Goal: Task Accomplishment & Management: Use online tool/utility

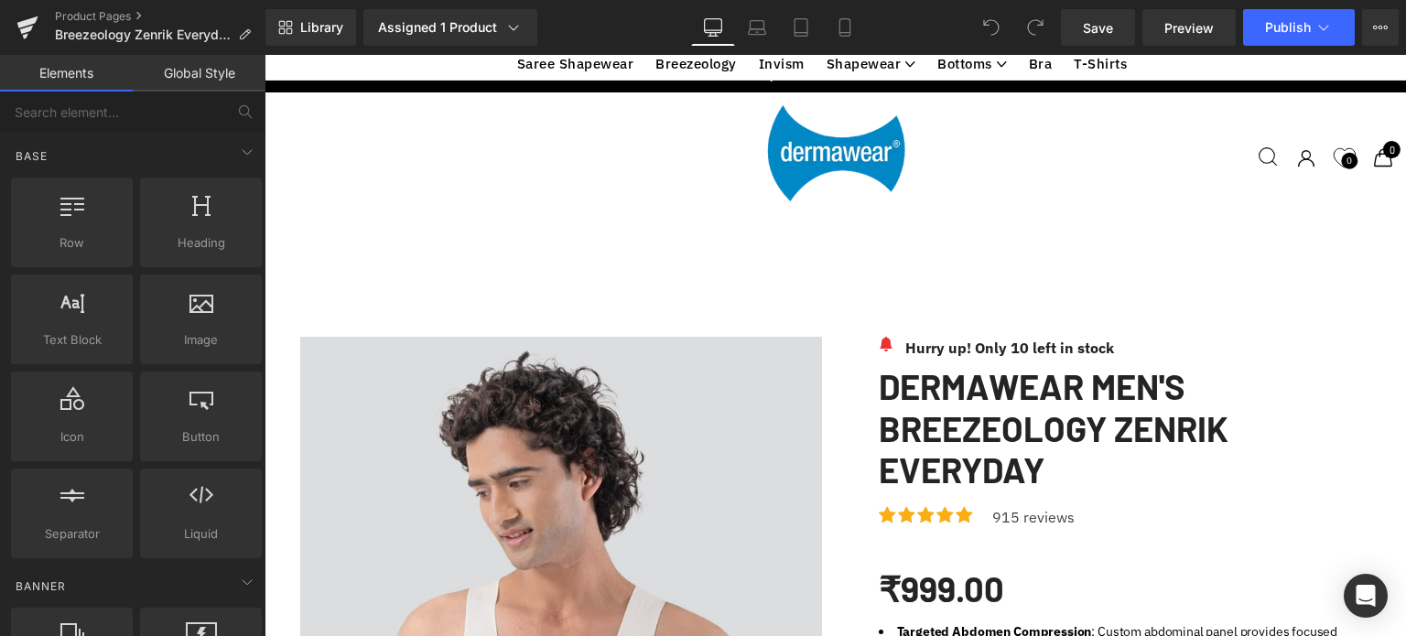
scroll to position [1131, 0]
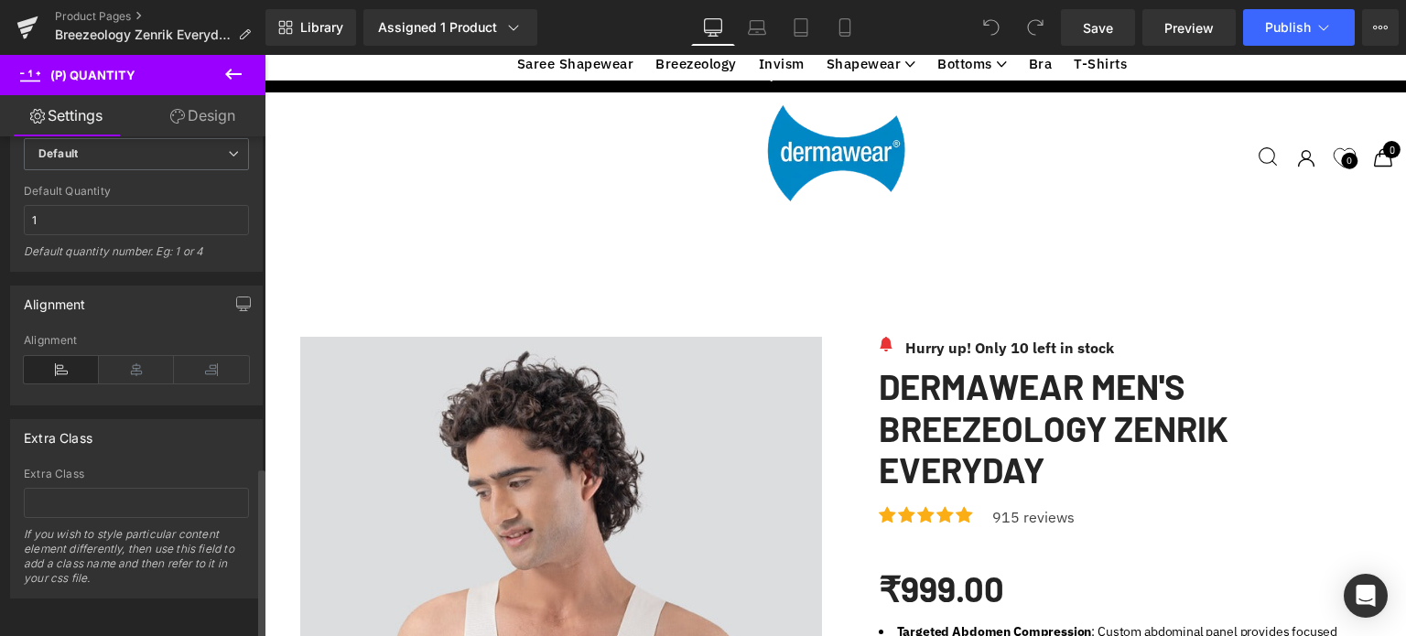
scroll to position [964, 0]
click at [211, 112] on link "Design" at bounding box center [202, 115] width 133 height 41
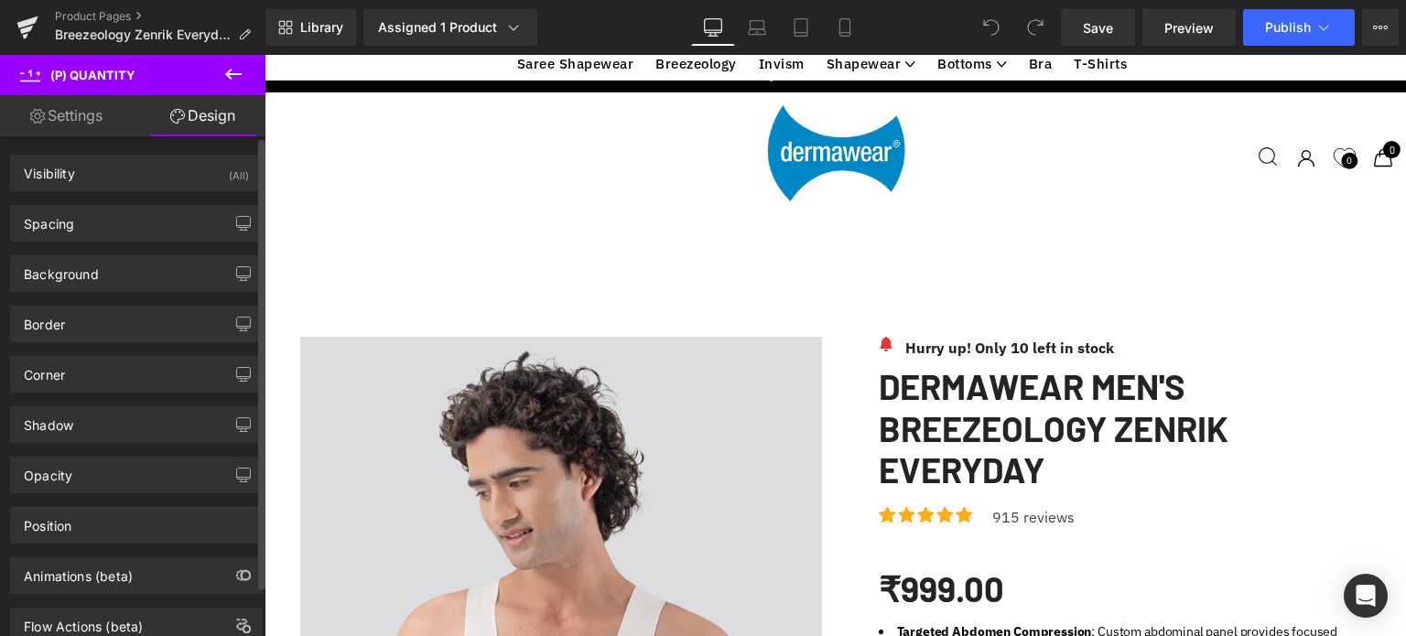
scroll to position [55, 0]
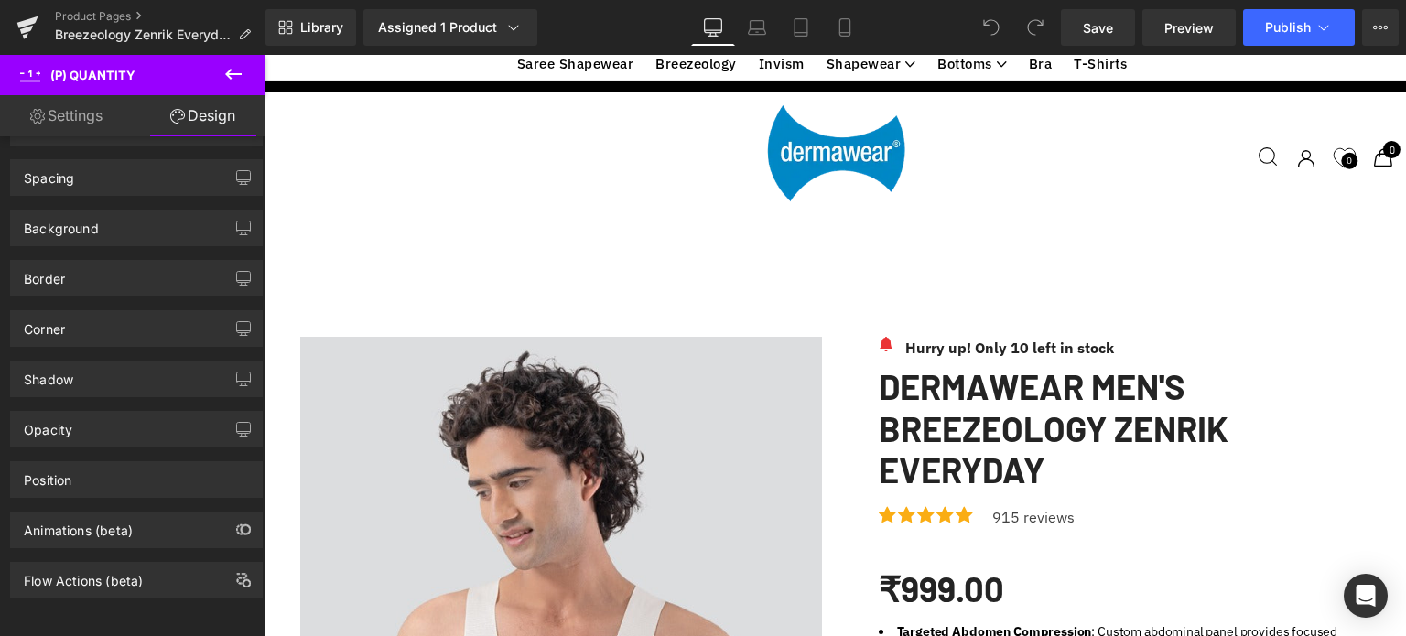
click at [73, 117] on link "Settings" at bounding box center [66, 115] width 133 height 41
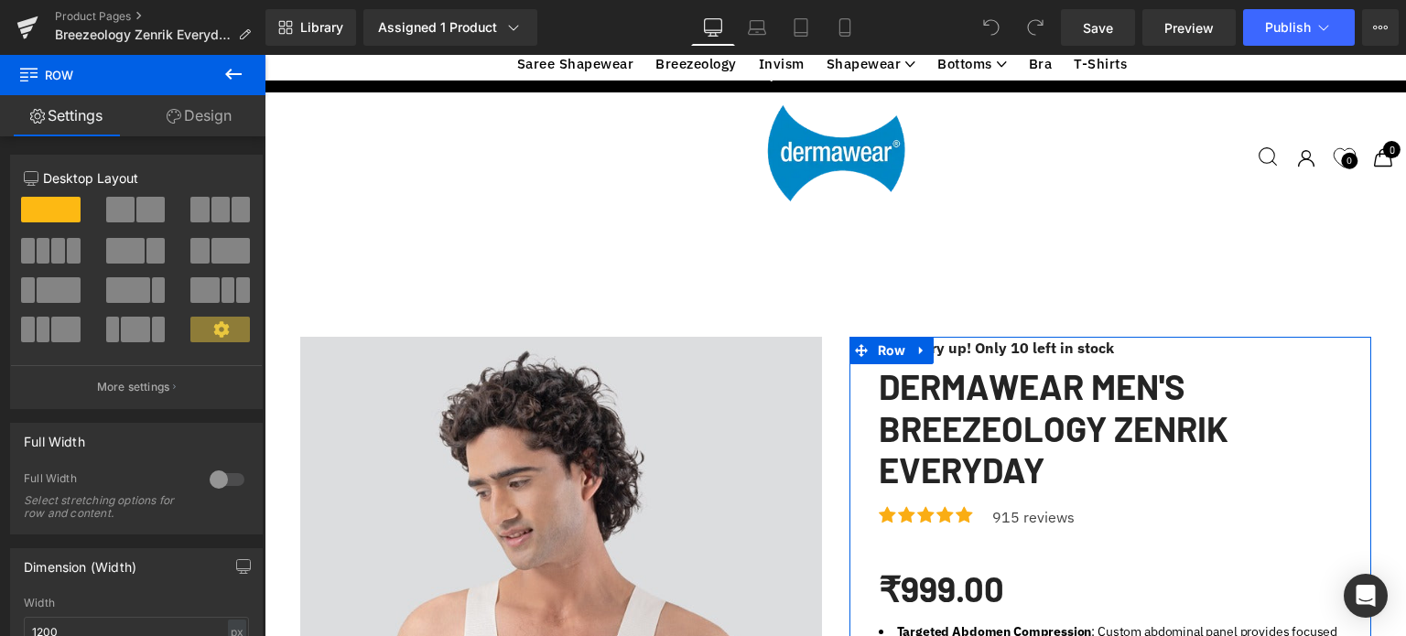
click at [123, 211] on span at bounding box center [120, 210] width 28 height 26
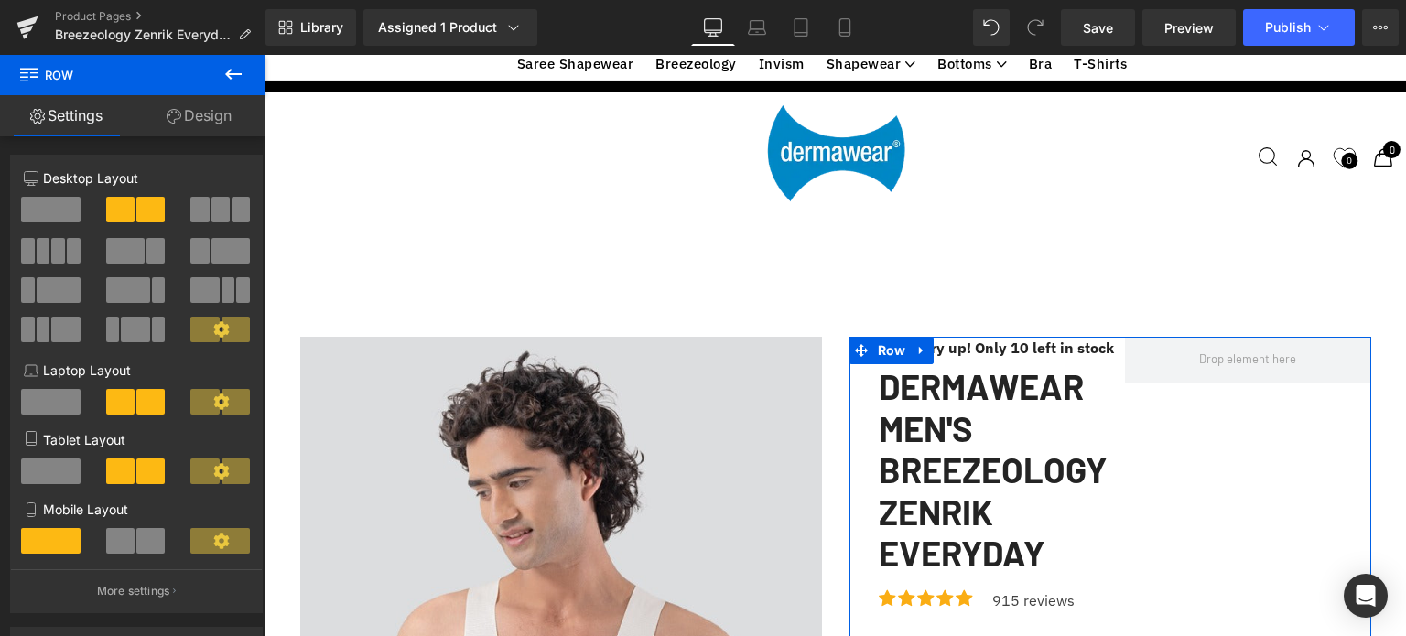
click at [50, 220] on span at bounding box center [50, 210] width 59 height 26
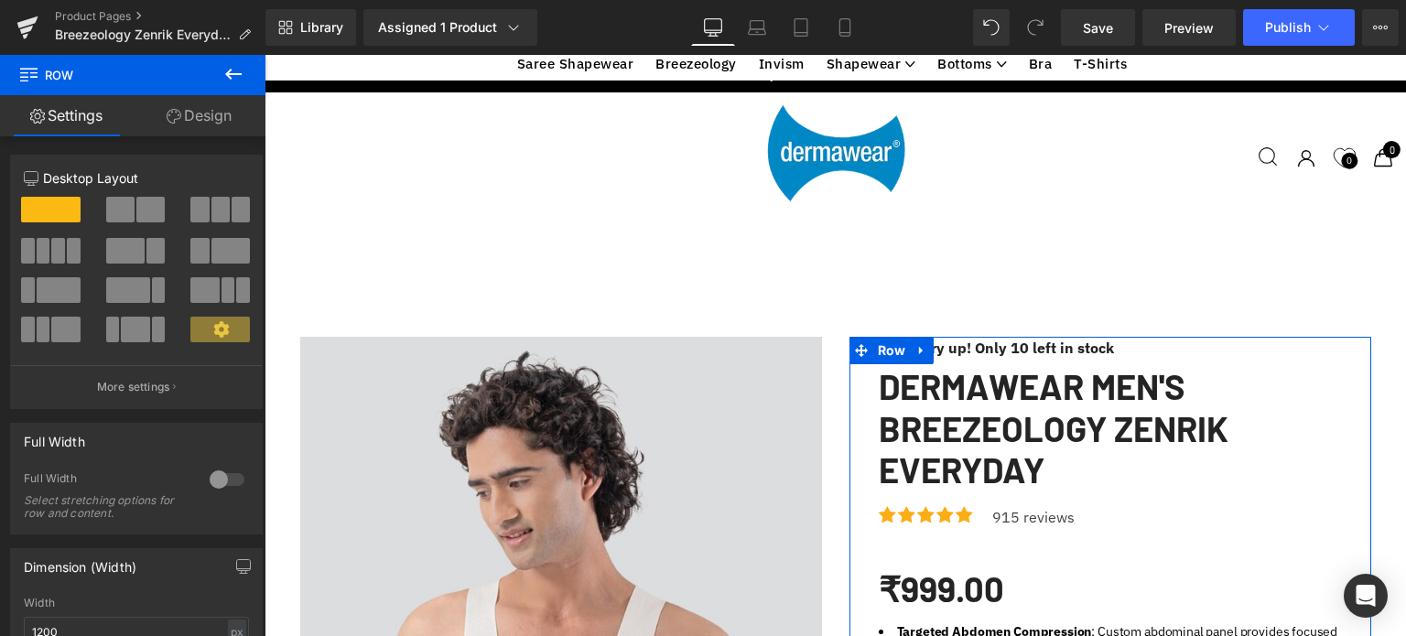
click at [222, 486] on div at bounding box center [227, 479] width 44 height 29
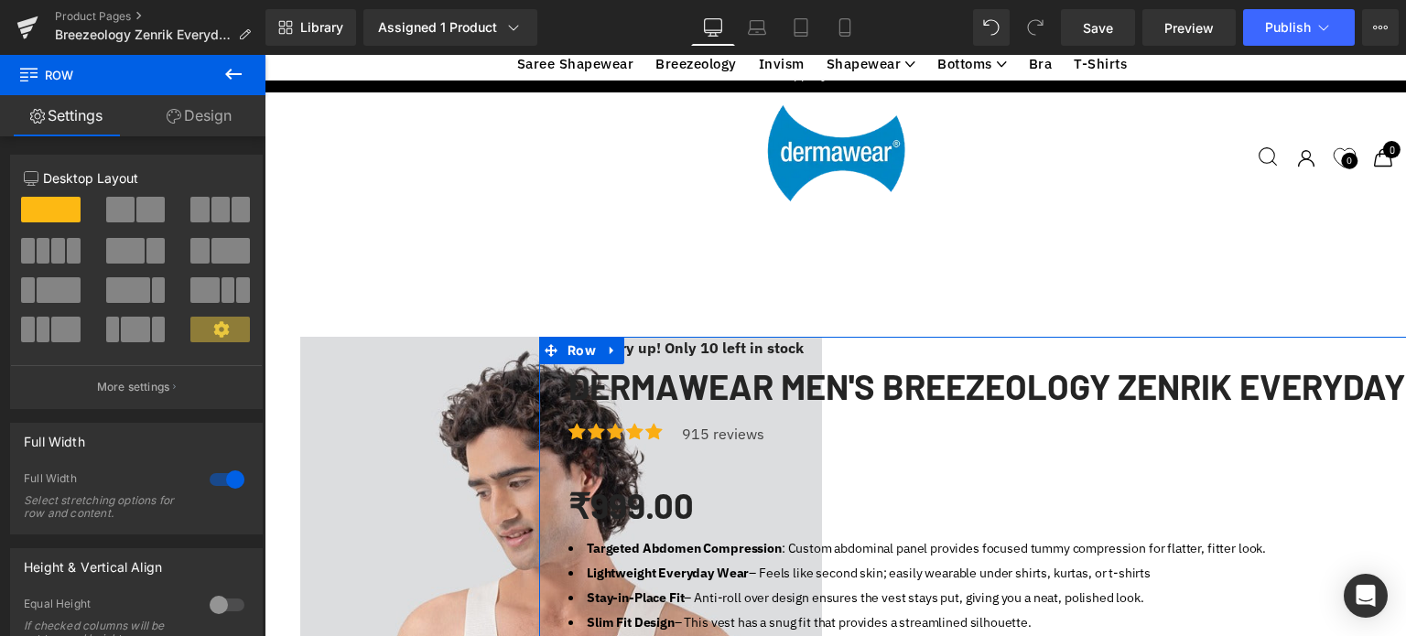
click at [208, 482] on div at bounding box center [227, 479] width 44 height 29
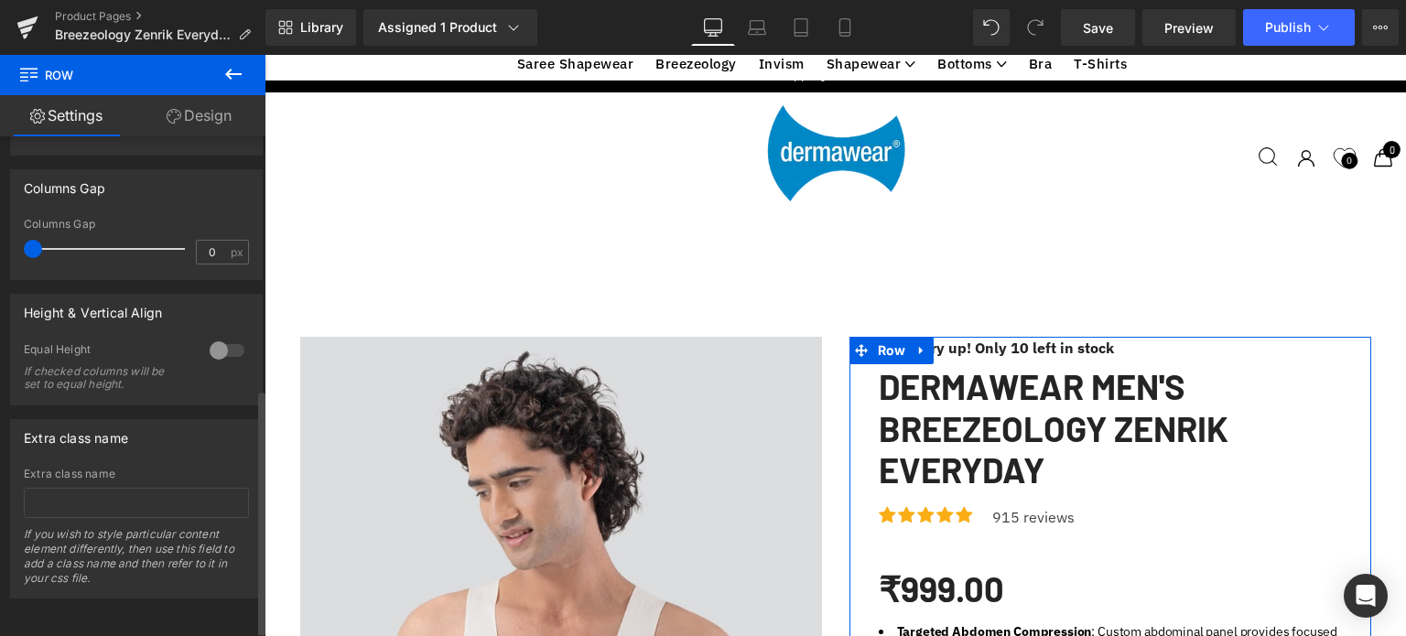
scroll to position [515, 0]
click at [218, 348] on div at bounding box center [227, 350] width 44 height 29
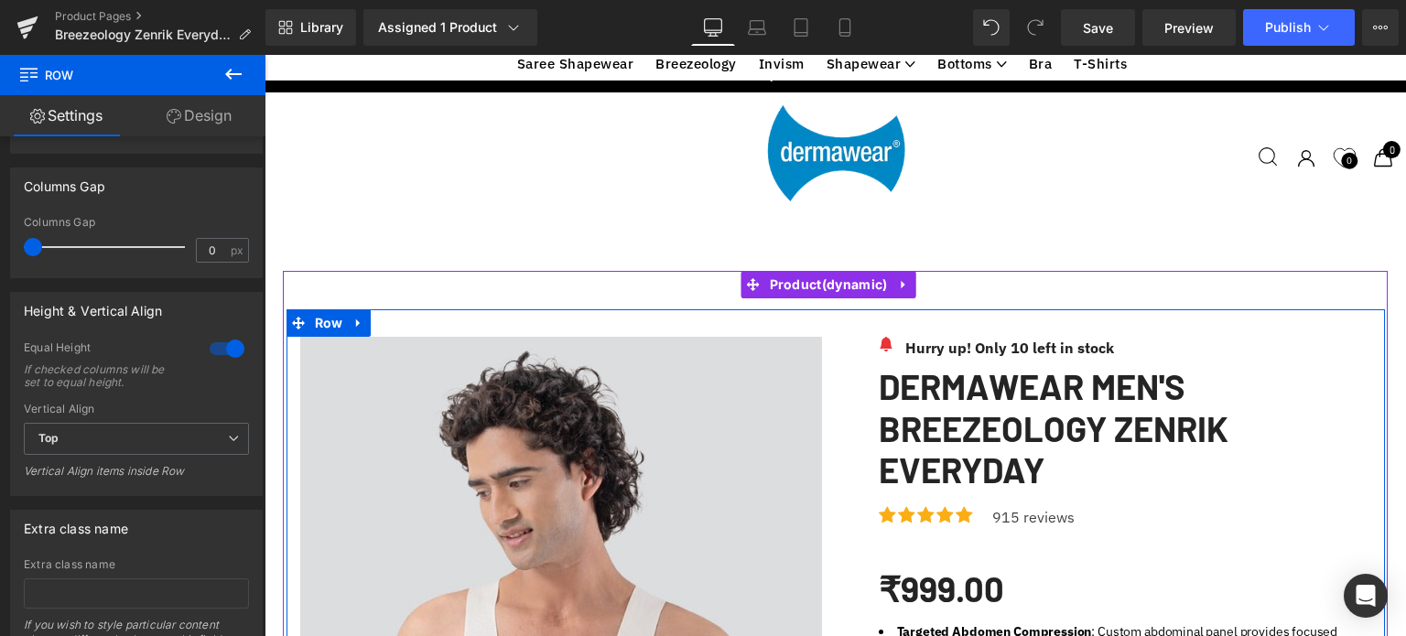
scroll to position [799, 0]
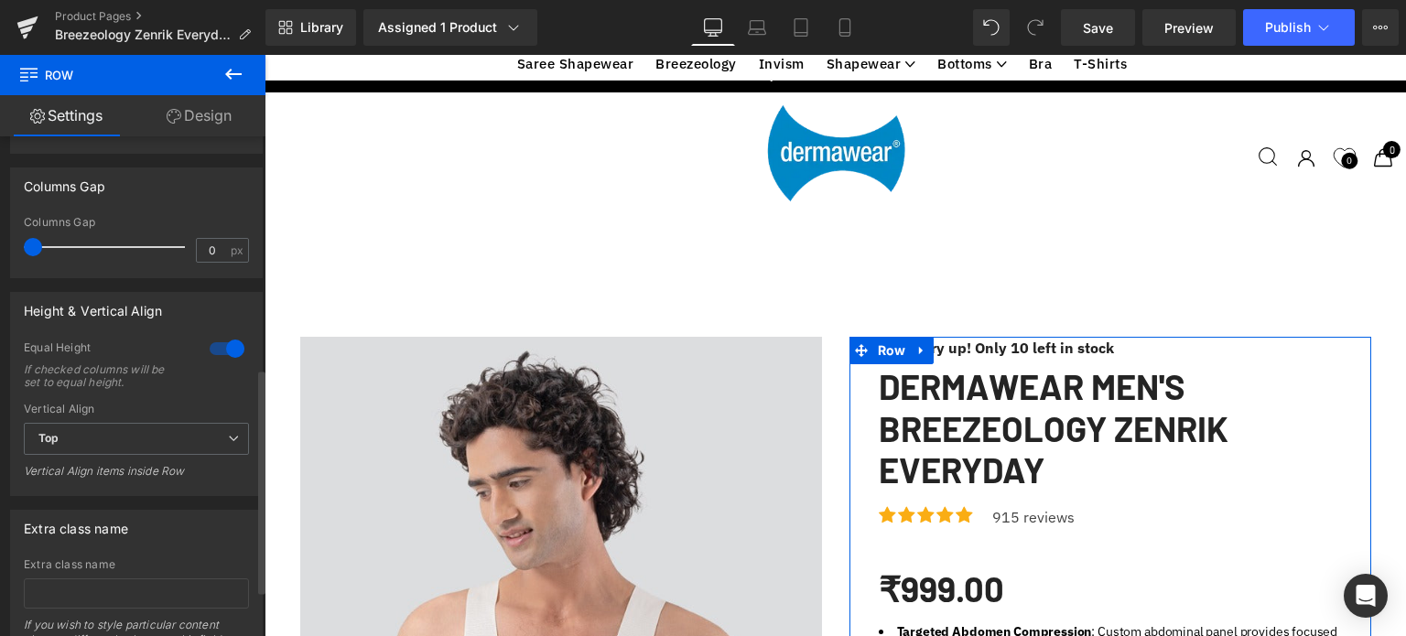
click at [222, 343] on div at bounding box center [227, 348] width 44 height 29
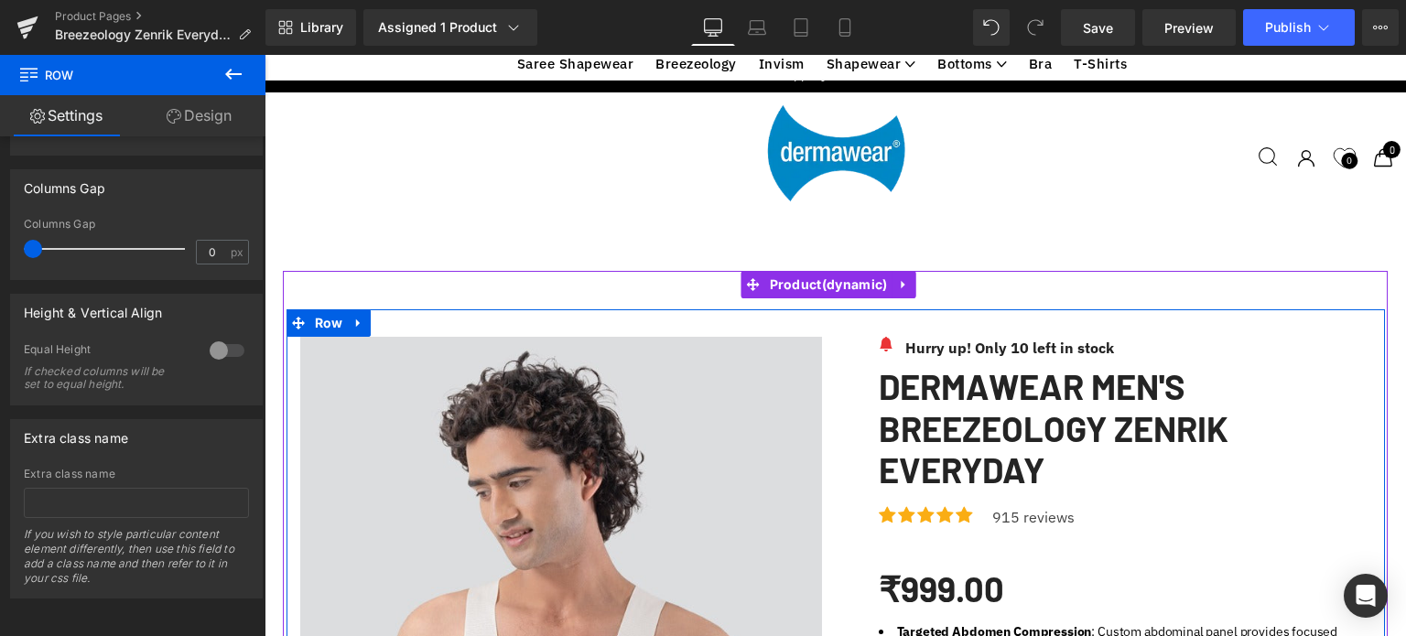
scroll to position [1121, 0]
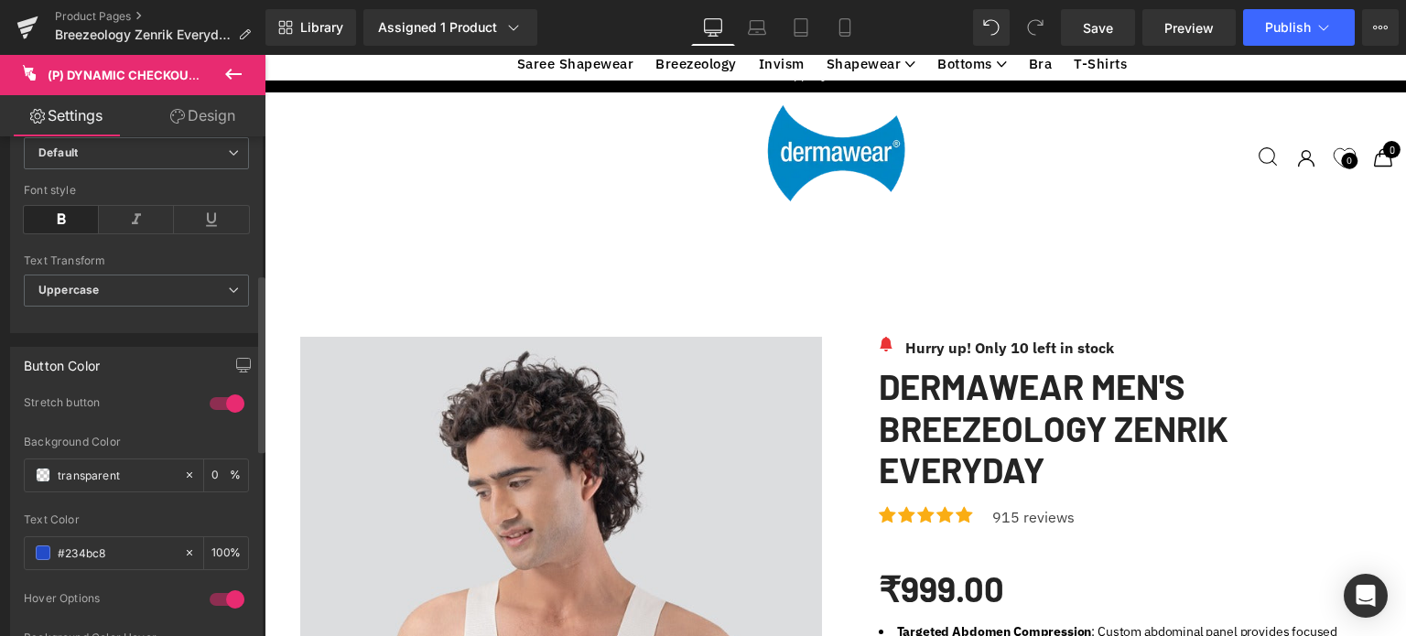
scroll to position [394, 0]
click at [135, 280] on span "Uppercase" at bounding box center [136, 289] width 225 height 32
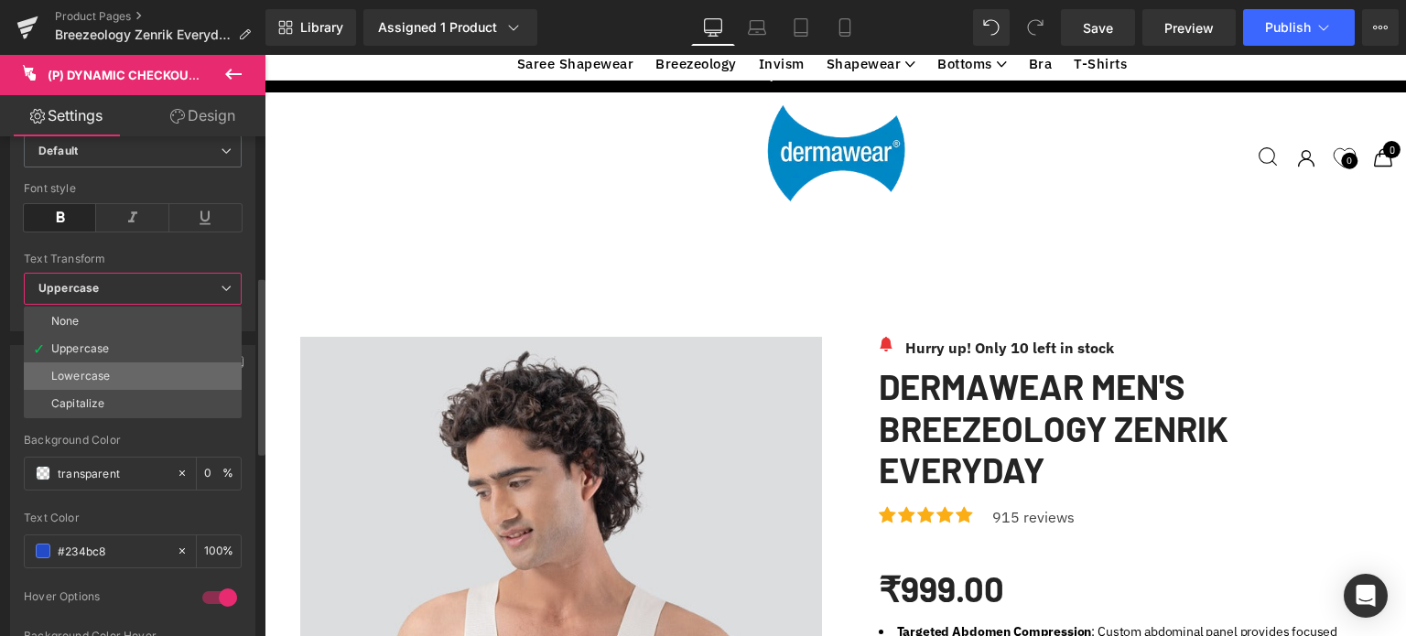
click at [65, 376] on div "Lowercase" at bounding box center [80, 376] width 59 height 13
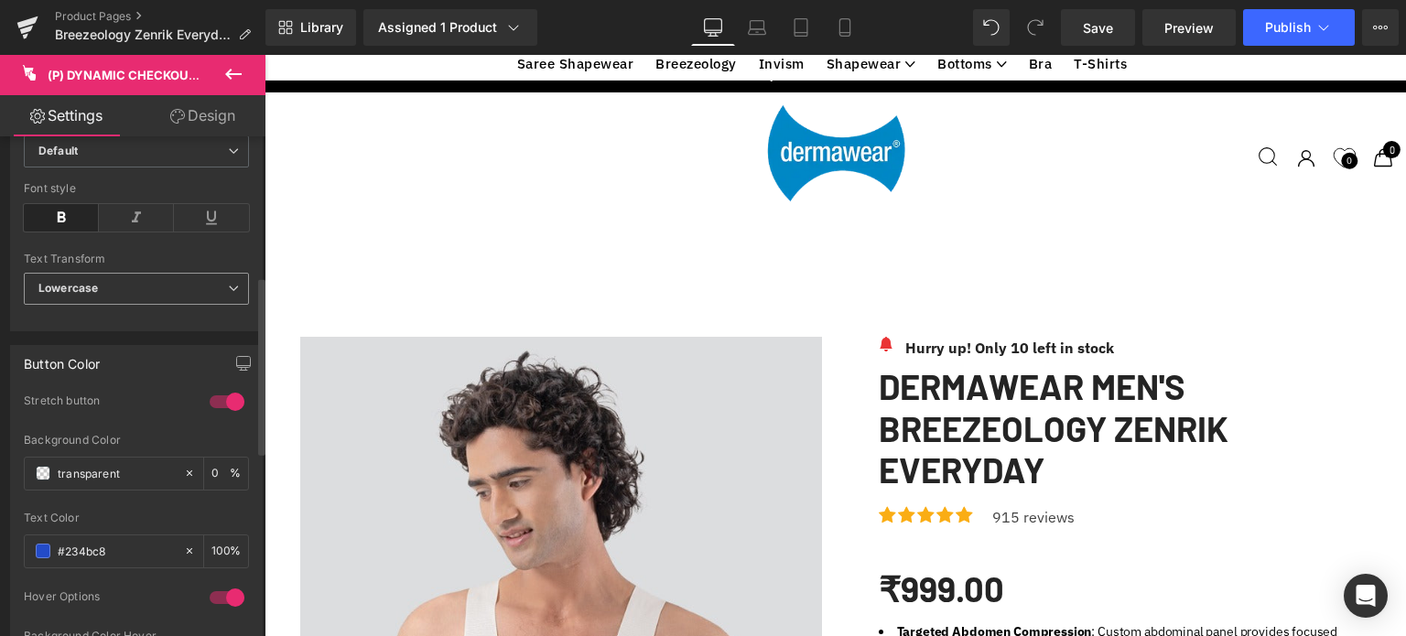
click at [87, 287] on b "Lowercase" at bounding box center [67, 288] width 59 height 14
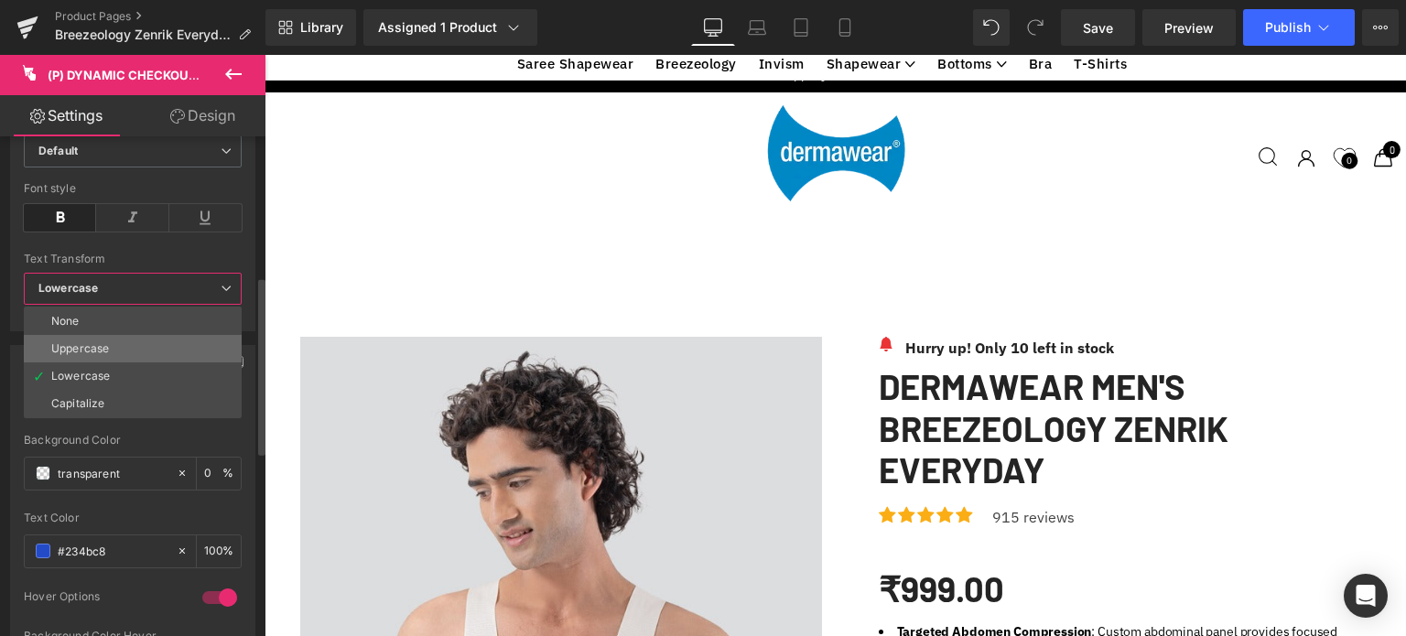
click at [65, 346] on div "Uppercase" at bounding box center [80, 348] width 58 height 13
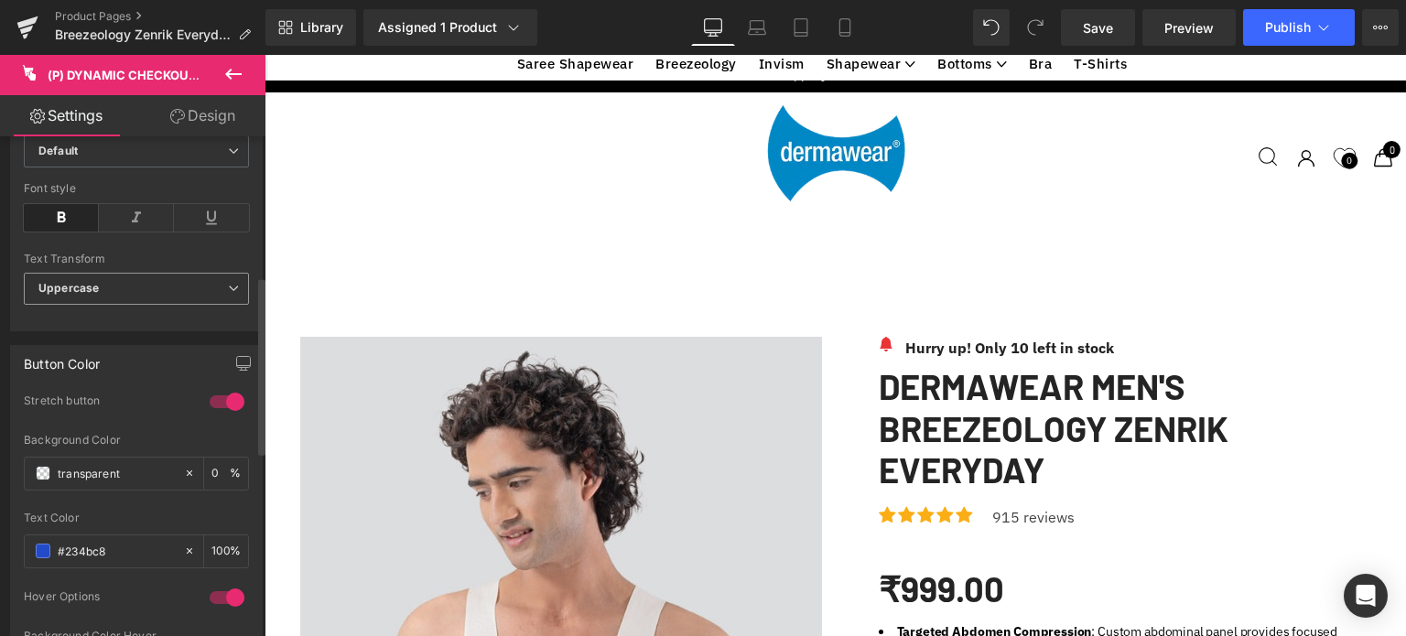
click at [99, 289] on span "Uppercase" at bounding box center [136, 289] width 225 height 32
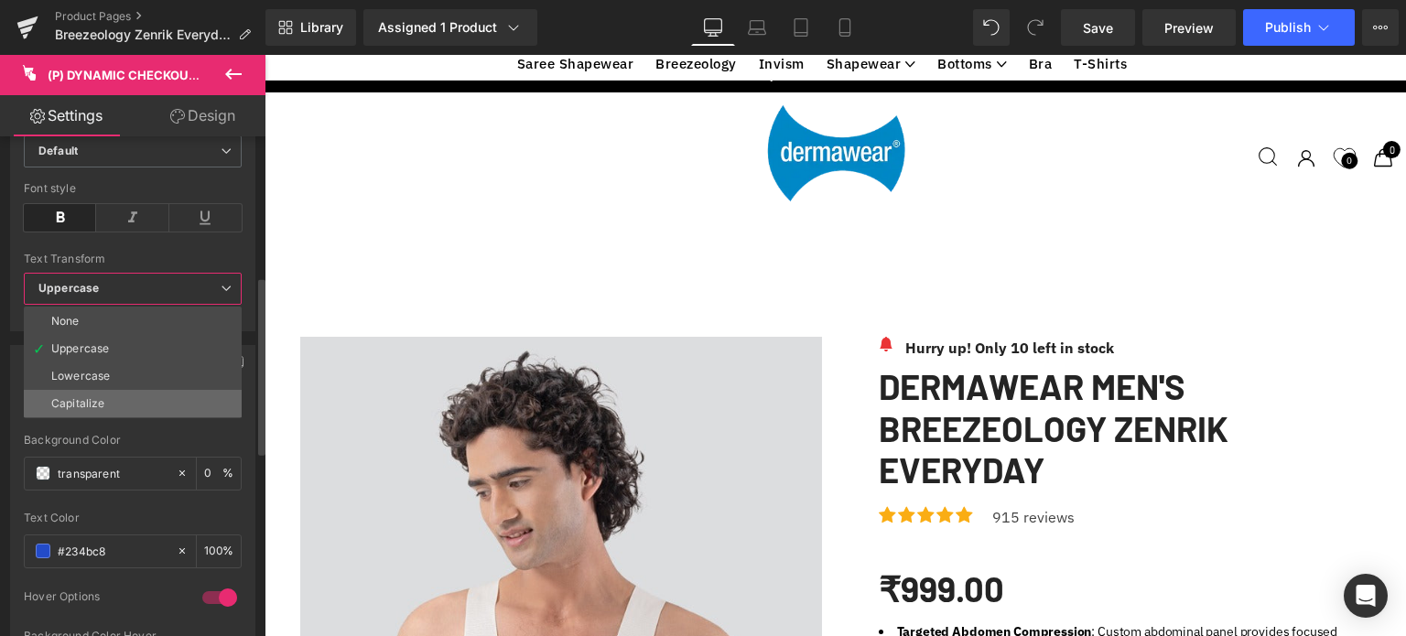
click at [74, 399] on div "Capitalize" at bounding box center [77, 403] width 53 height 13
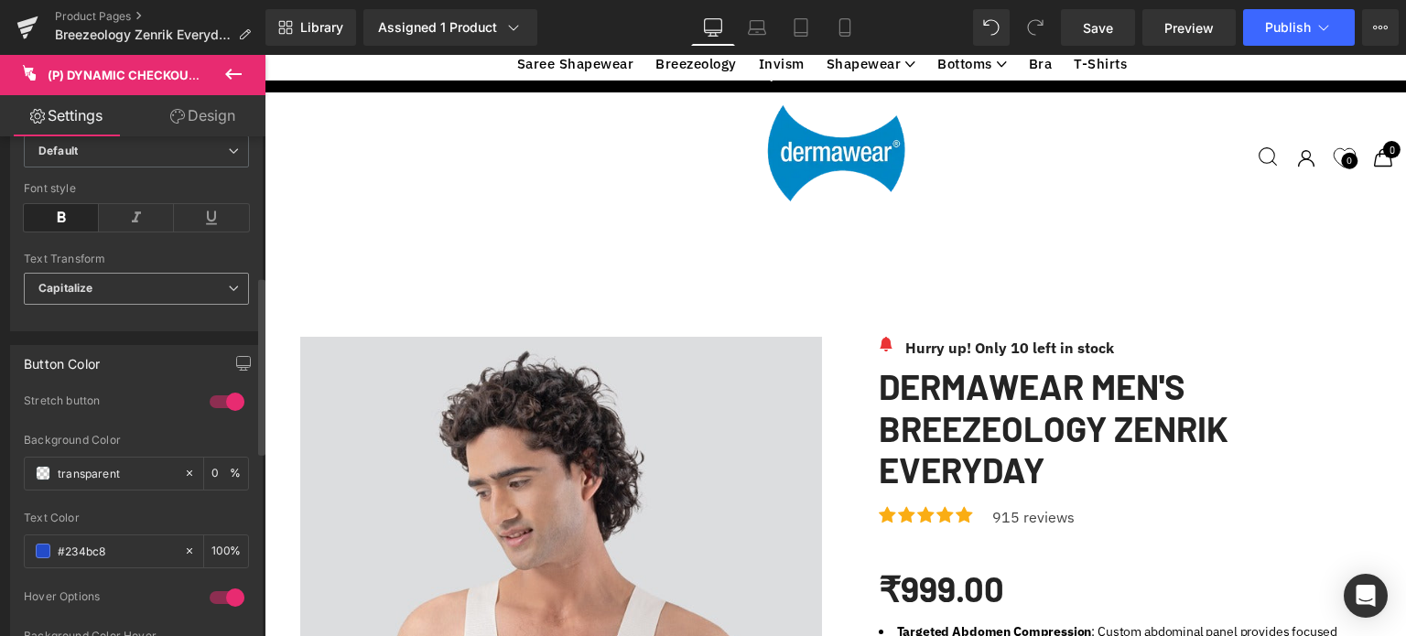
click at [86, 286] on b "Capitalize" at bounding box center [65, 288] width 54 height 14
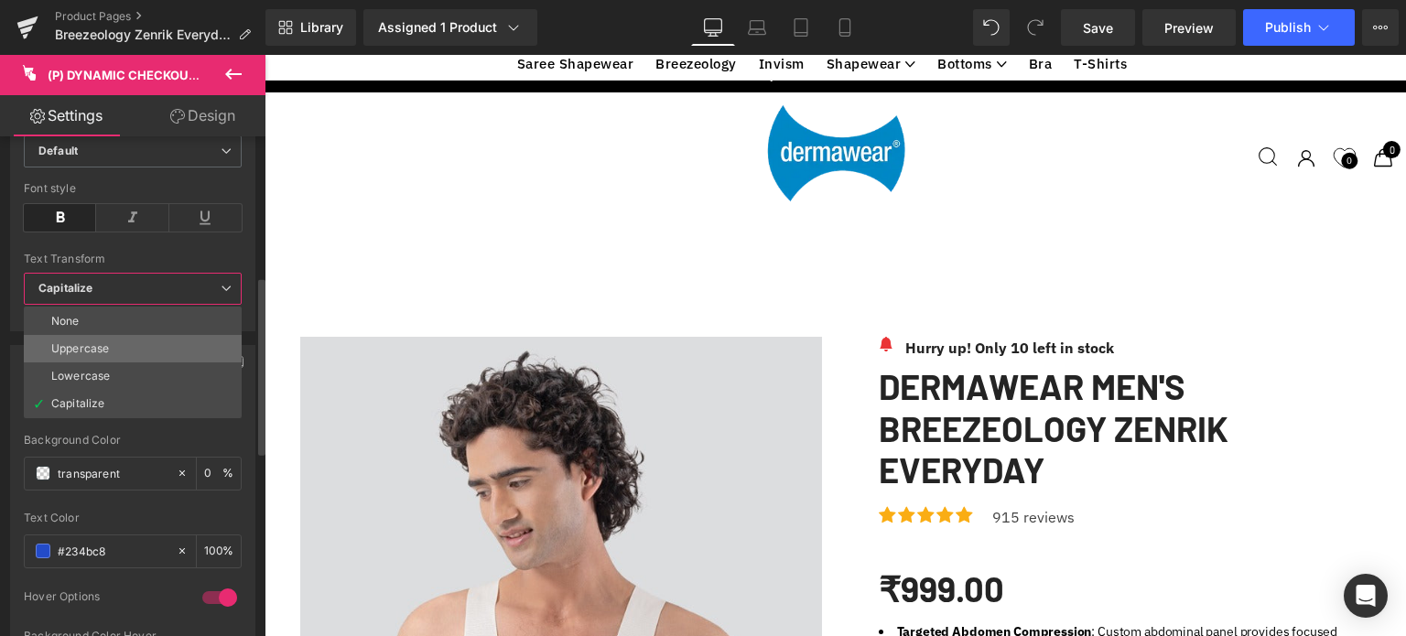
click at [74, 344] on div "Uppercase" at bounding box center [80, 348] width 58 height 13
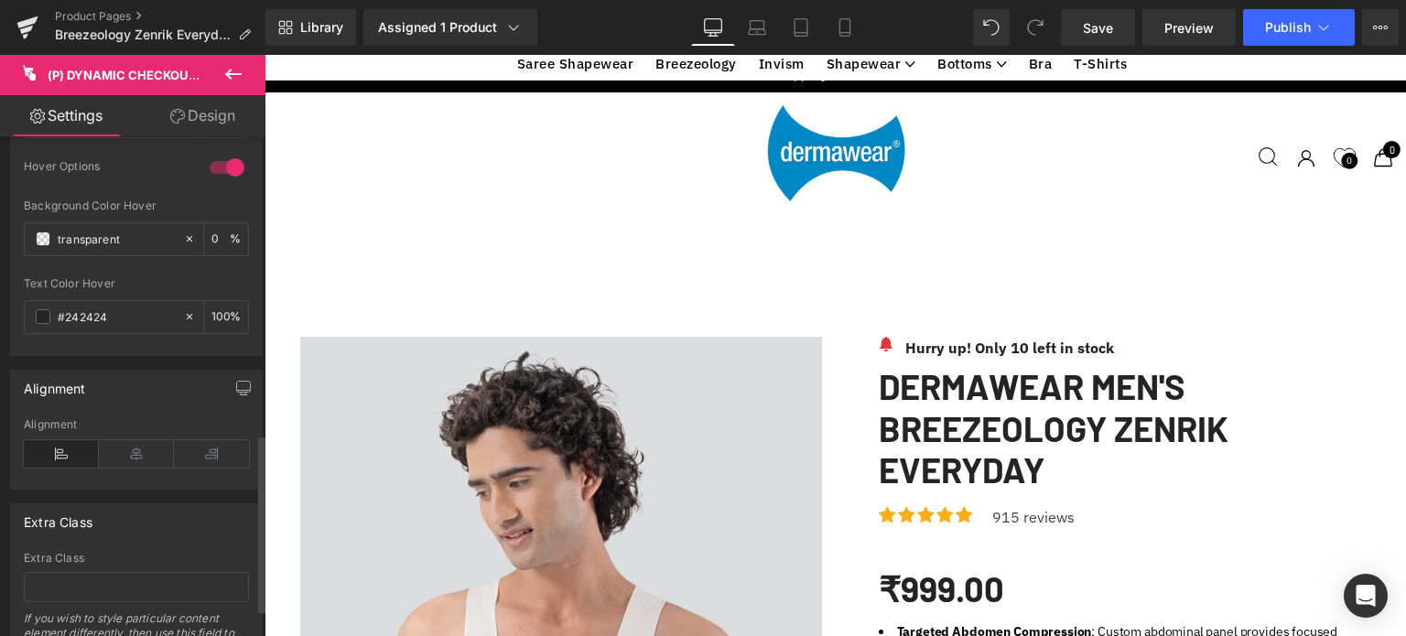
scroll to position [823, 0]
click at [193, 115] on link "Design" at bounding box center [202, 115] width 133 height 41
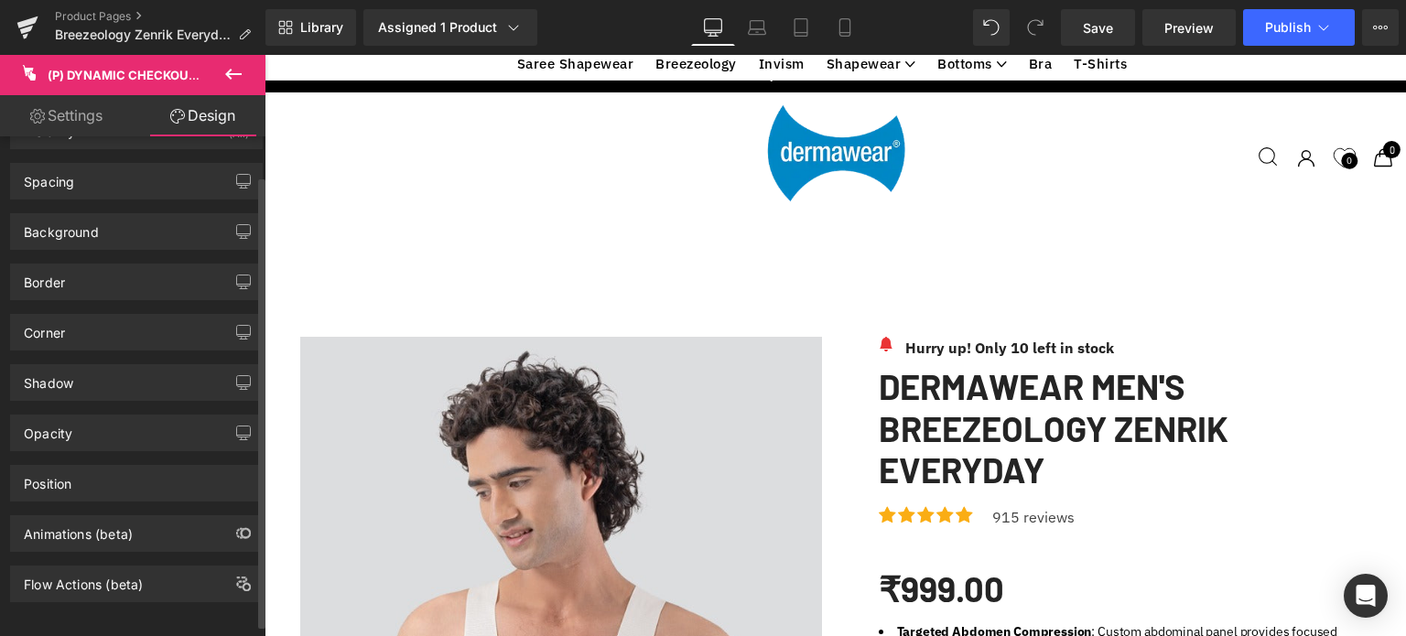
scroll to position [55, 0]
click at [40, 119] on icon at bounding box center [37, 116] width 15 height 15
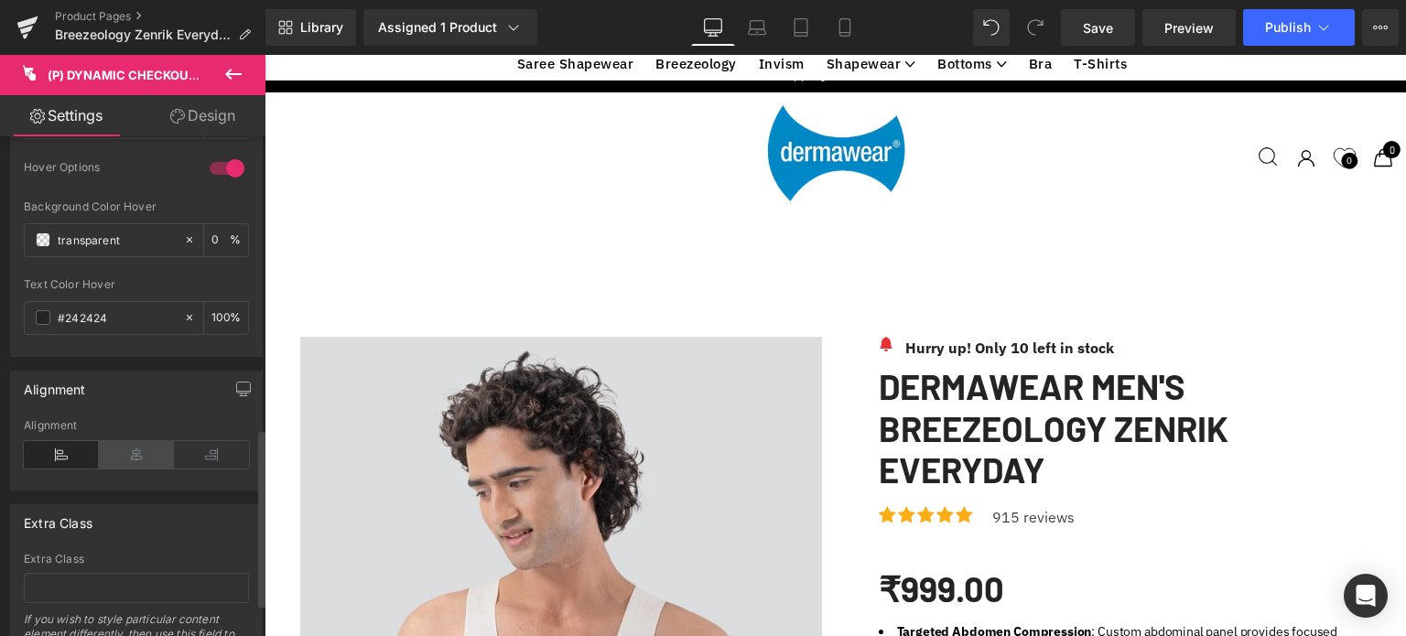
click at [137, 452] on icon at bounding box center [136, 454] width 75 height 27
click at [45, 453] on icon at bounding box center [61, 454] width 75 height 27
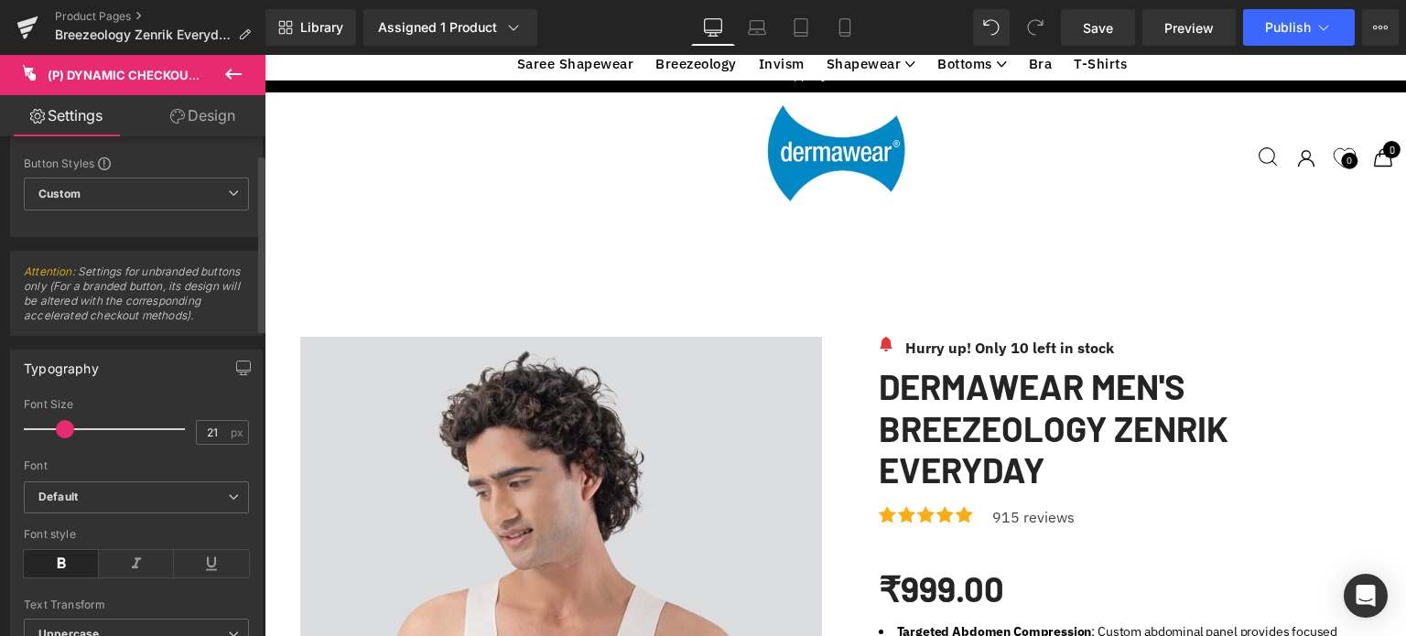
scroll to position [0, 0]
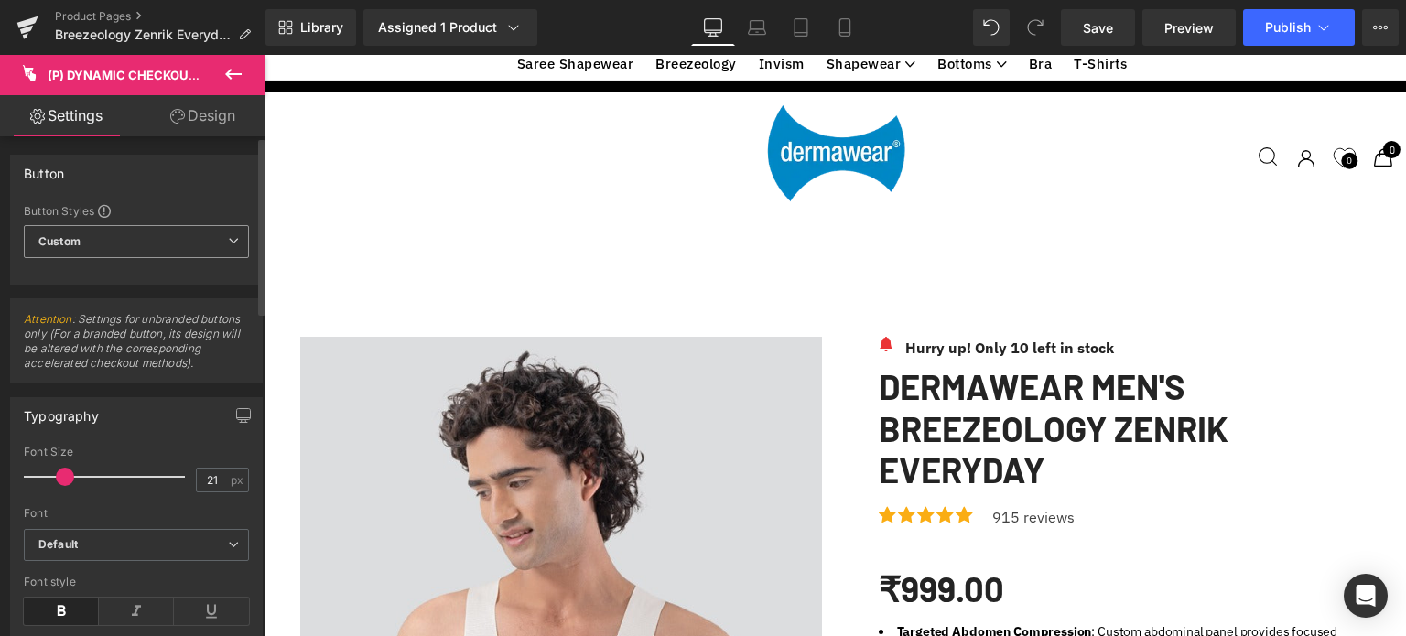
click at [96, 244] on span "Custom Setup Global Style" at bounding box center [136, 241] width 225 height 33
click at [205, 164] on div "Button" at bounding box center [136, 173] width 251 height 35
click at [225, 72] on icon at bounding box center [233, 74] width 22 height 22
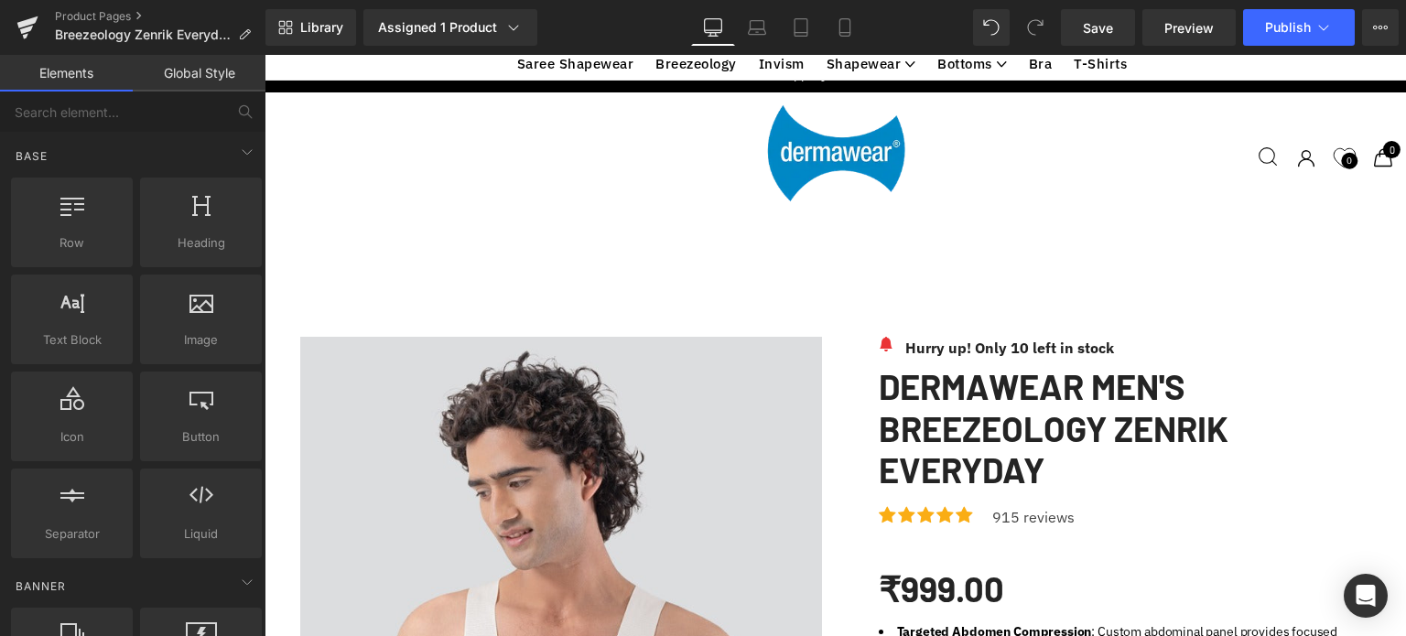
scroll to position [3761, 0]
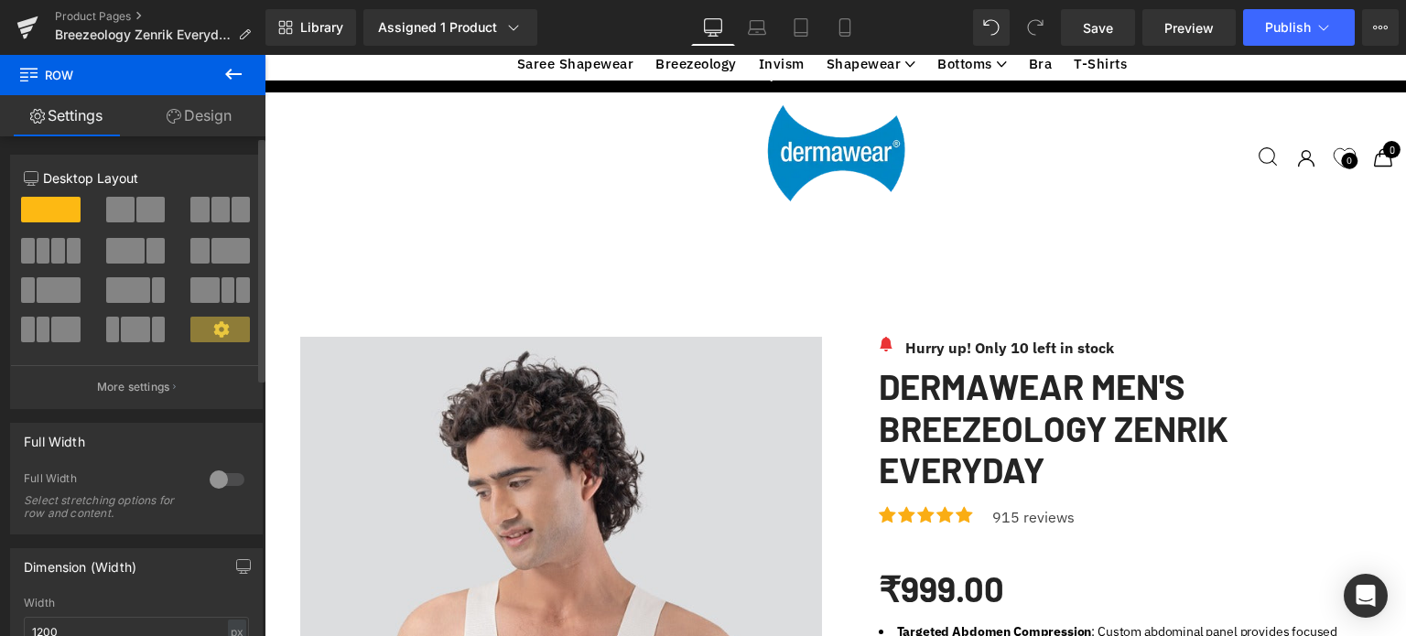
click at [130, 212] on span at bounding box center [120, 210] width 28 height 26
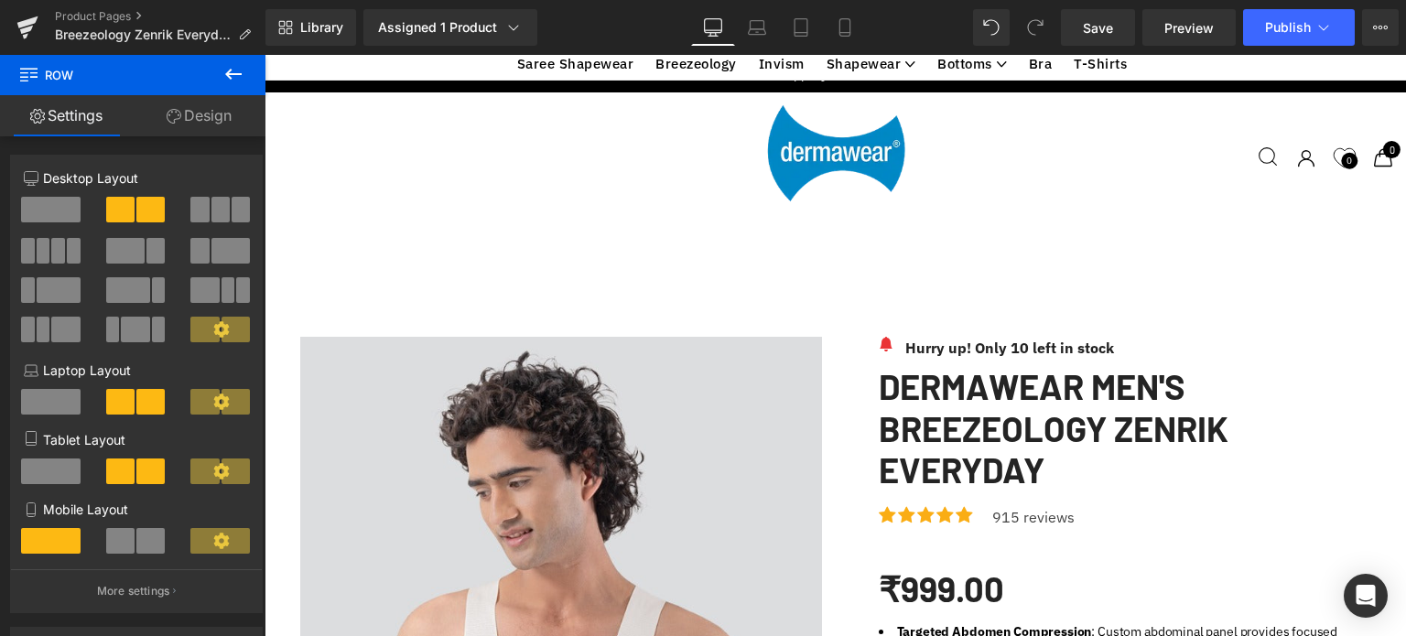
scroll to position [3520, 0]
click at [51, 211] on span at bounding box center [50, 210] width 59 height 26
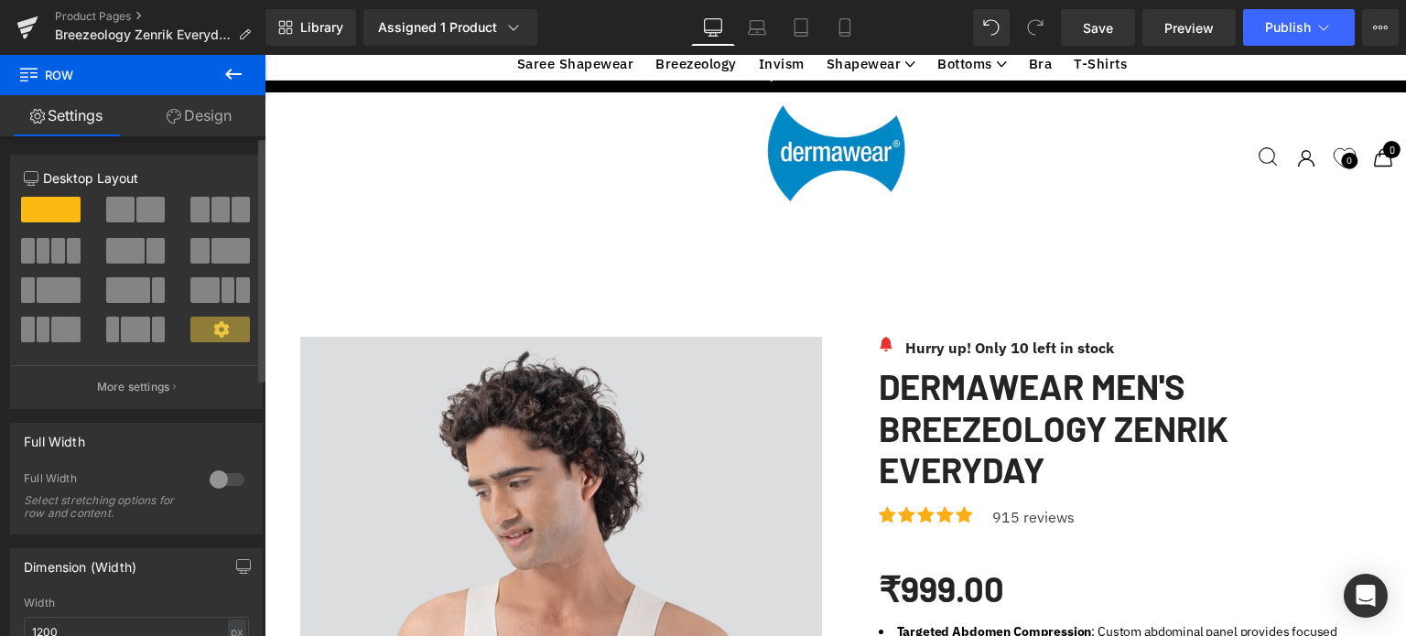
click at [220, 336] on icon at bounding box center [221, 329] width 16 height 16
click at [135, 247] on span at bounding box center [125, 251] width 38 height 26
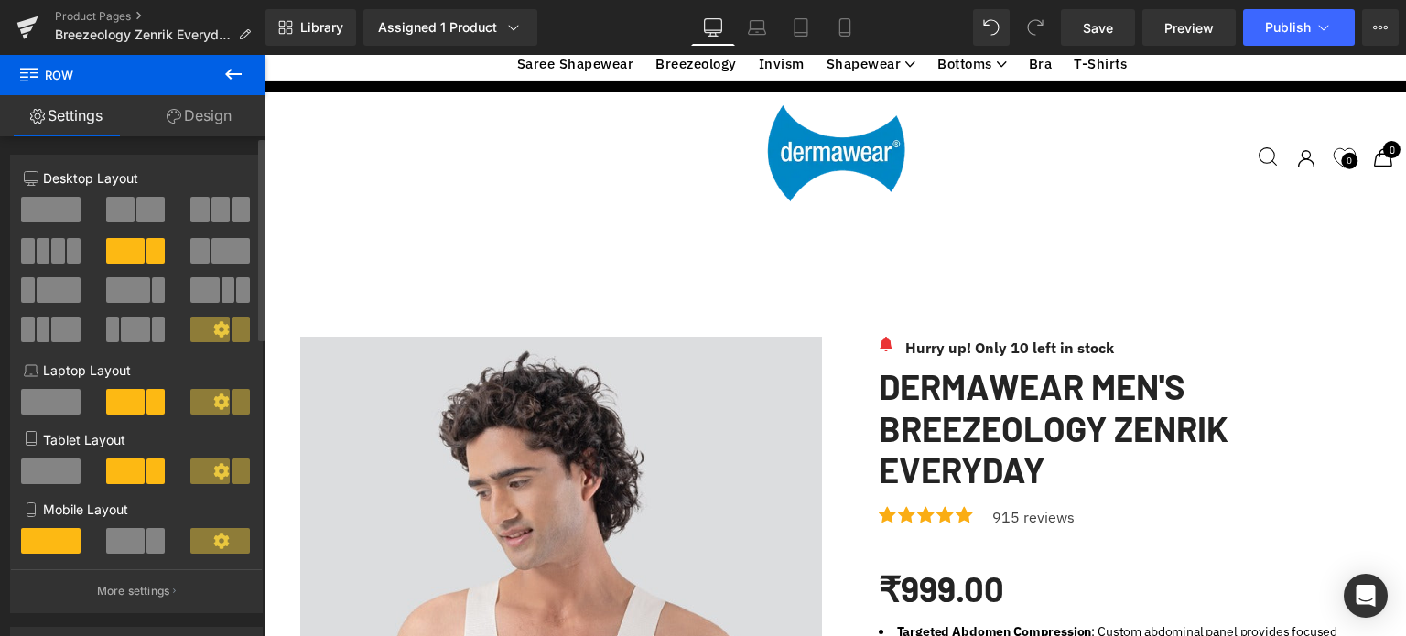
click at [56, 209] on span at bounding box center [50, 210] width 59 height 26
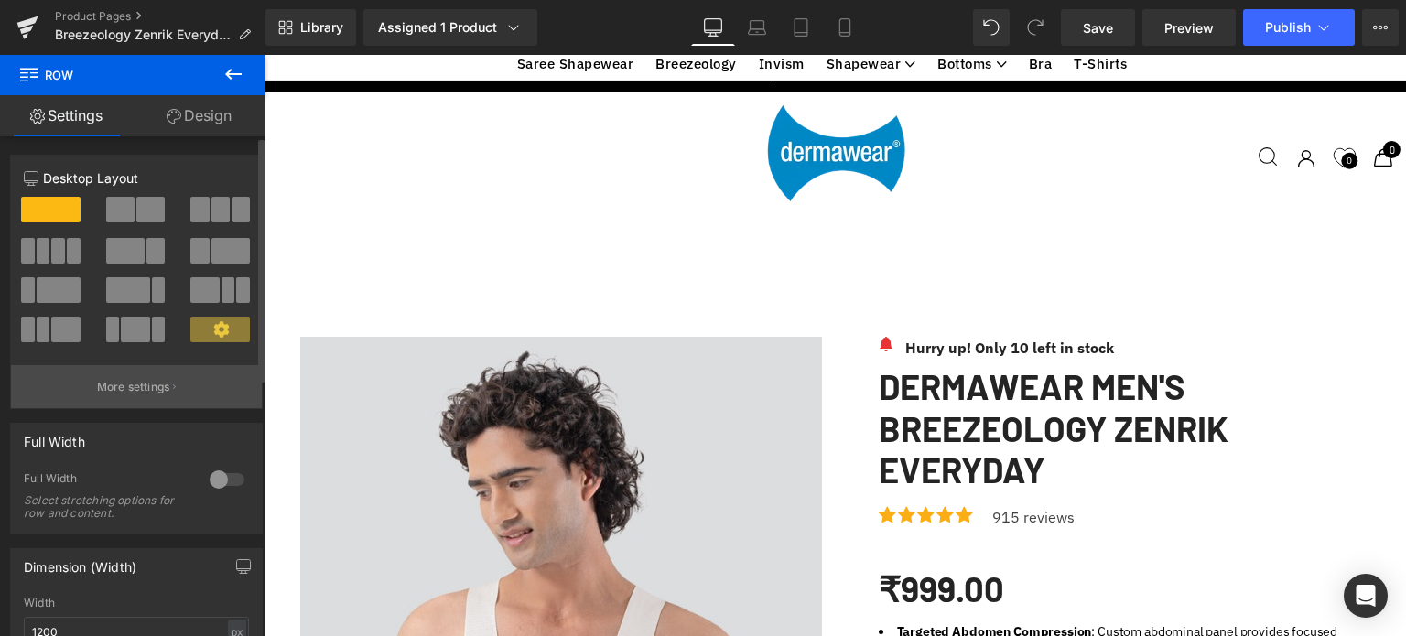
click at [131, 391] on p "More settings" at bounding box center [133, 387] width 73 height 16
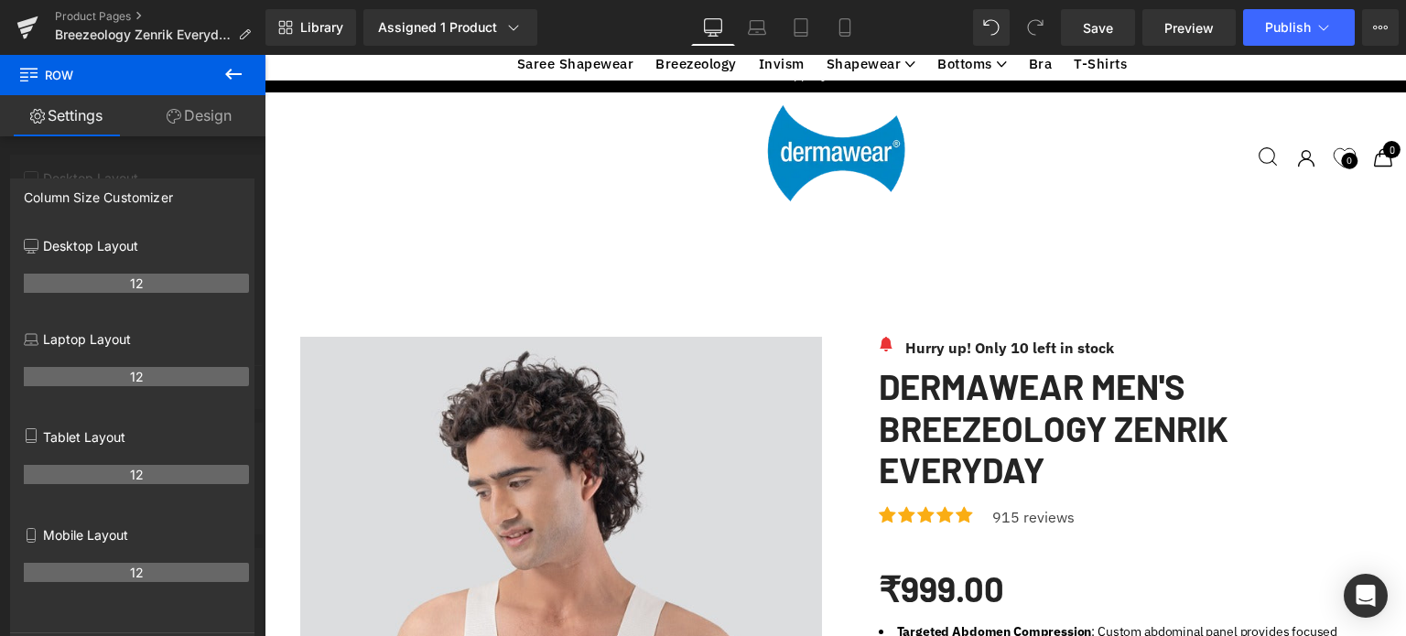
click at [203, 116] on link "Design" at bounding box center [199, 115] width 133 height 41
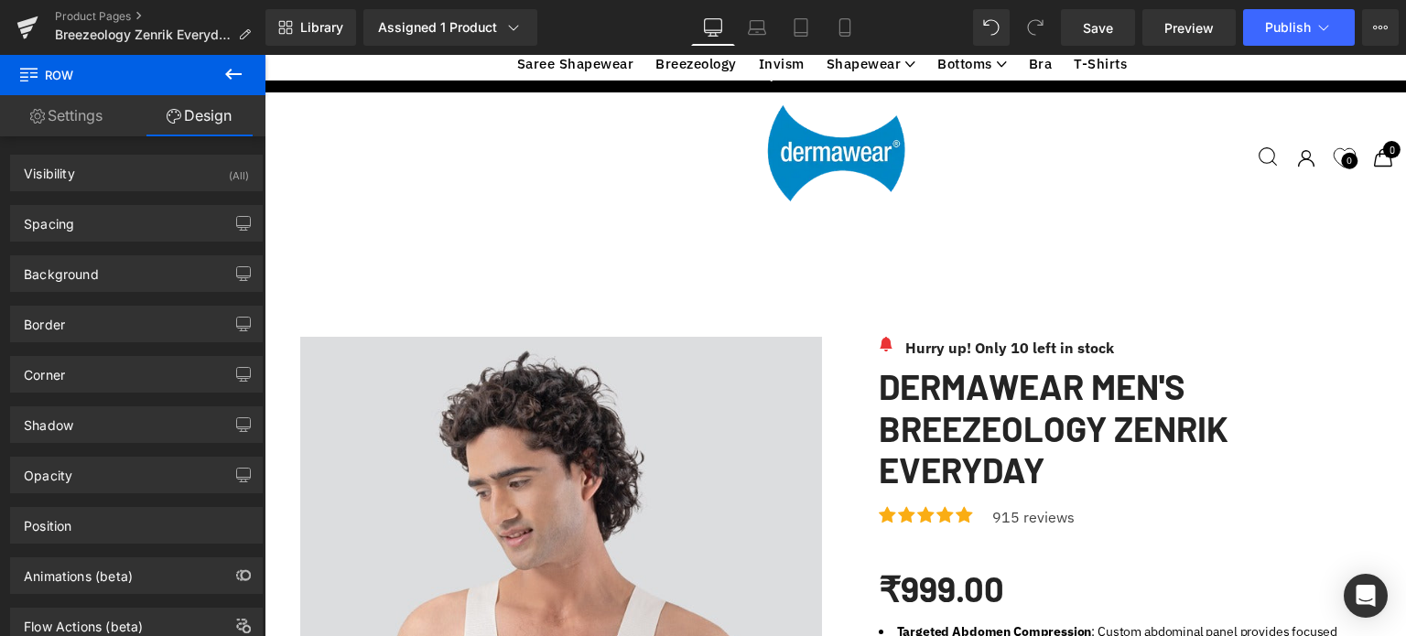
click at [238, 74] on icon at bounding box center [233, 74] width 16 height 11
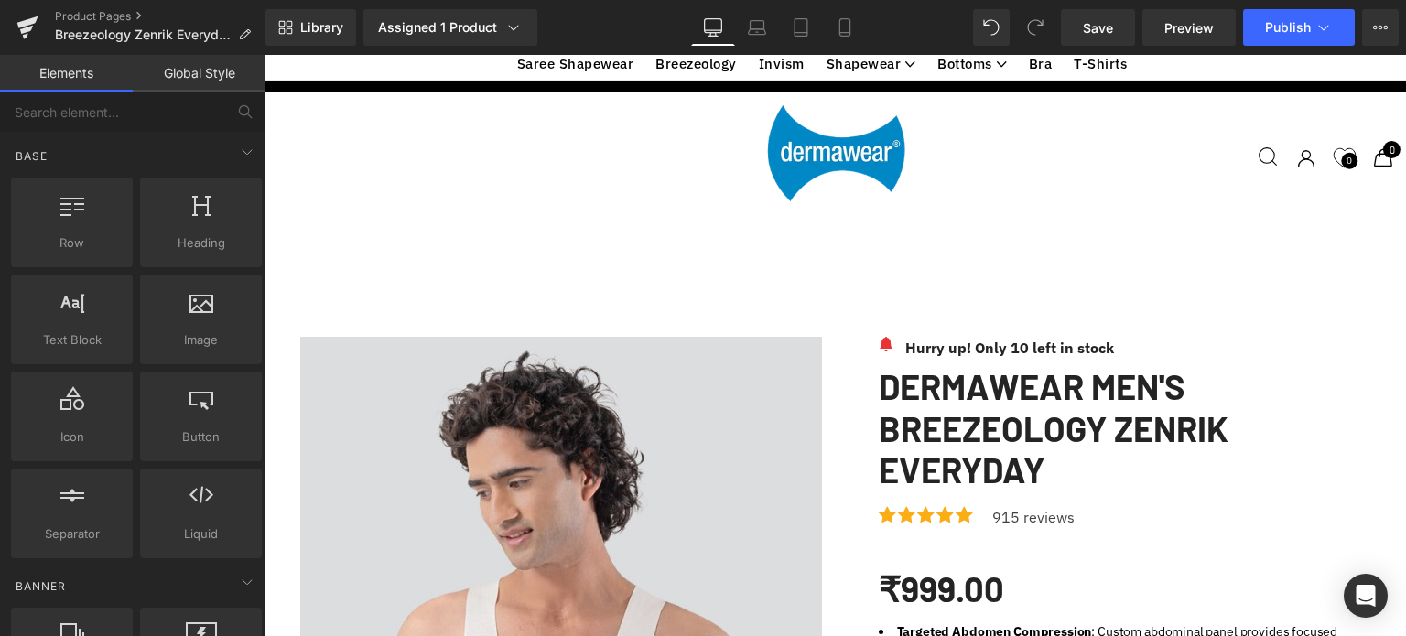
scroll to position [4342, 0]
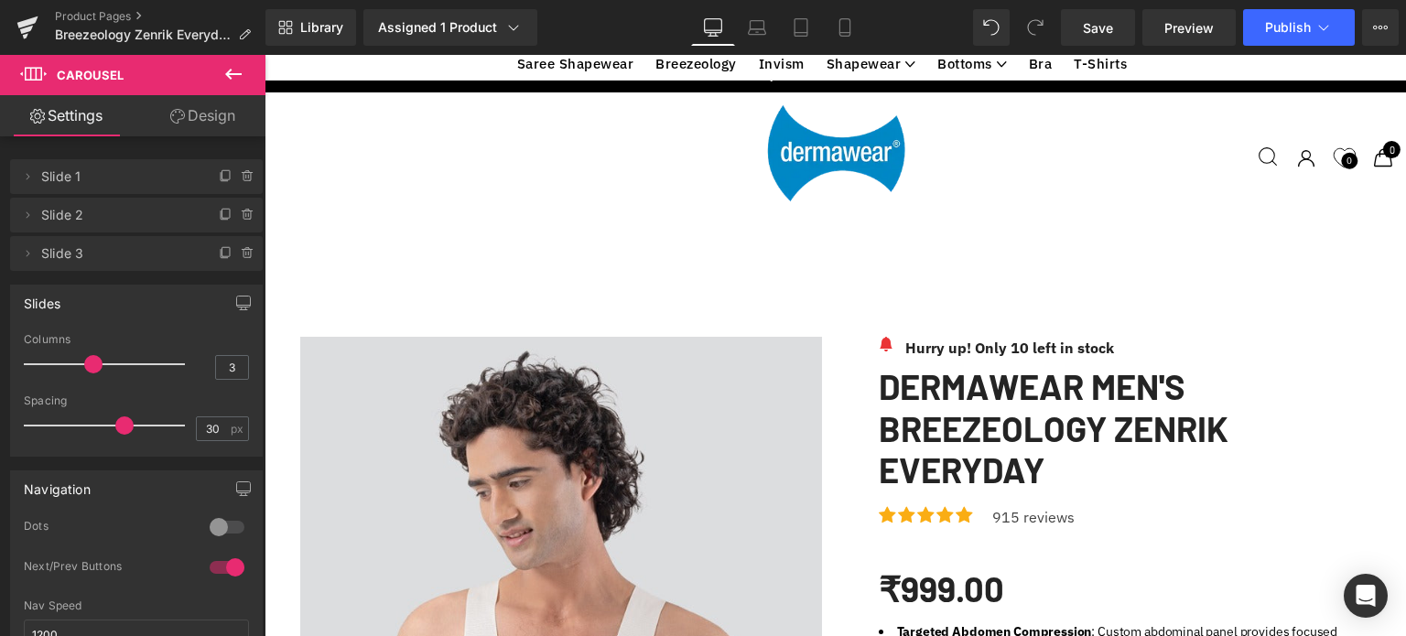
click at [58, 180] on span "Slide 1" at bounding box center [118, 176] width 154 height 35
click at [32, 177] on icon at bounding box center [27, 176] width 15 height 15
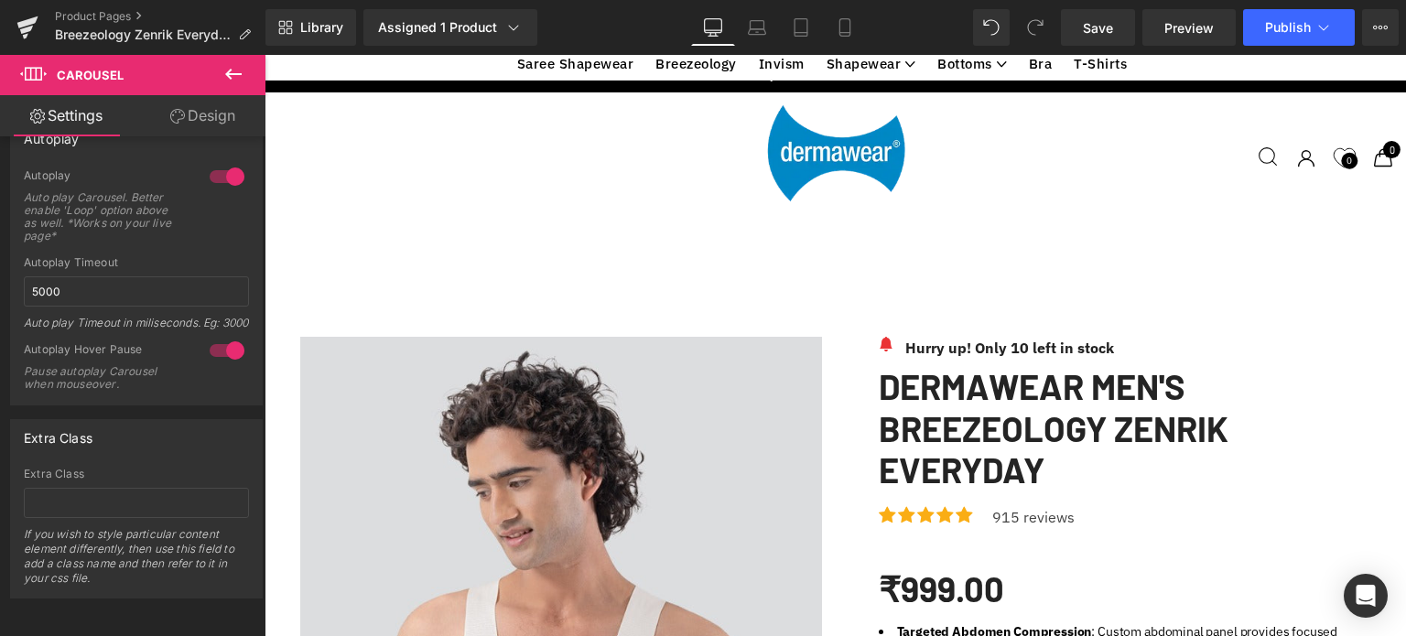
scroll to position [4493, 0]
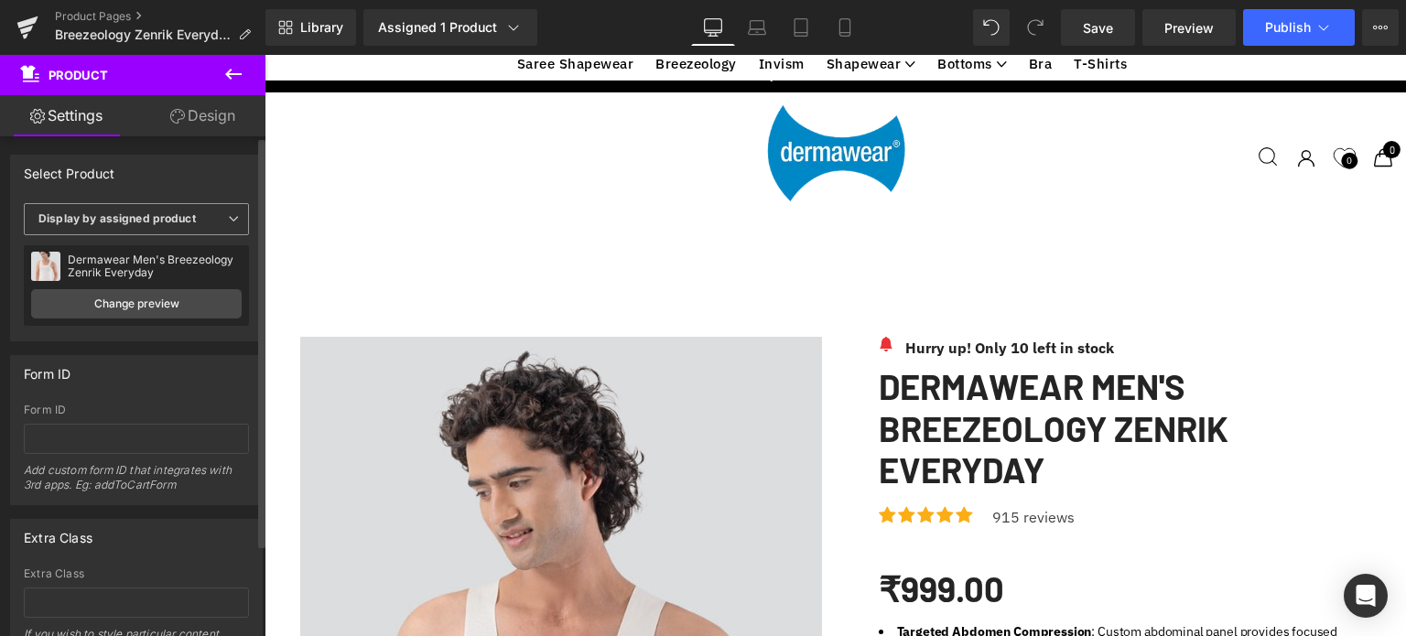
click at [124, 215] on b "Display by assigned product" at bounding box center [116, 218] width 157 height 14
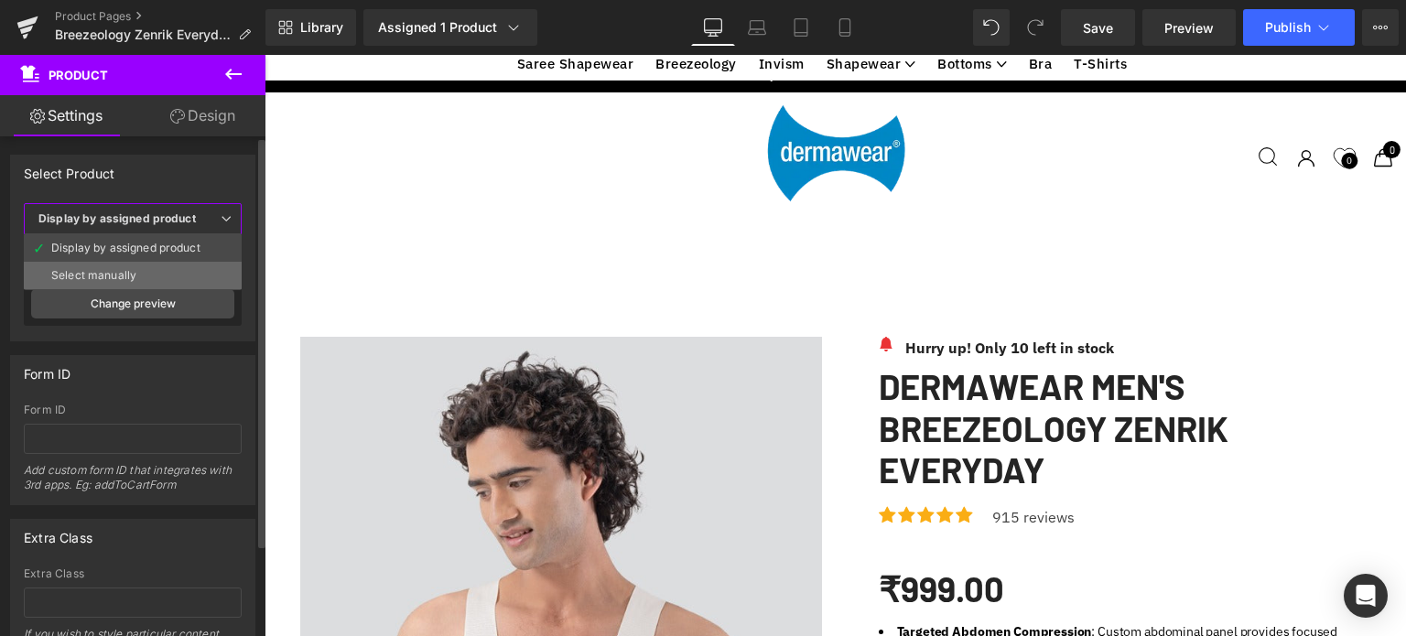
click at [88, 274] on div "Select manually" at bounding box center [93, 275] width 85 height 13
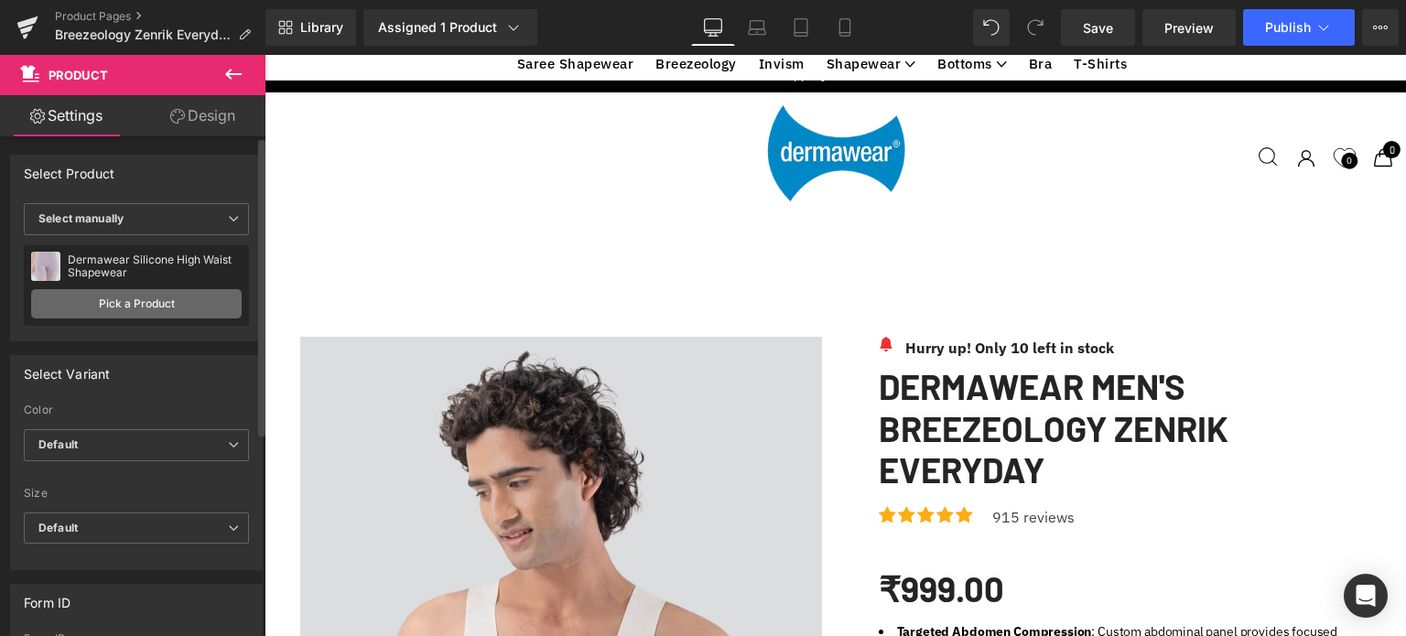
click at [121, 299] on link "Pick a Product" at bounding box center [136, 303] width 211 height 29
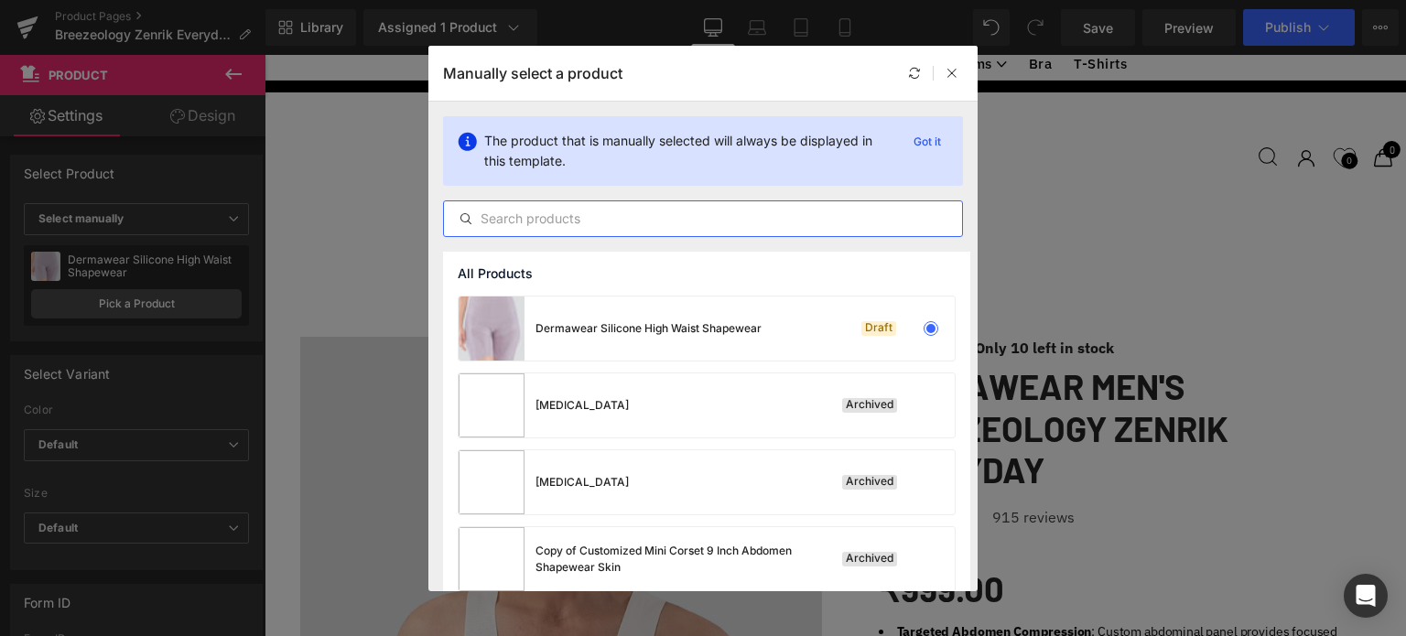
click at [575, 226] on input "text" at bounding box center [703, 219] width 518 height 22
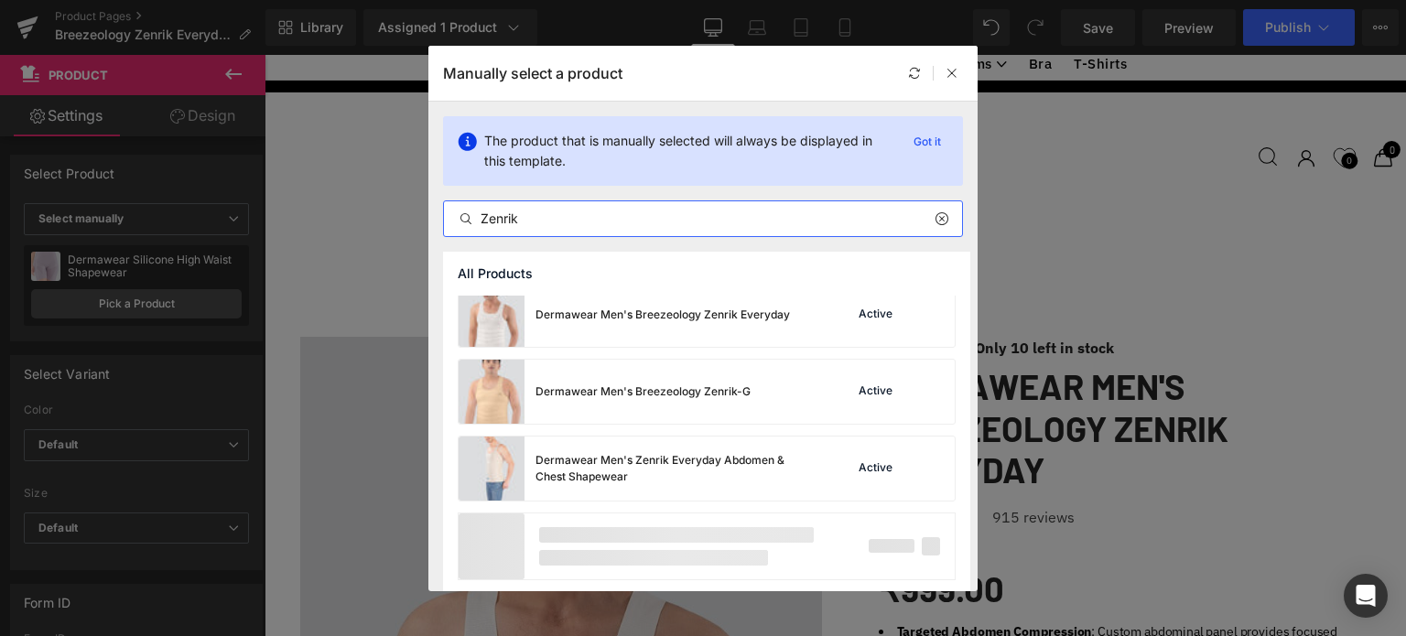
scroll to position [1322, 0]
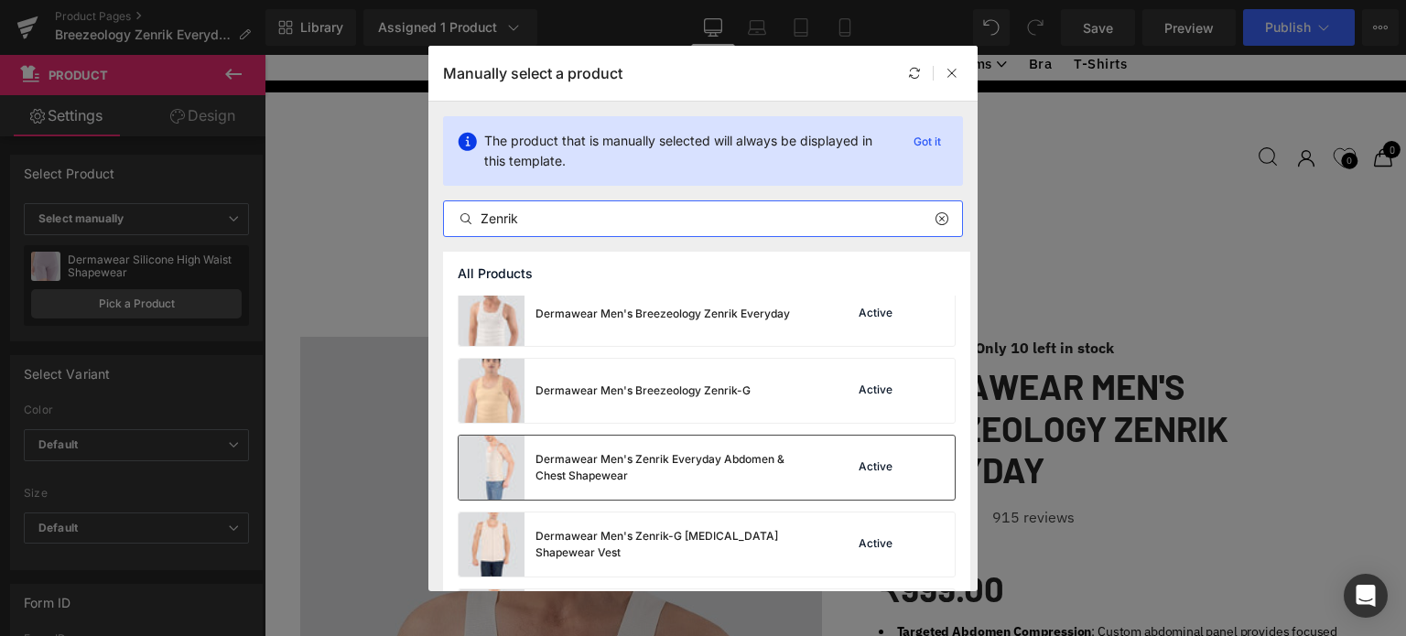
type input "Zenrik"
click at [813, 462] on div "Dermawear Men's Zenrik Everyday Abdomen & Chest Shapewear Active" at bounding box center [707, 468] width 496 height 64
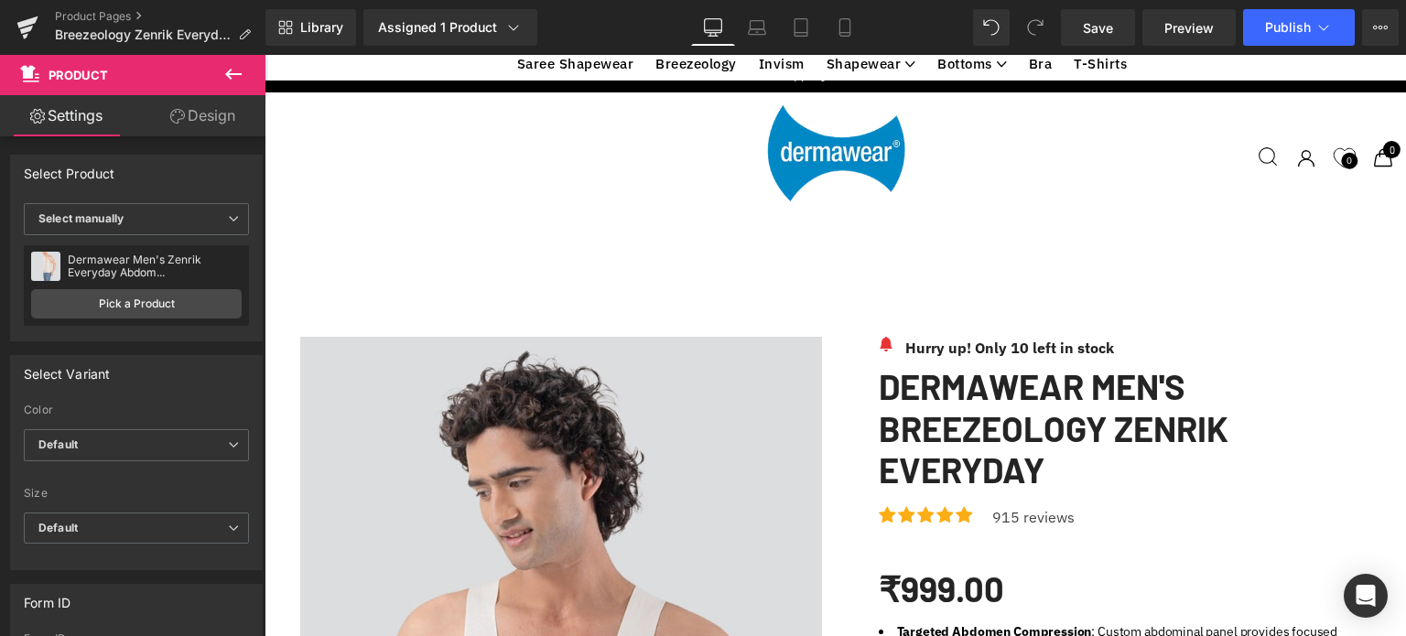
scroll to position [4520, 0]
click at [1097, 25] on span "Save" at bounding box center [1098, 27] width 30 height 19
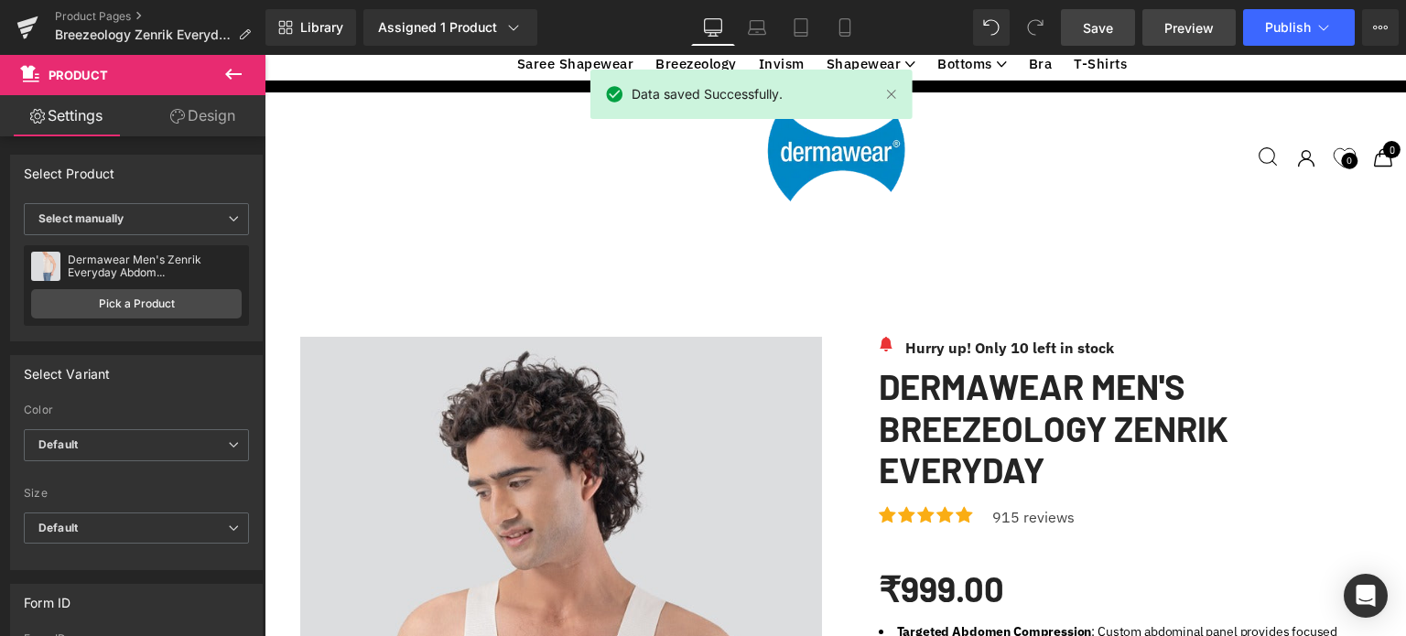
click at [1186, 37] on link "Preview" at bounding box center [1188, 27] width 93 height 37
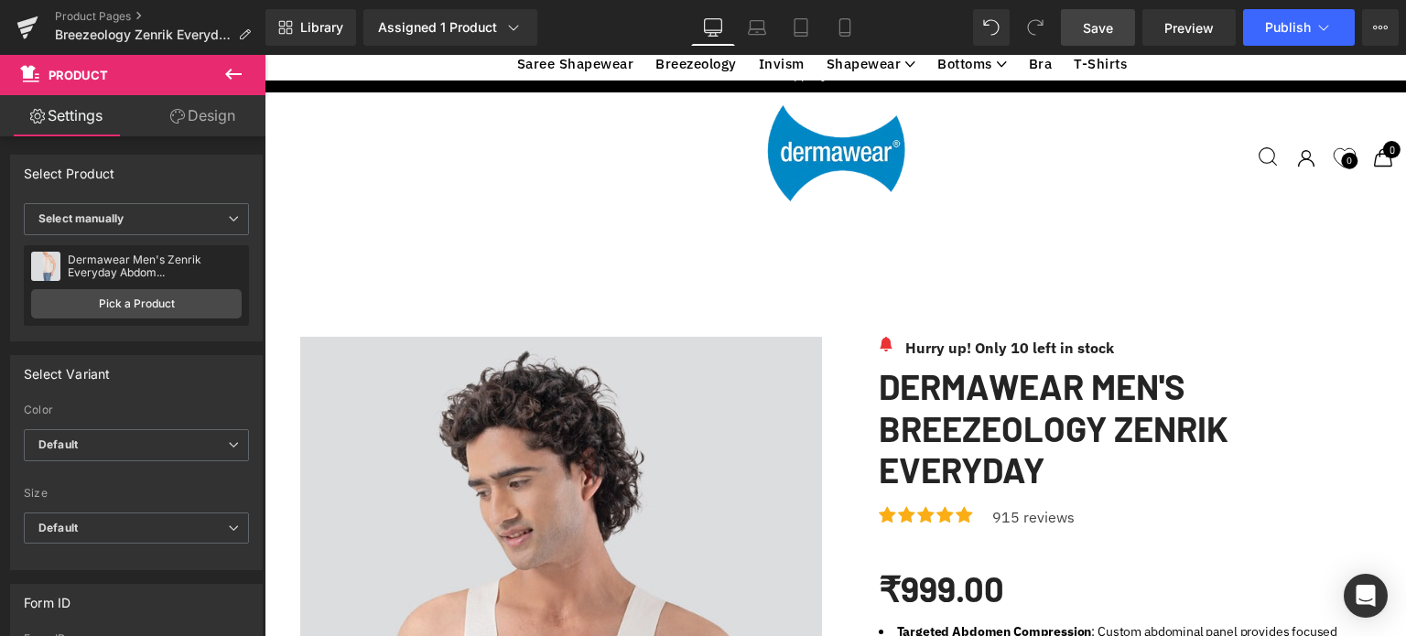
scroll to position [5040, 0]
click at [233, 69] on icon at bounding box center [233, 74] width 22 height 22
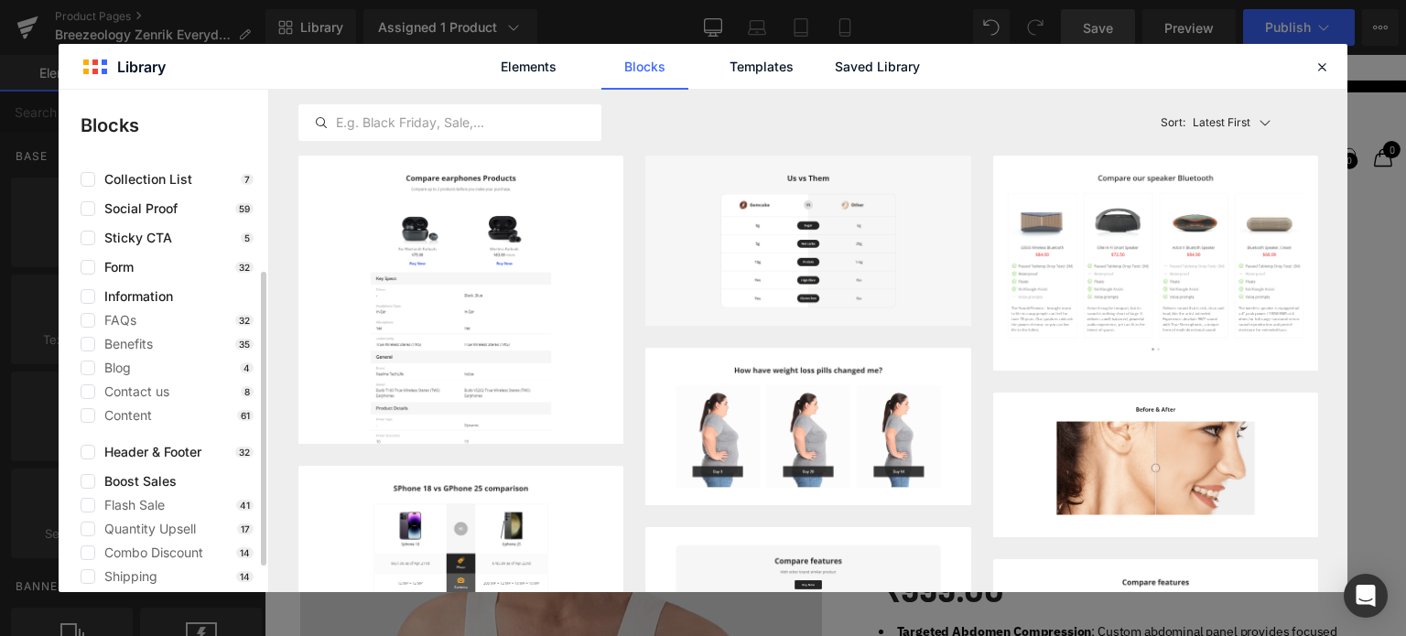
scroll to position [144, 0]
click at [86, 237] on label at bounding box center [88, 237] width 15 height 15
click at [88, 237] on input "checkbox" at bounding box center [88, 237] width 0 height 0
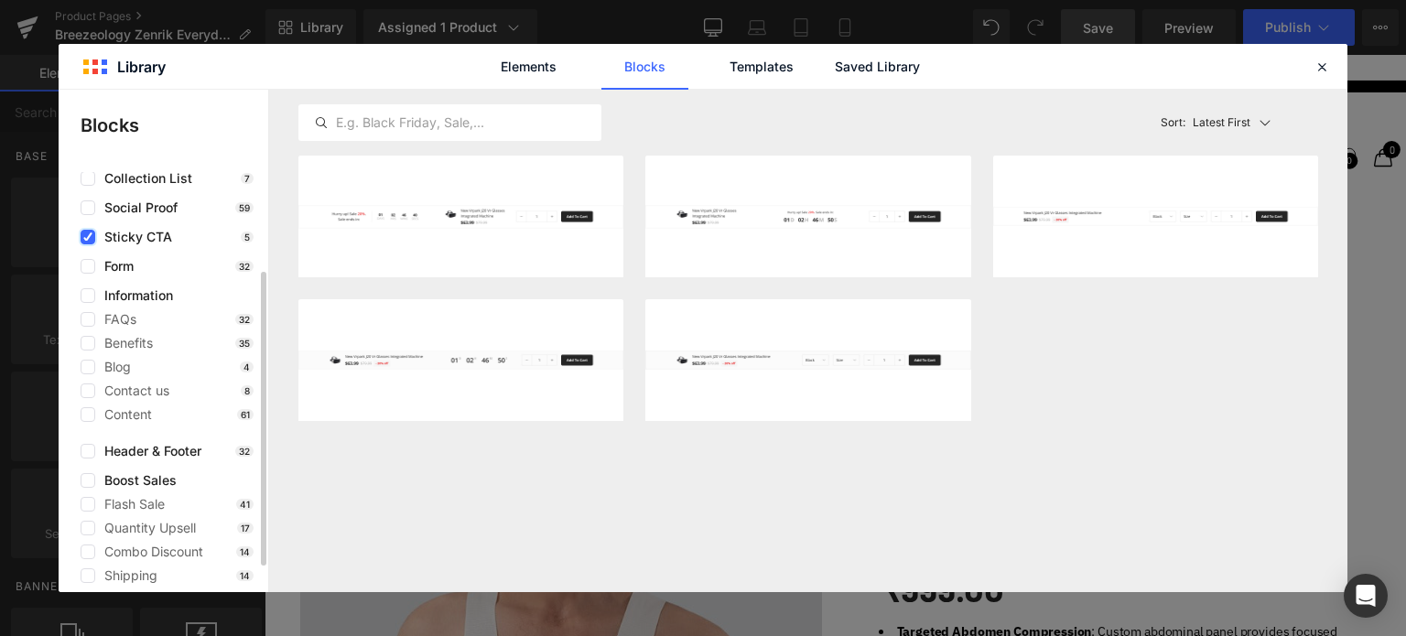
click at [89, 241] on label at bounding box center [88, 237] width 15 height 15
click at [88, 237] on input "checkbox" at bounding box center [88, 237] width 0 height 0
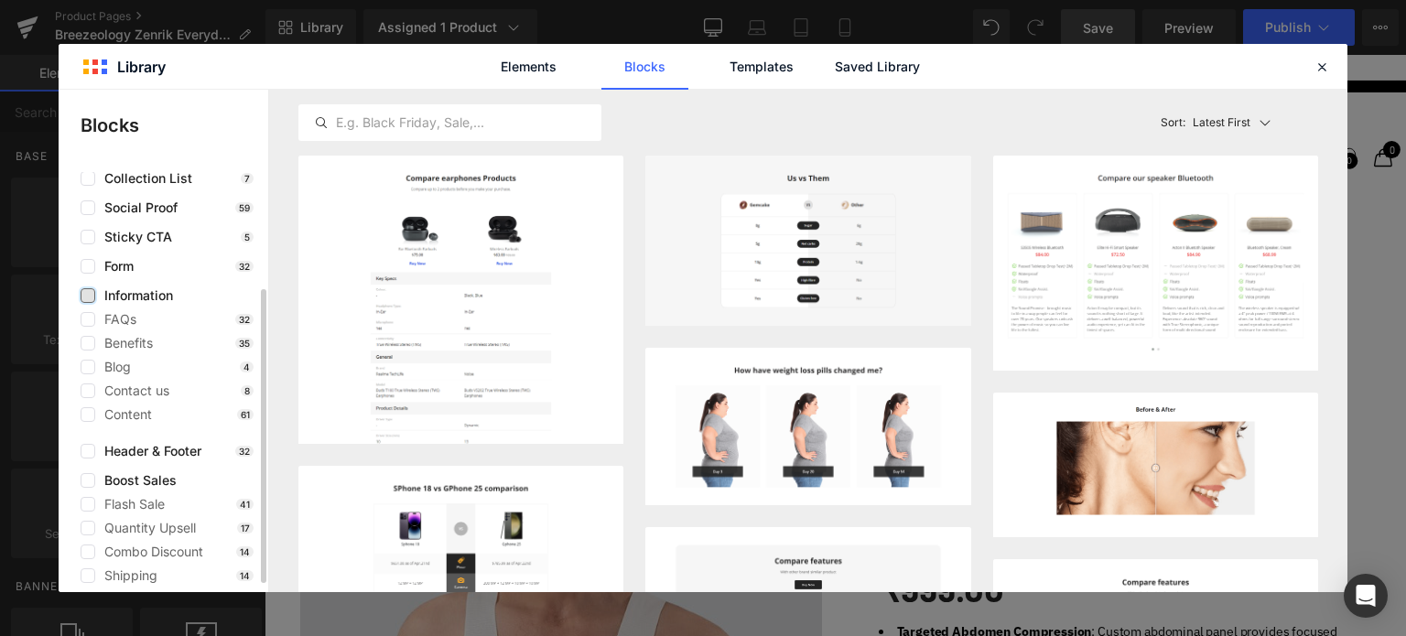
scroll to position [179, 0]
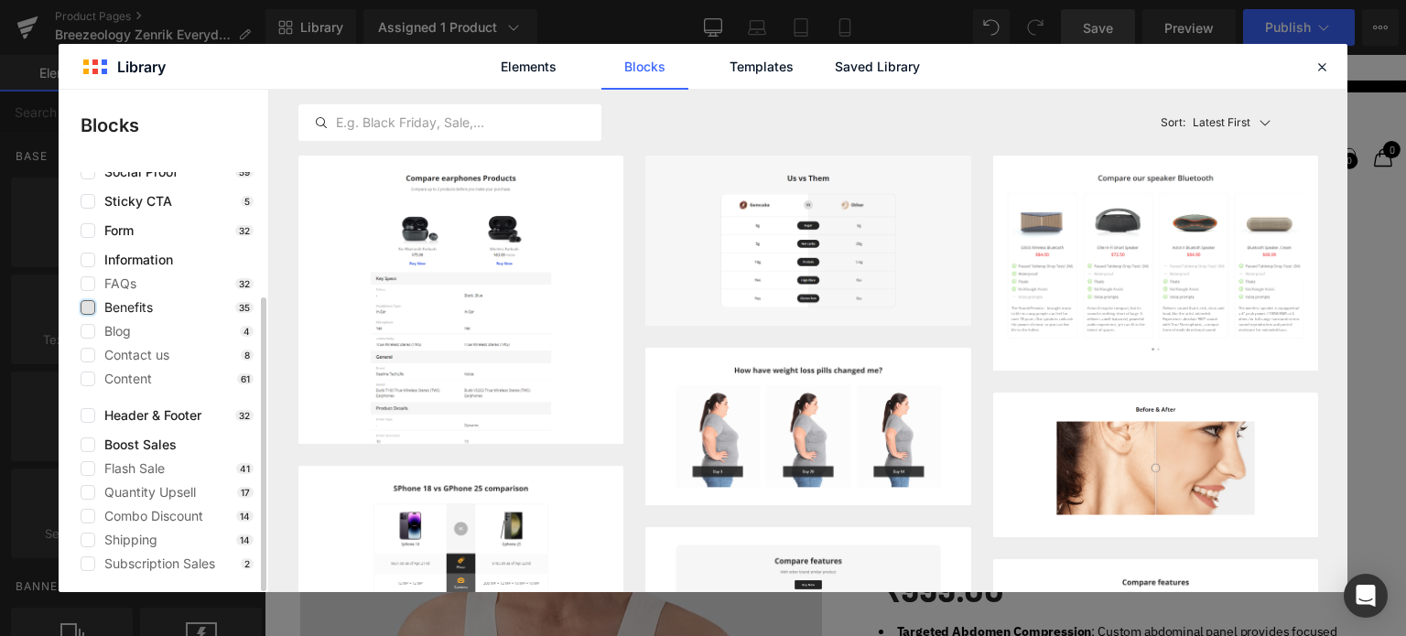
click at [81, 305] on label at bounding box center [88, 307] width 15 height 15
click at [88, 308] on input "checkbox" at bounding box center [88, 308] width 0 height 0
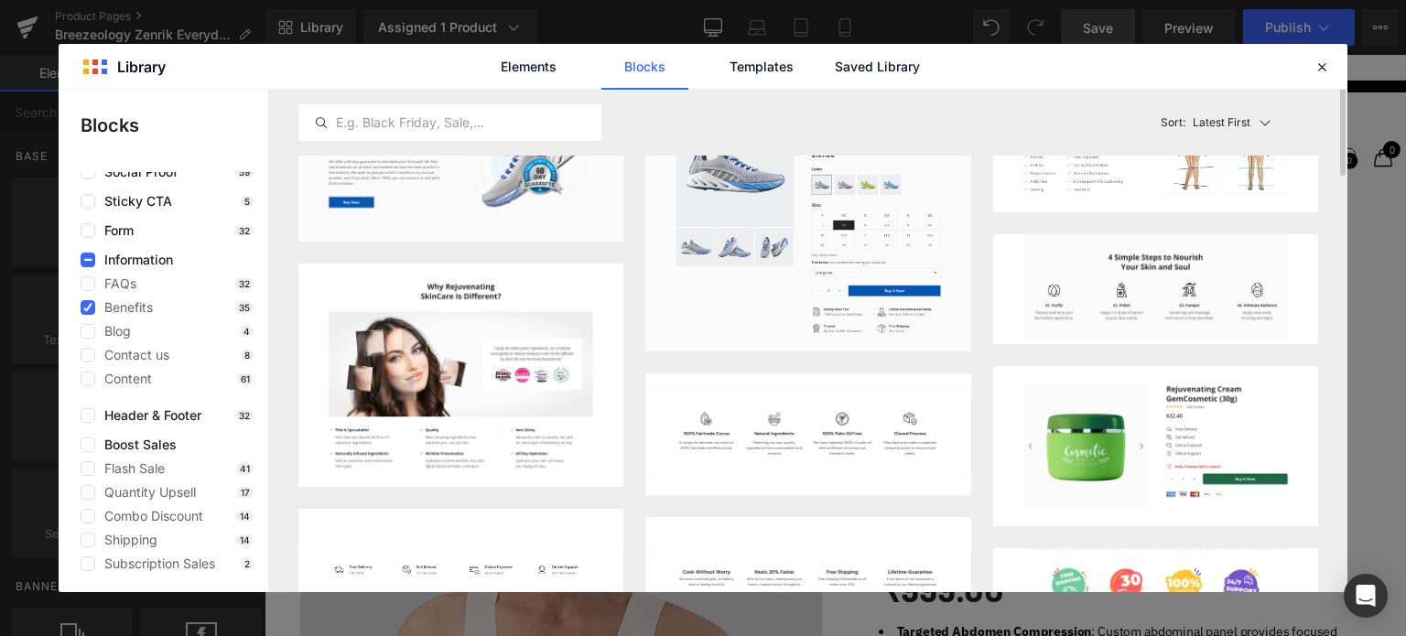
scroll to position [0, 0]
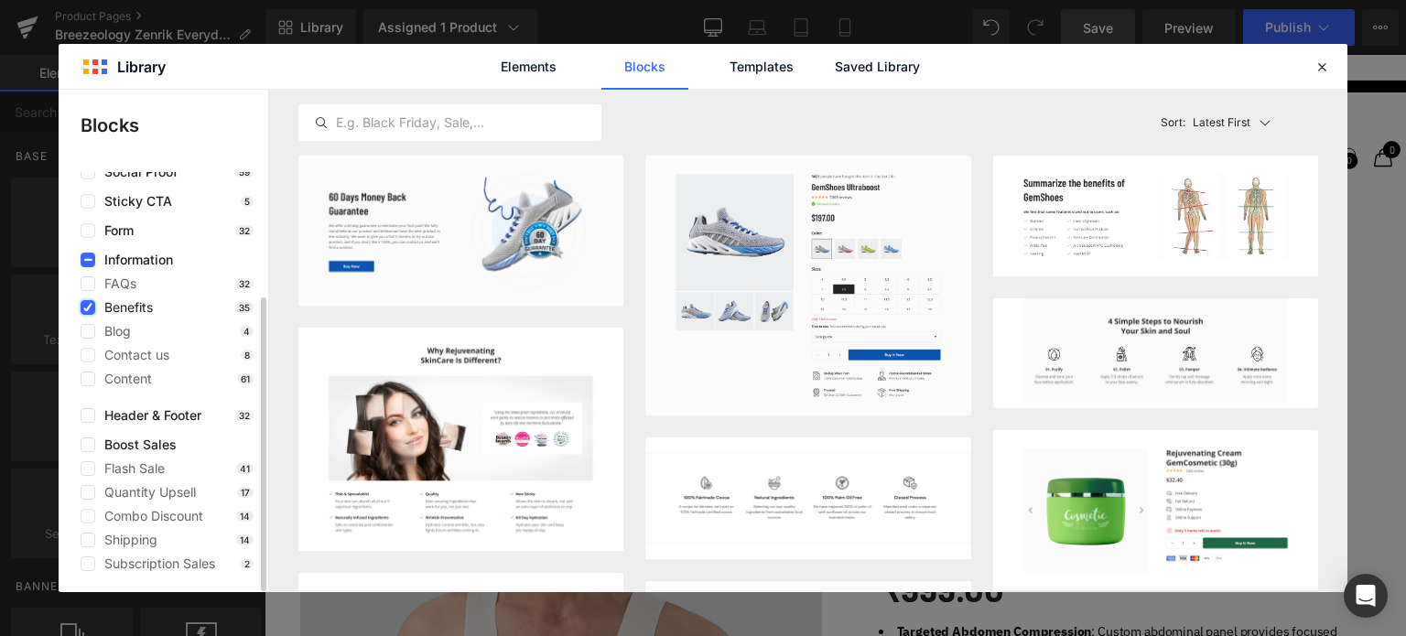
click at [92, 308] on icon at bounding box center [87, 308] width 9 height 0
click at [88, 308] on input "checkbox" at bounding box center [88, 308] width 0 height 0
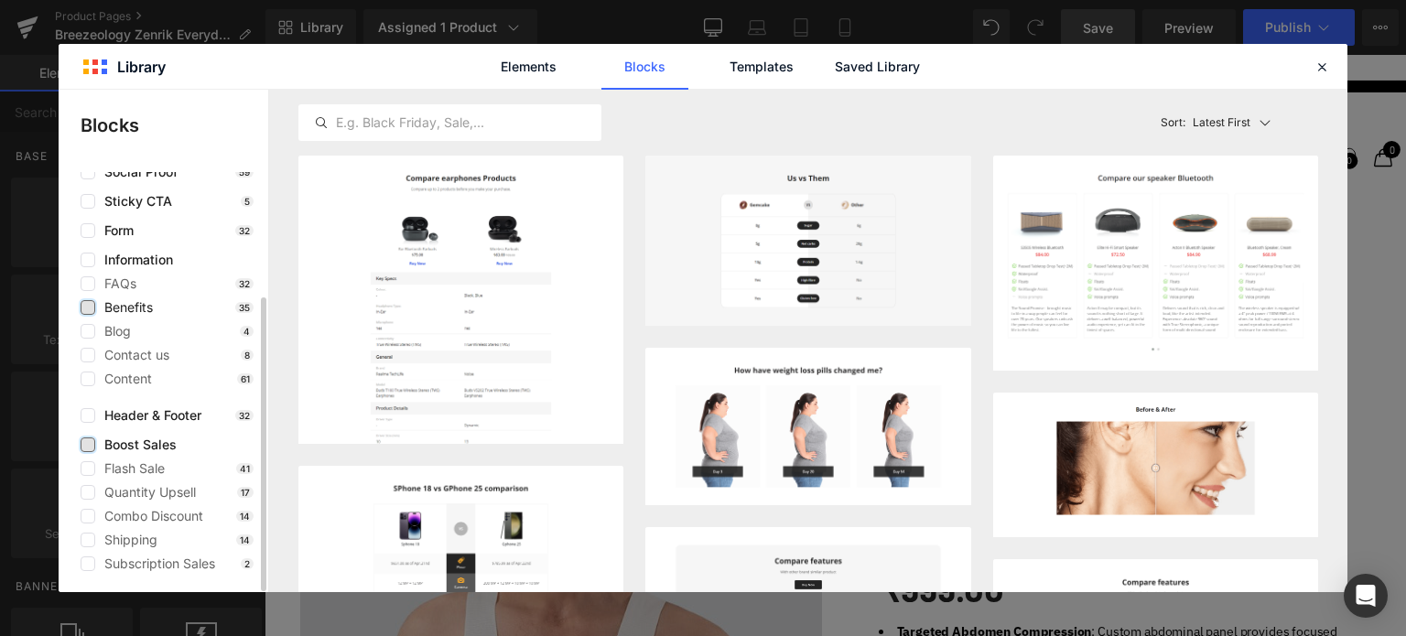
click at [91, 438] on label at bounding box center [88, 445] width 15 height 15
click at [88, 445] on input "checkbox" at bounding box center [88, 445] width 0 height 0
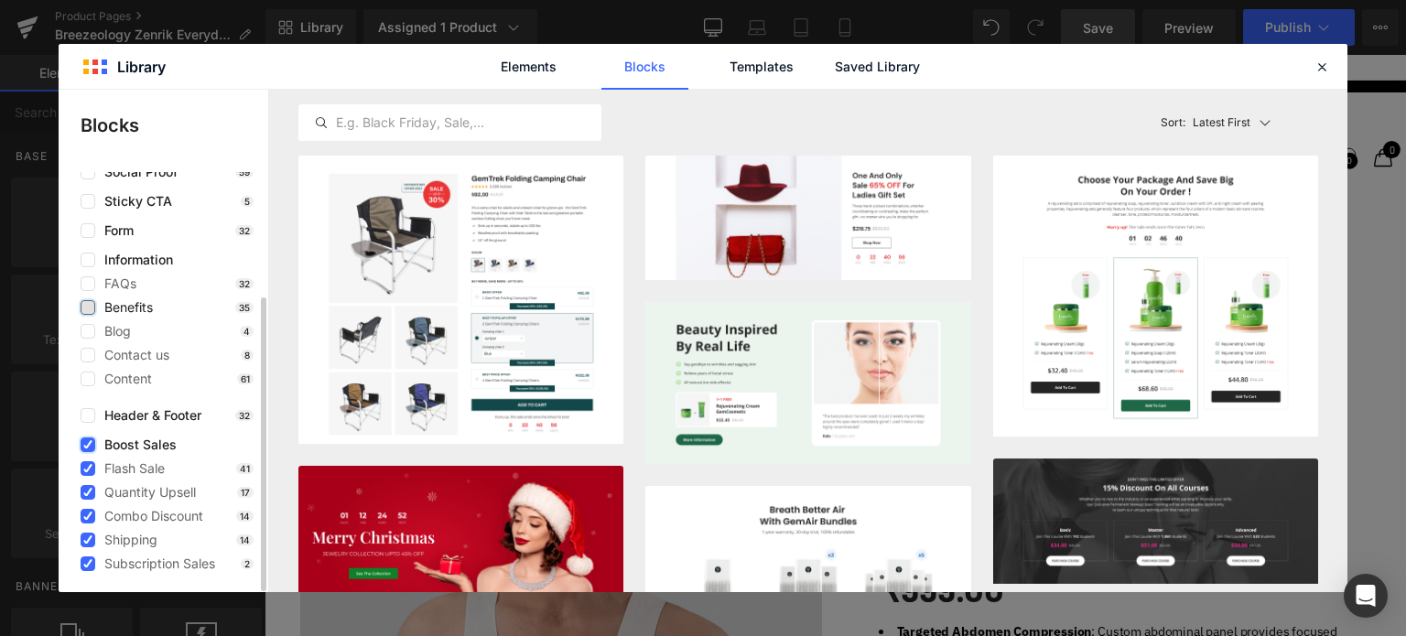
click at [86, 445] on icon at bounding box center [87, 445] width 9 height 0
click at [88, 445] on input "checkbox" at bounding box center [88, 445] width 0 height 0
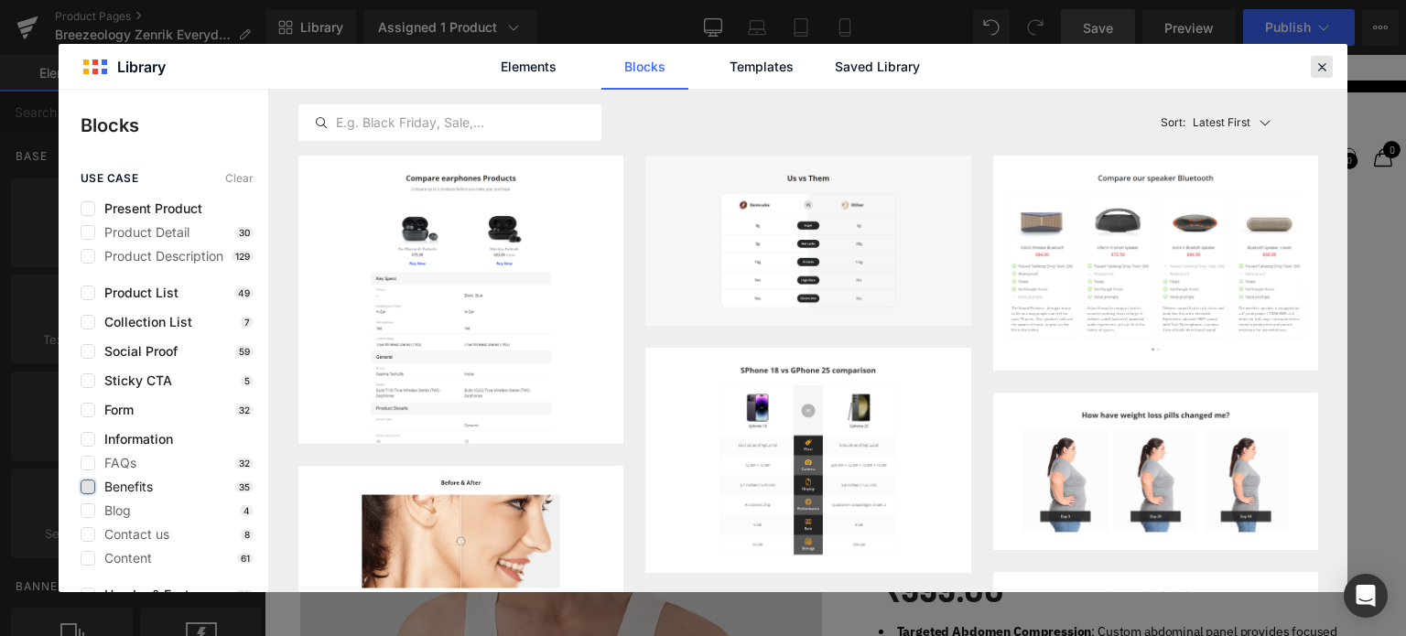
click at [1319, 68] on icon at bounding box center [1321, 67] width 16 height 16
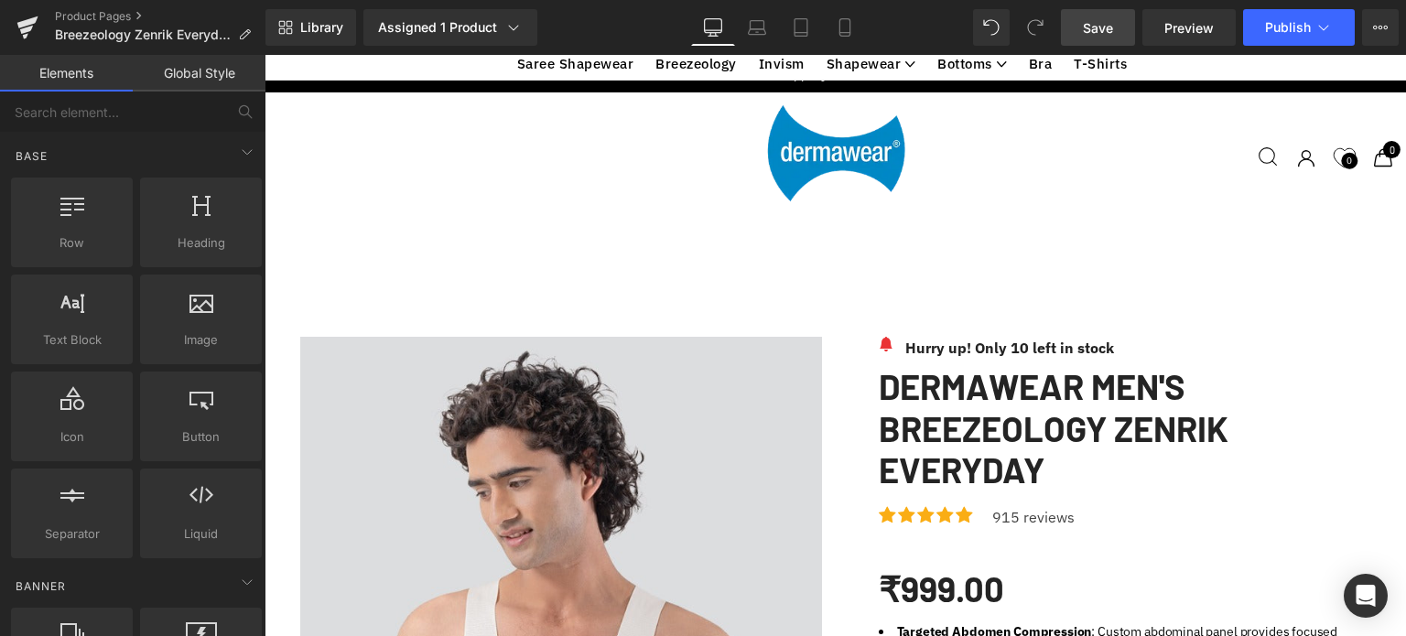
scroll to position [972, 0]
click at [1164, 27] on link "Preview" at bounding box center [1188, 27] width 93 height 37
click at [842, 33] on icon at bounding box center [844, 33] width 10 height 0
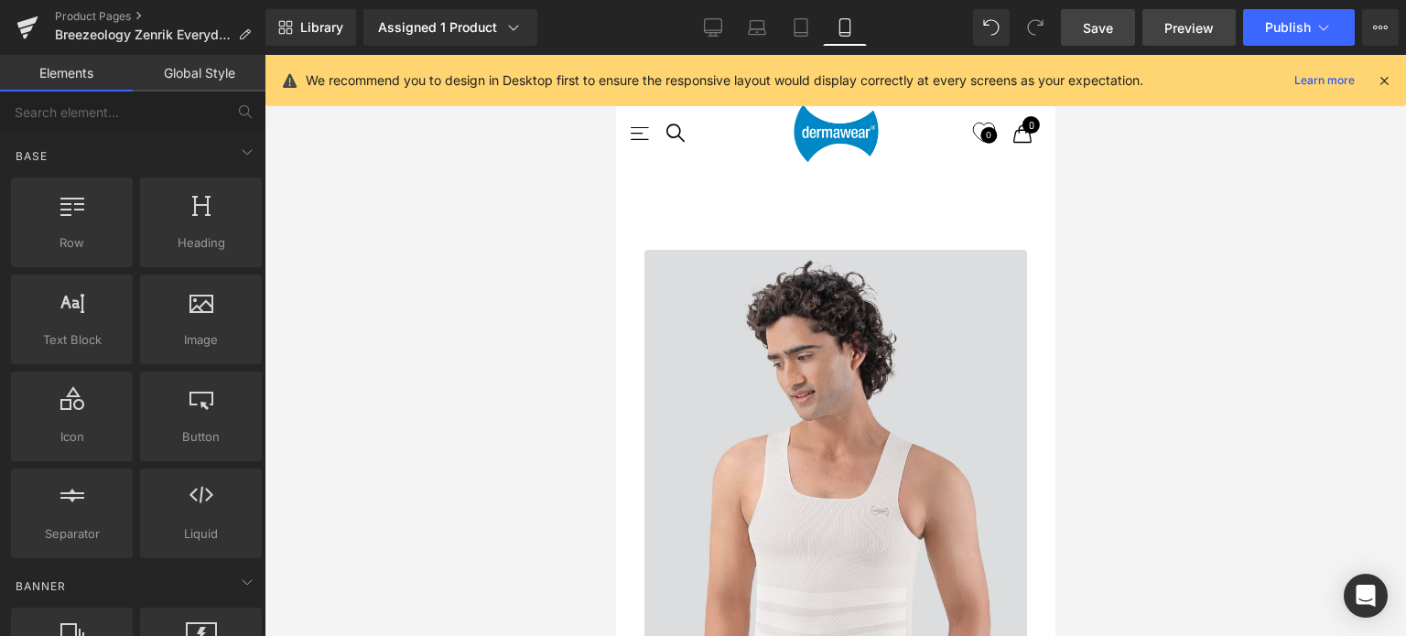
scroll to position [949, 0]
click at [1176, 27] on span "Preview" at bounding box center [1188, 27] width 49 height 19
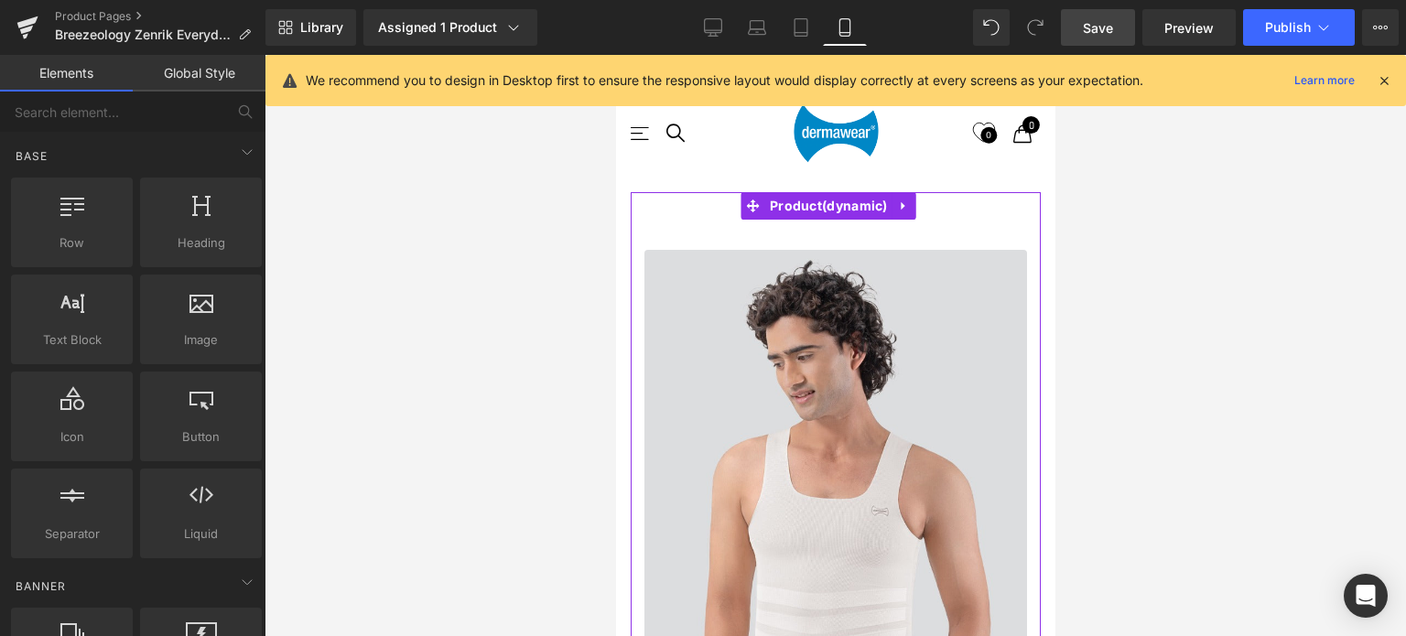
scroll to position [741, 0]
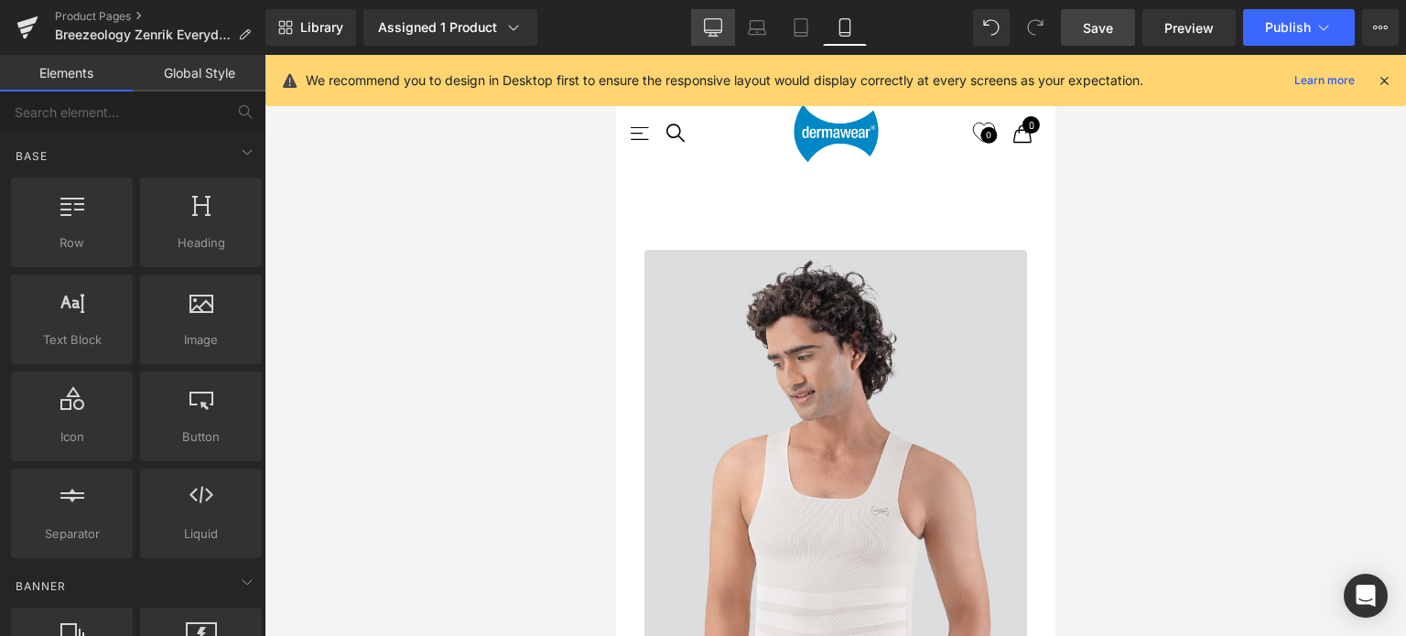
click at [714, 27] on icon at bounding box center [713, 27] width 18 height 18
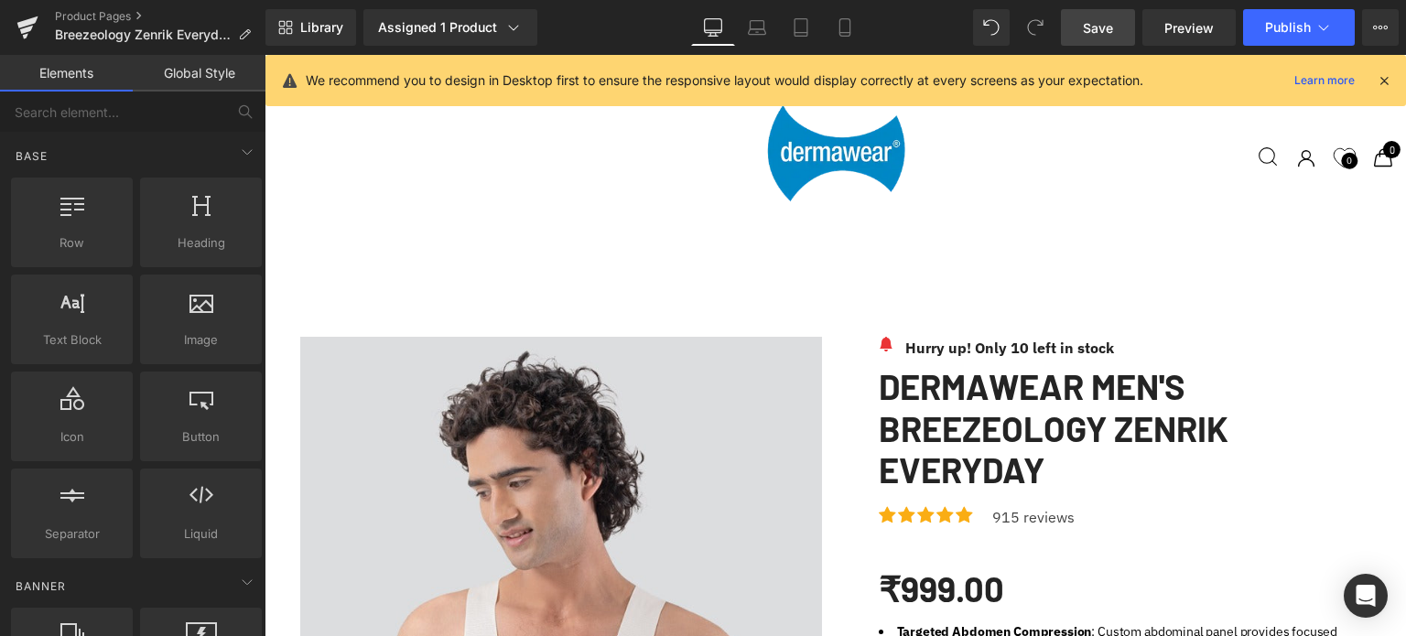
scroll to position [2120, 0]
click at [1384, 80] on icon at bounding box center [1384, 80] width 16 height 16
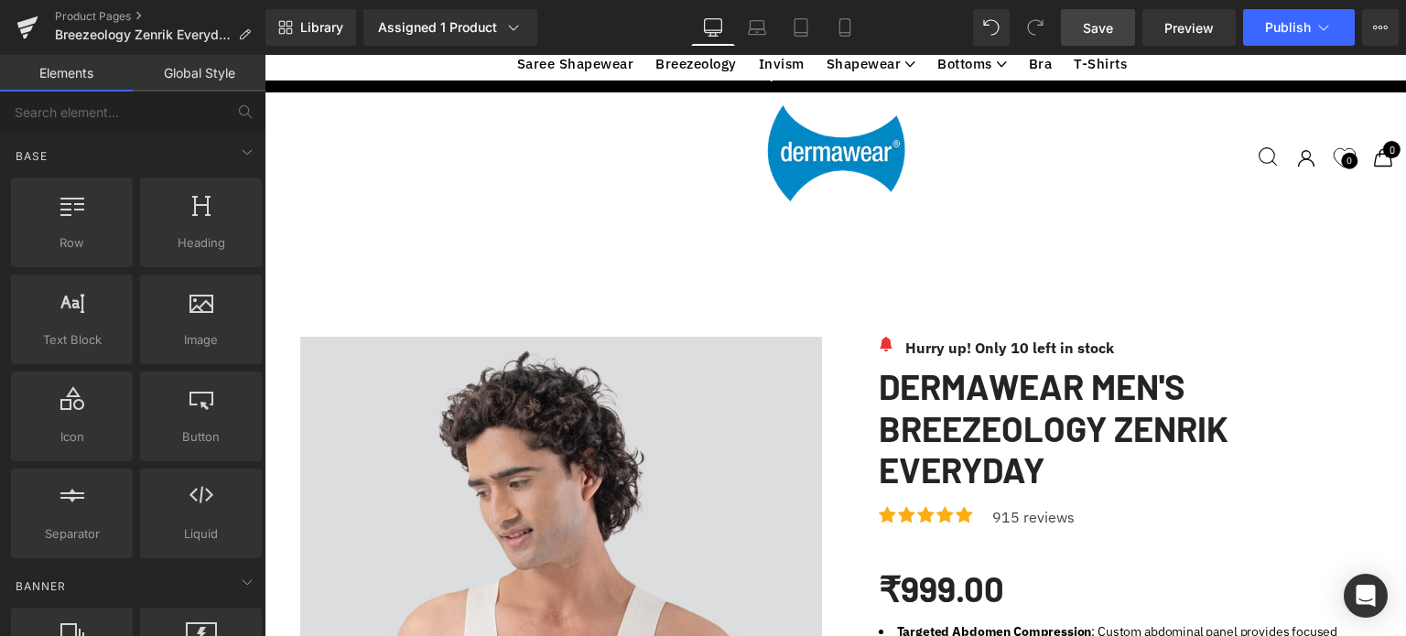
scroll to position [1142, 0]
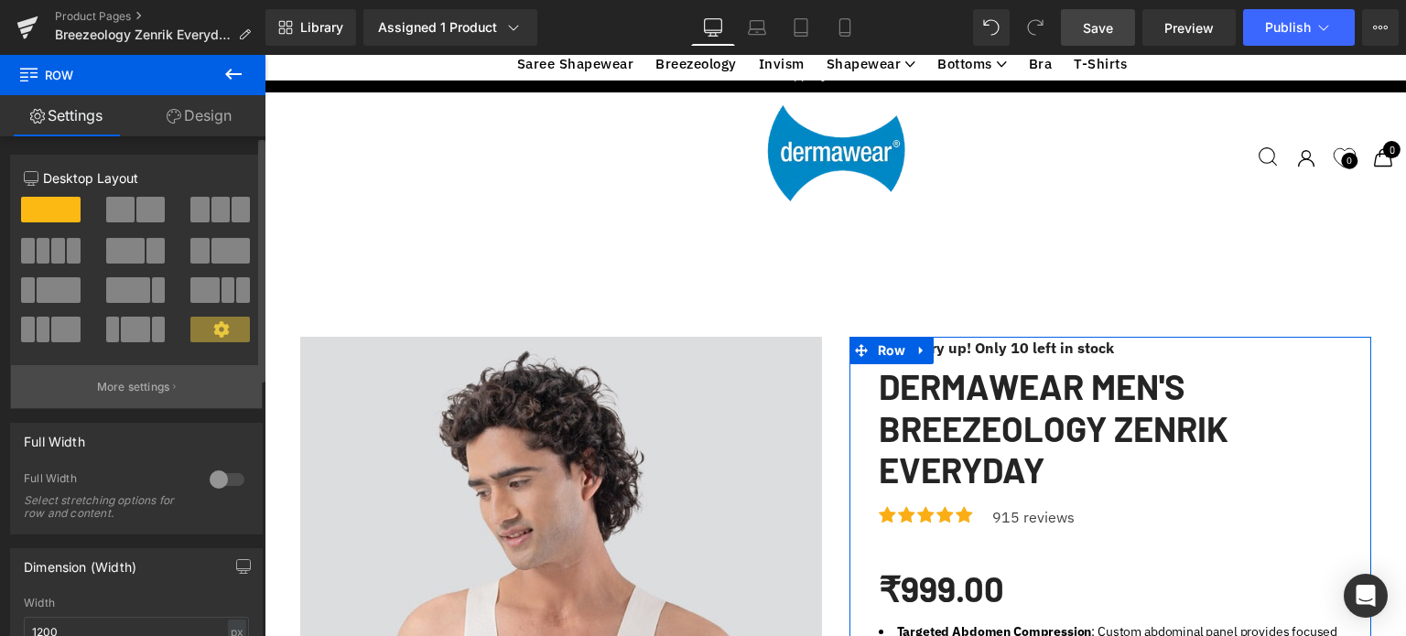
click at [139, 394] on p "More settings" at bounding box center [133, 387] width 73 height 16
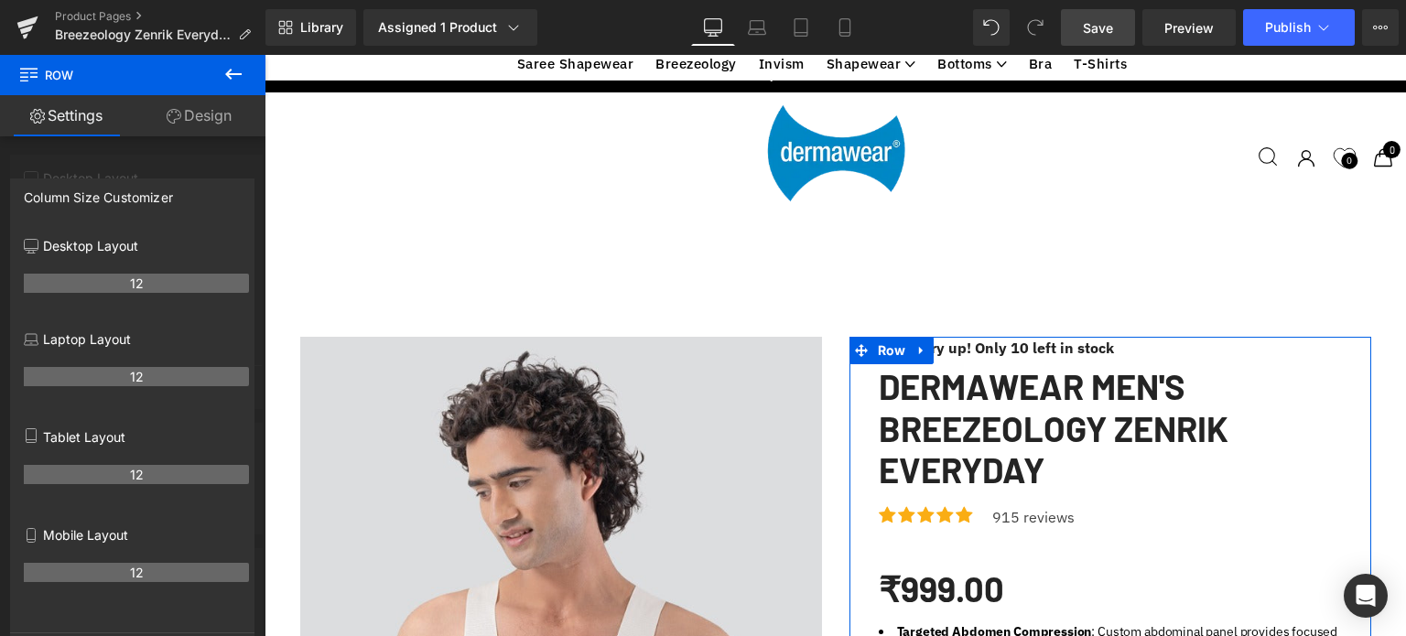
click at [133, 156] on div at bounding box center [132, 350] width 265 height 590
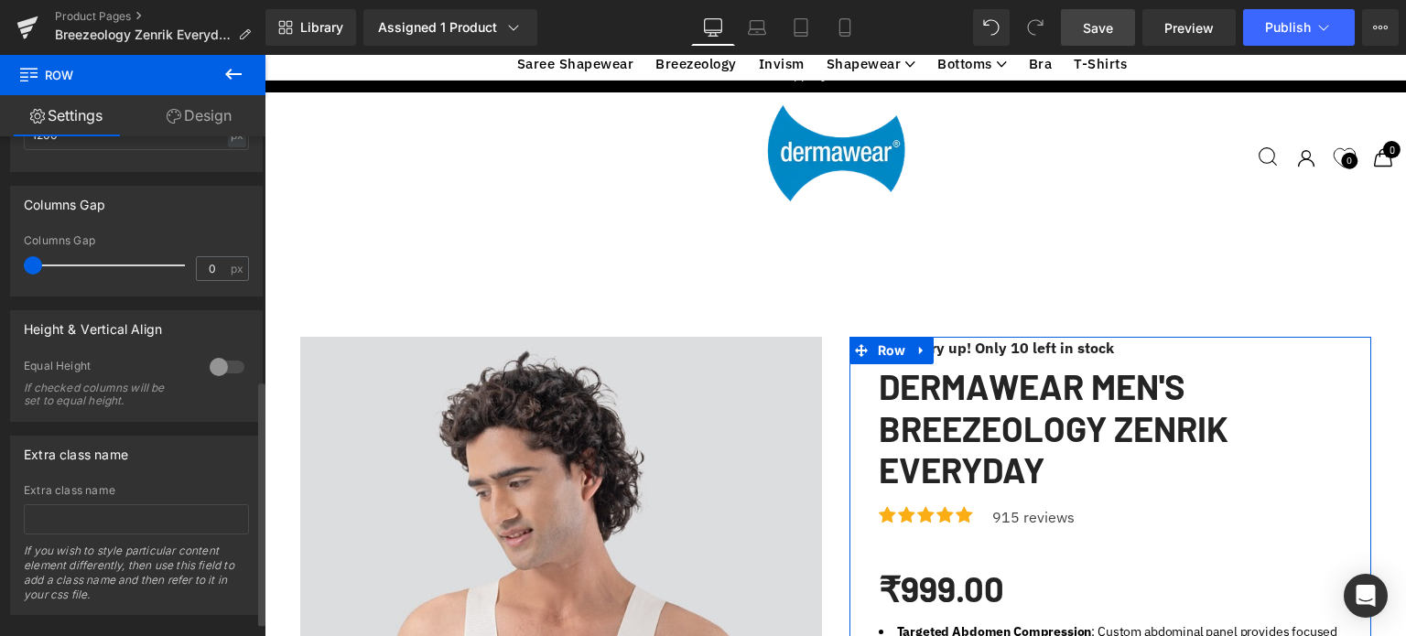
scroll to position [498, 0]
drag, startPoint x: 33, startPoint y: 266, endPoint x: 128, endPoint y: 268, distance: 95.2
click at [128, 268] on span at bounding box center [125, 264] width 18 height 18
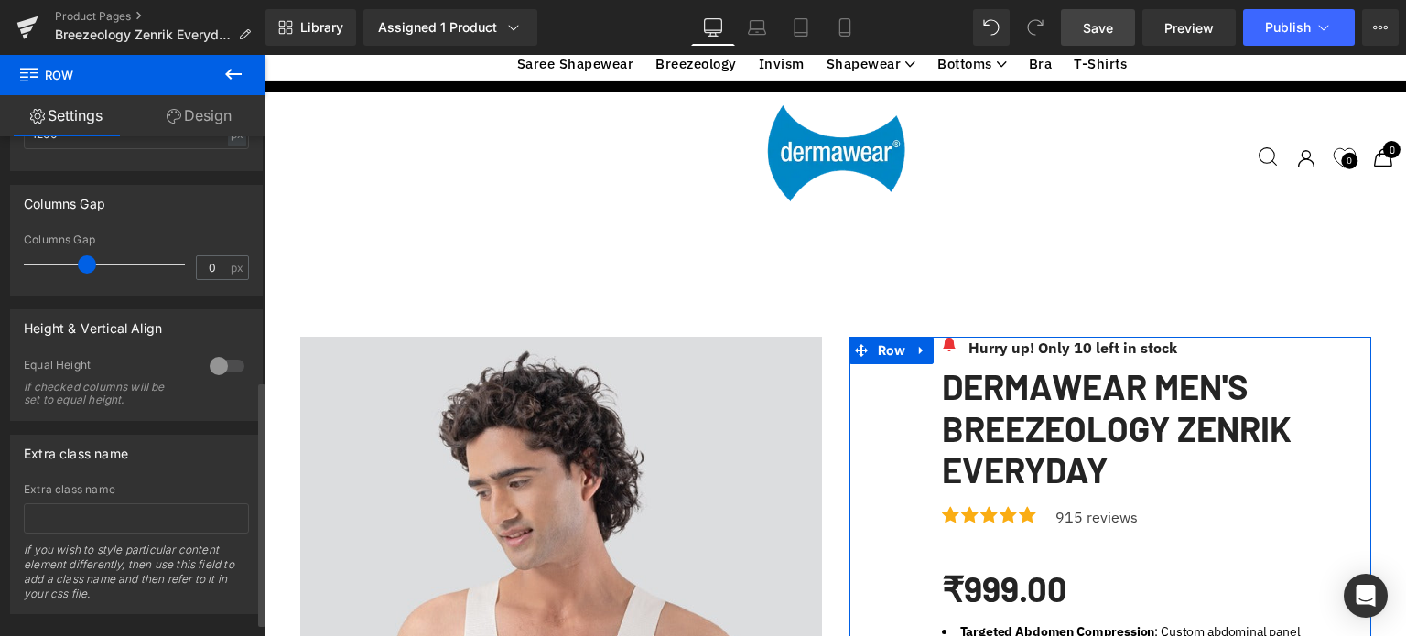
drag, startPoint x: 128, startPoint y: 268, endPoint x: 81, endPoint y: 264, distance: 46.9
click at [81, 264] on span at bounding box center [87, 264] width 18 height 18
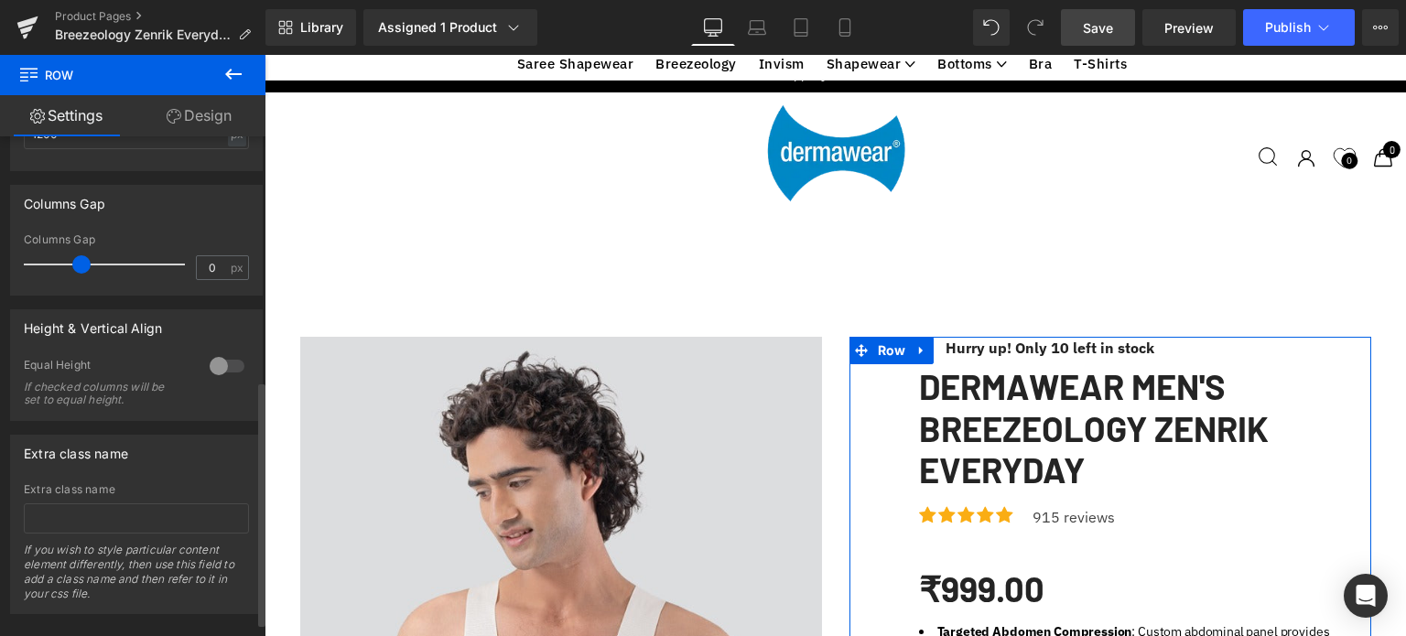
drag, startPoint x: 82, startPoint y: 264, endPoint x: 61, endPoint y: 267, distance: 21.4
click at [72, 267] on span at bounding box center [81, 264] width 18 height 18
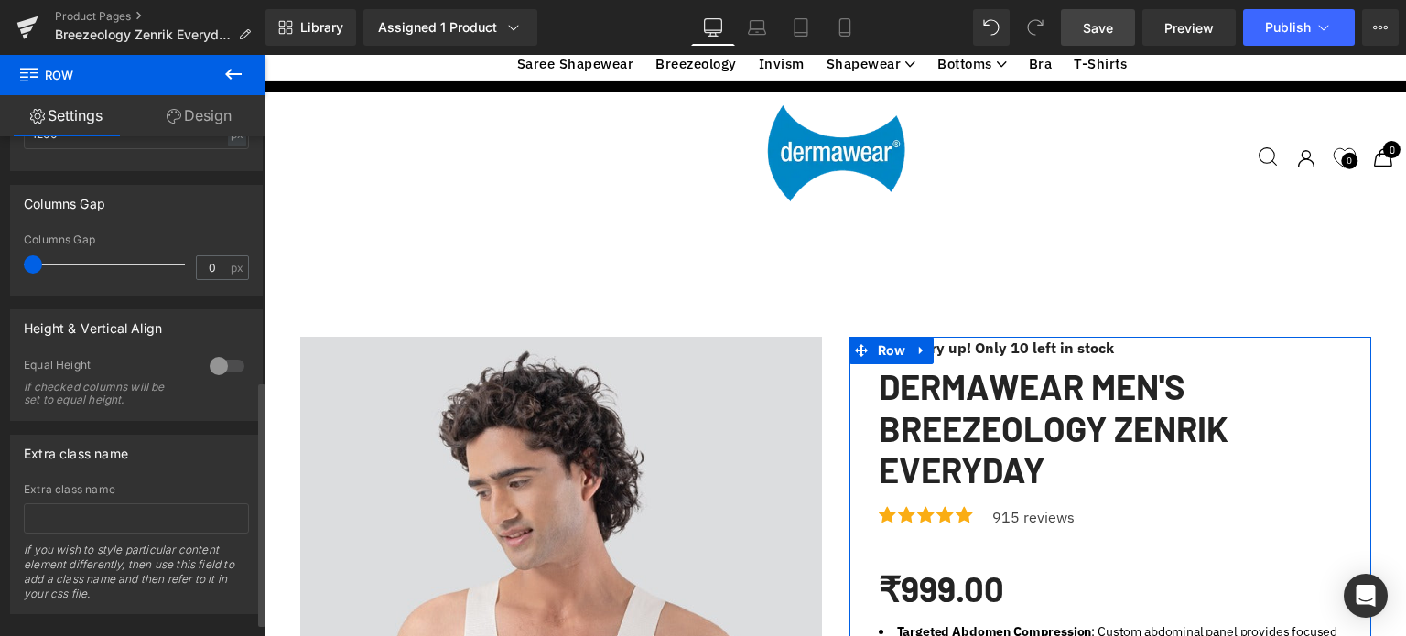
drag, startPoint x: 61, startPoint y: 267, endPoint x: 15, endPoint y: 270, distance: 46.8
click at [15, 270] on div "0px Columns Gap 0 px" at bounding box center [136, 263] width 251 height 61
drag, startPoint x: 27, startPoint y: 265, endPoint x: 117, endPoint y: 271, distance: 90.8
click at [117, 271] on div at bounding box center [109, 264] width 152 height 37
drag, startPoint x: 122, startPoint y: 262, endPoint x: 0, endPoint y: 263, distance: 121.7
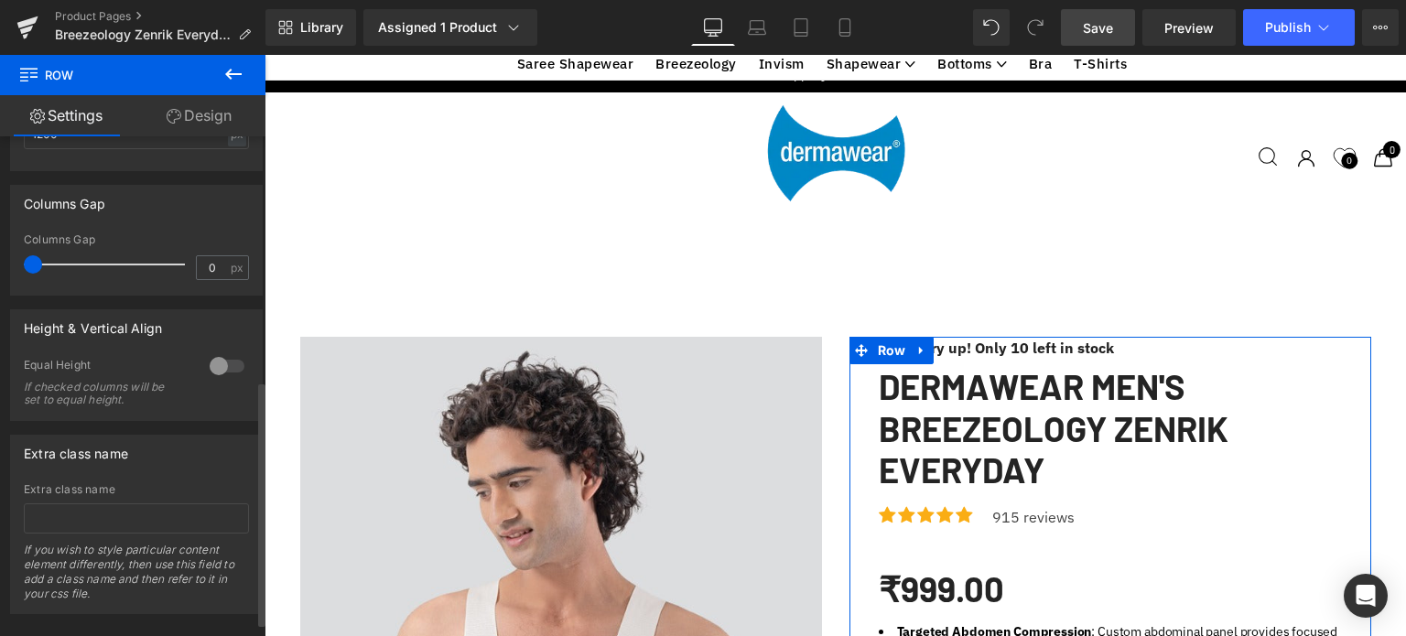
click at [0, 263] on div "Columns Gap 0px Columns Gap 0 px" at bounding box center [137, 233] width 274 height 124
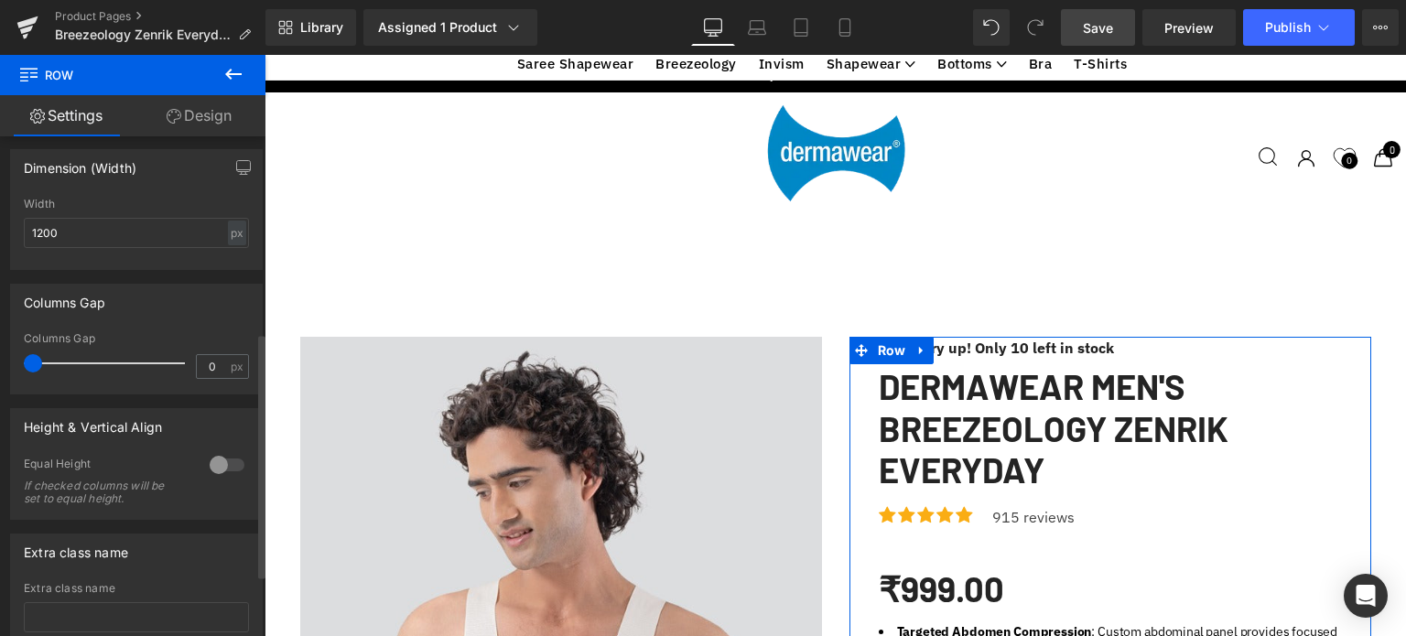
scroll to position [392, 0]
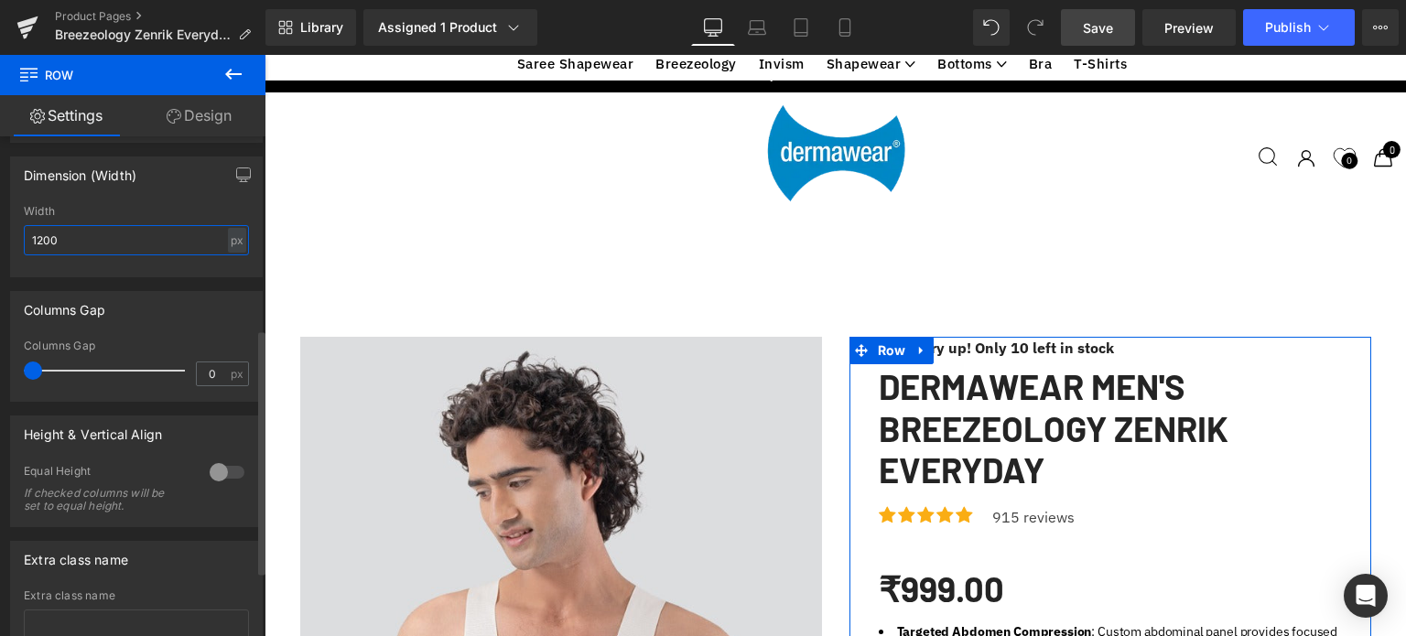
click at [140, 246] on input "1200" at bounding box center [136, 240] width 225 height 30
type input "1200"
click at [236, 170] on icon "button" at bounding box center [243, 175] width 15 height 15
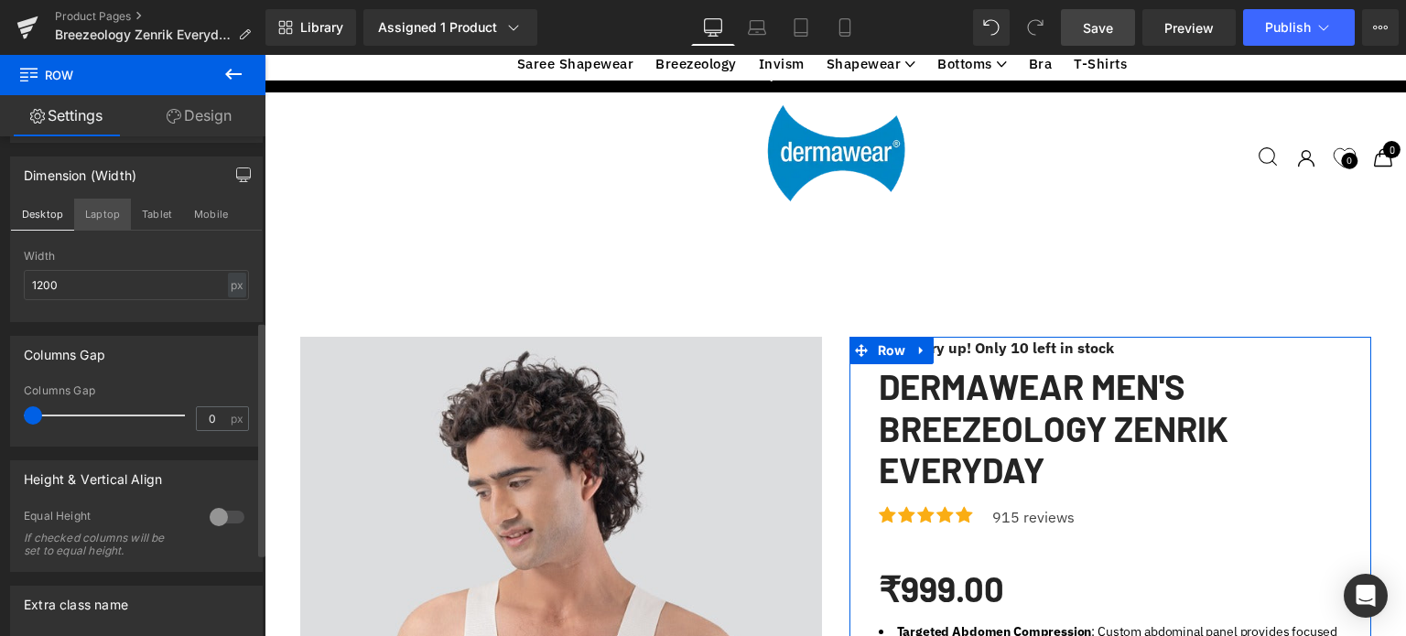
click at [103, 210] on button "Laptop" at bounding box center [102, 214] width 57 height 31
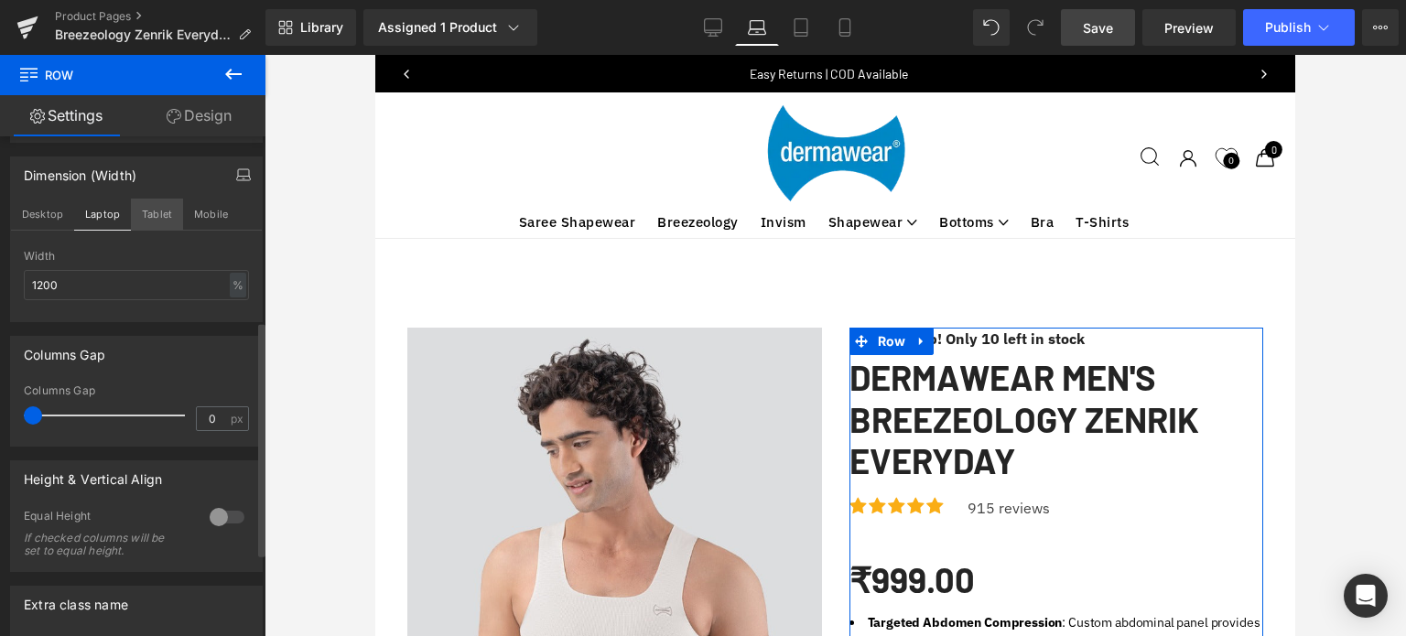
scroll to position [84, 0]
click at [142, 211] on button "Tablet" at bounding box center [157, 214] width 52 height 31
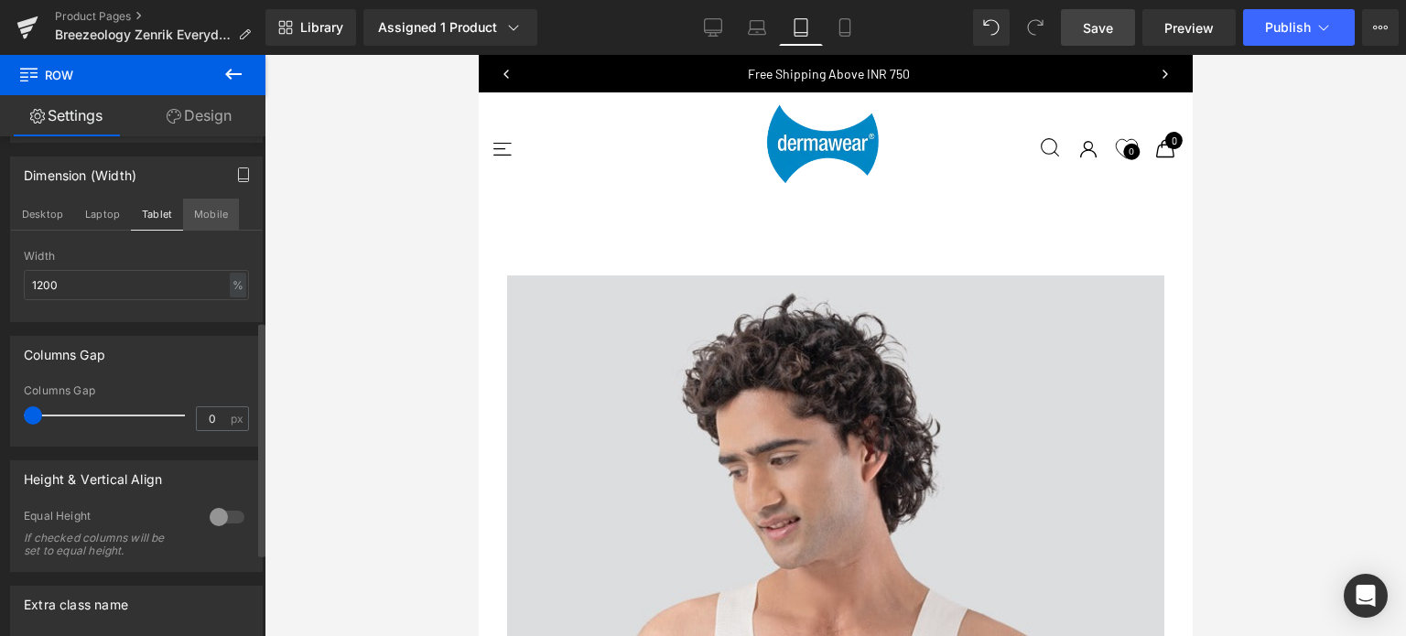
scroll to position [1029, 0]
click at [208, 207] on button "Mobile" at bounding box center [211, 214] width 56 height 31
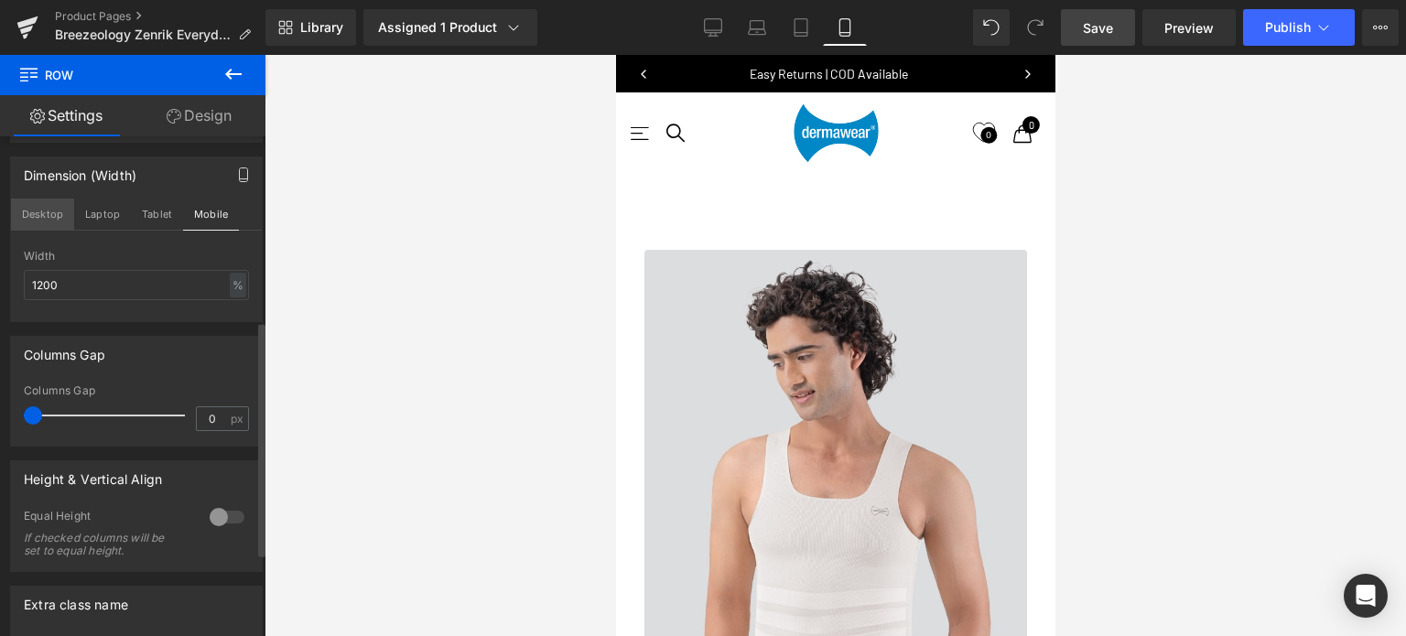
scroll to position [637, 0]
click at [38, 217] on button "Desktop" at bounding box center [42, 214] width 63 height 31
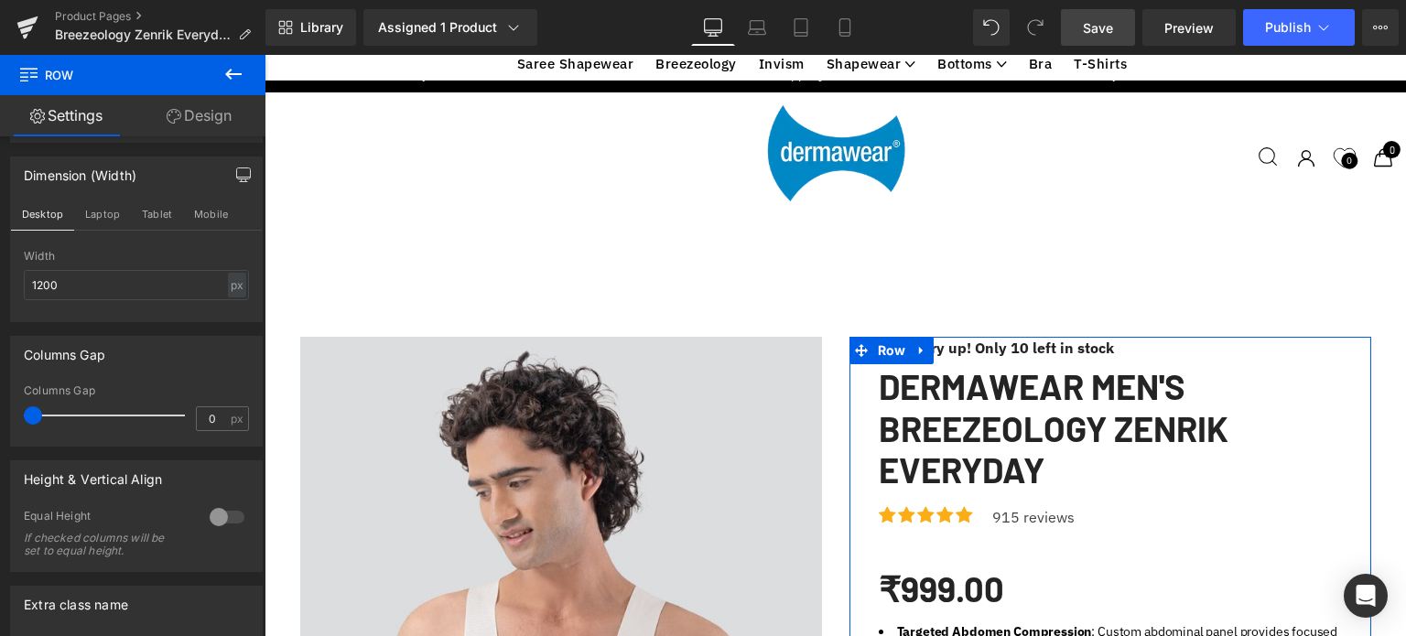
click at [228, 72] on icon at bounding box center [233, 74] width 16 height 11
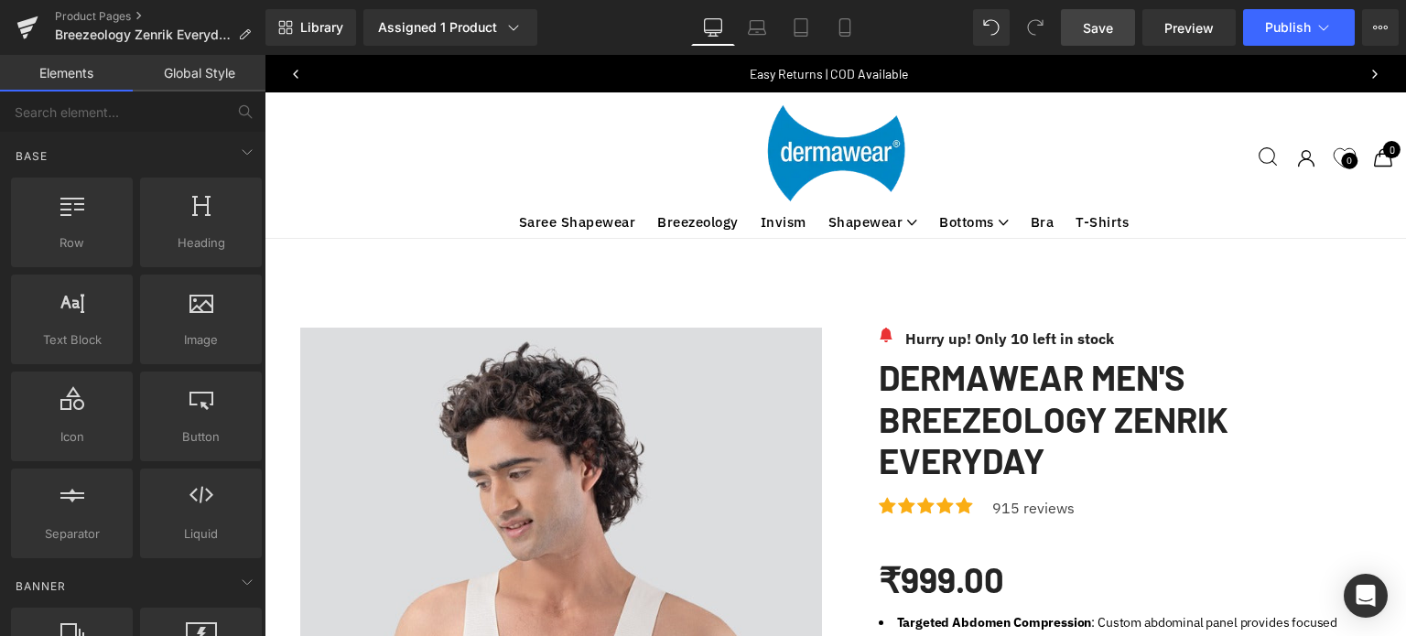
scroll to position [54, 0]
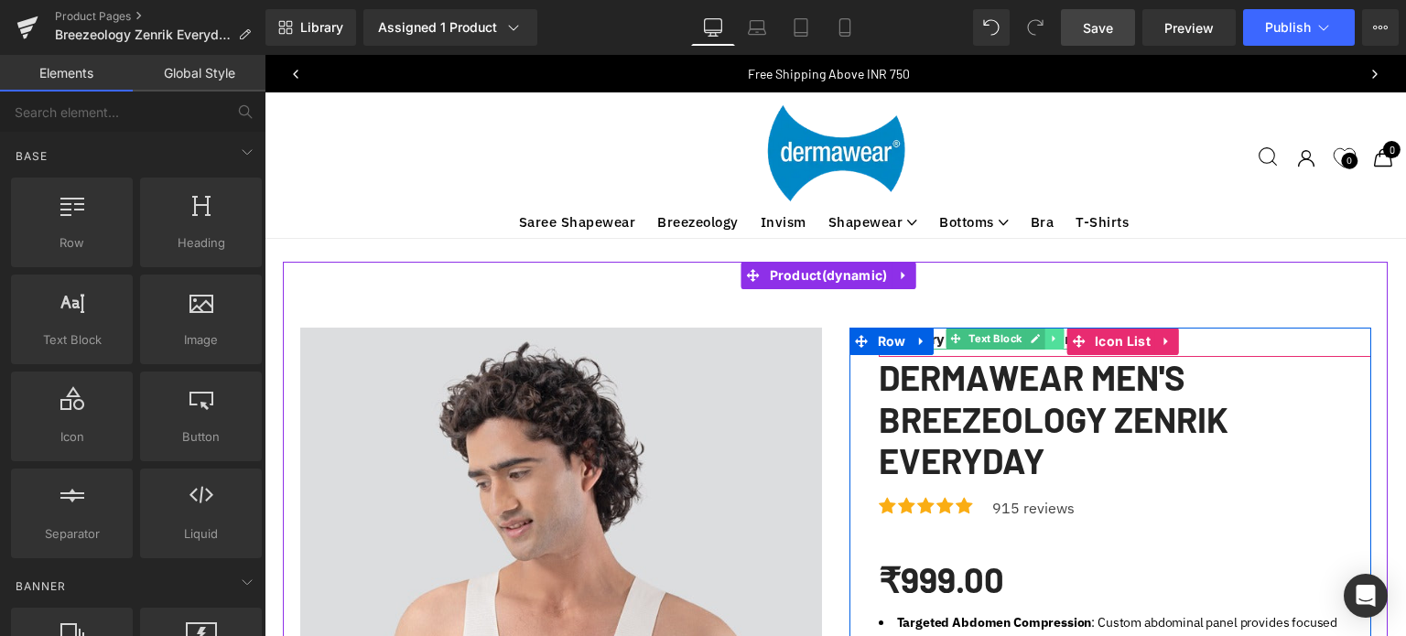
click at [1052, 336] on icon at bounding box center [1053, 339] width 3 height 6
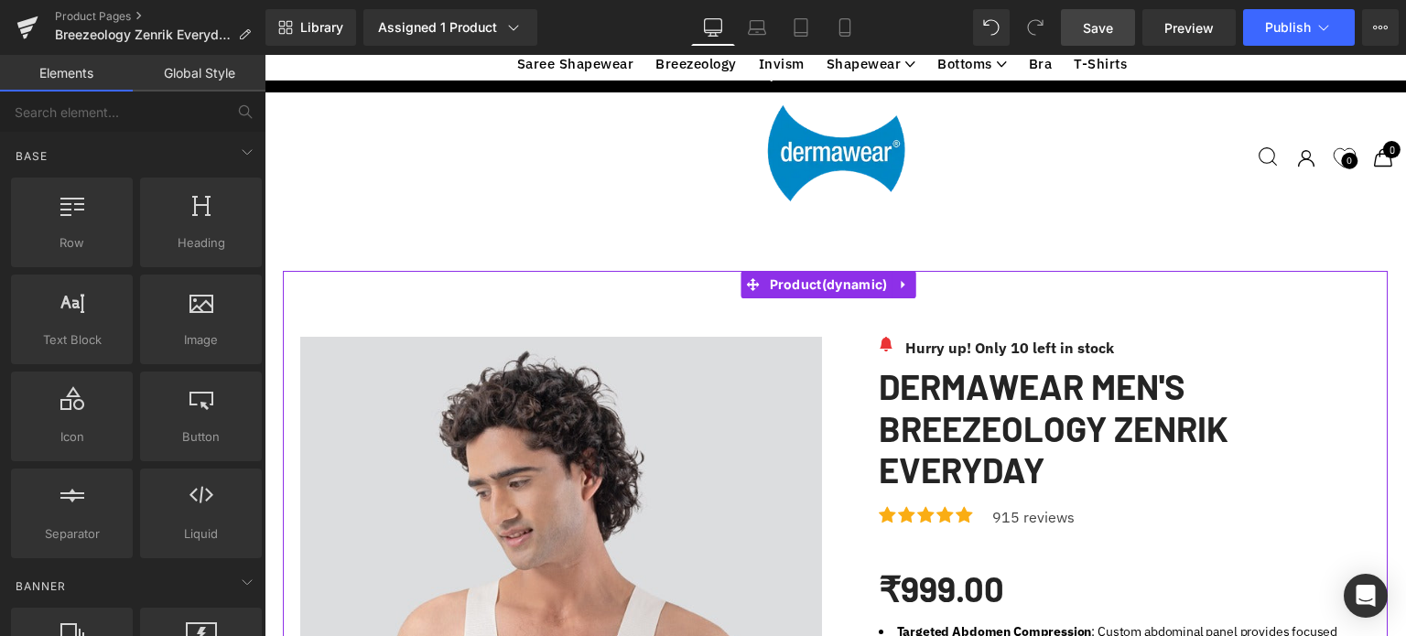
scroll to position [307, 0]
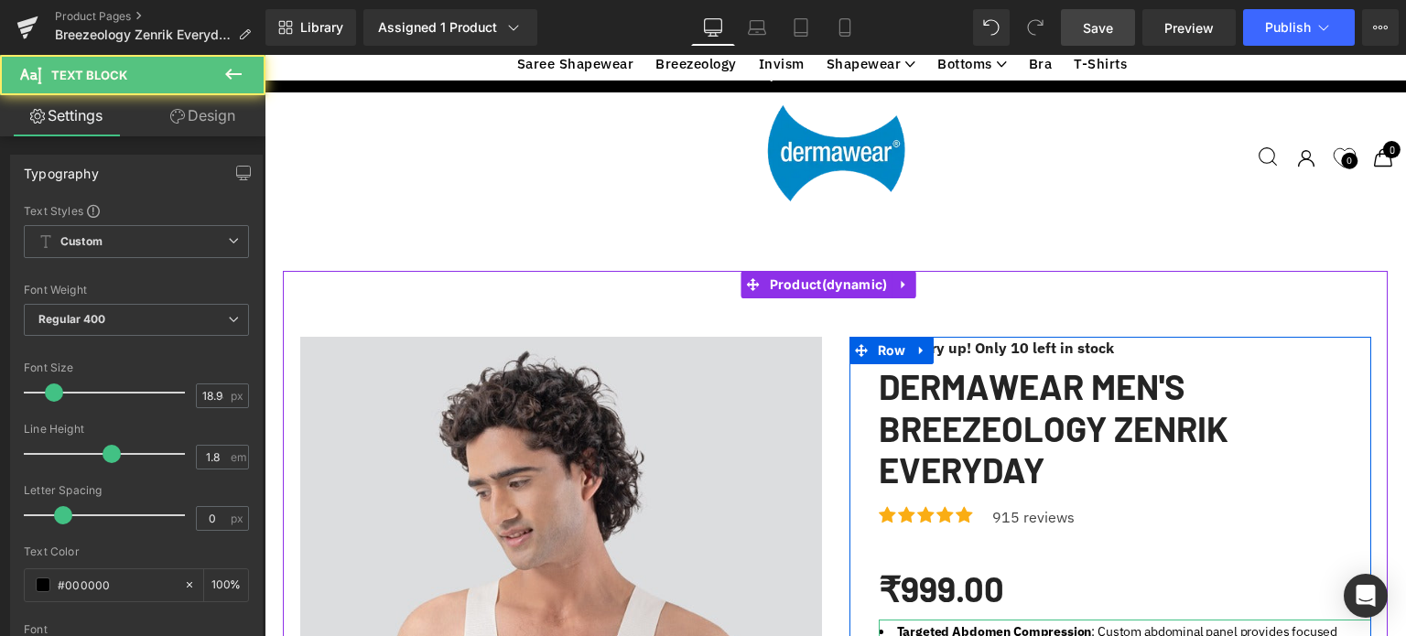
click at [993, 620] on li "Targeted Abdomen Compression : Custom abdominal panel provides focused tummy co…" at bounding box center [1125, 644] width 492 height 49
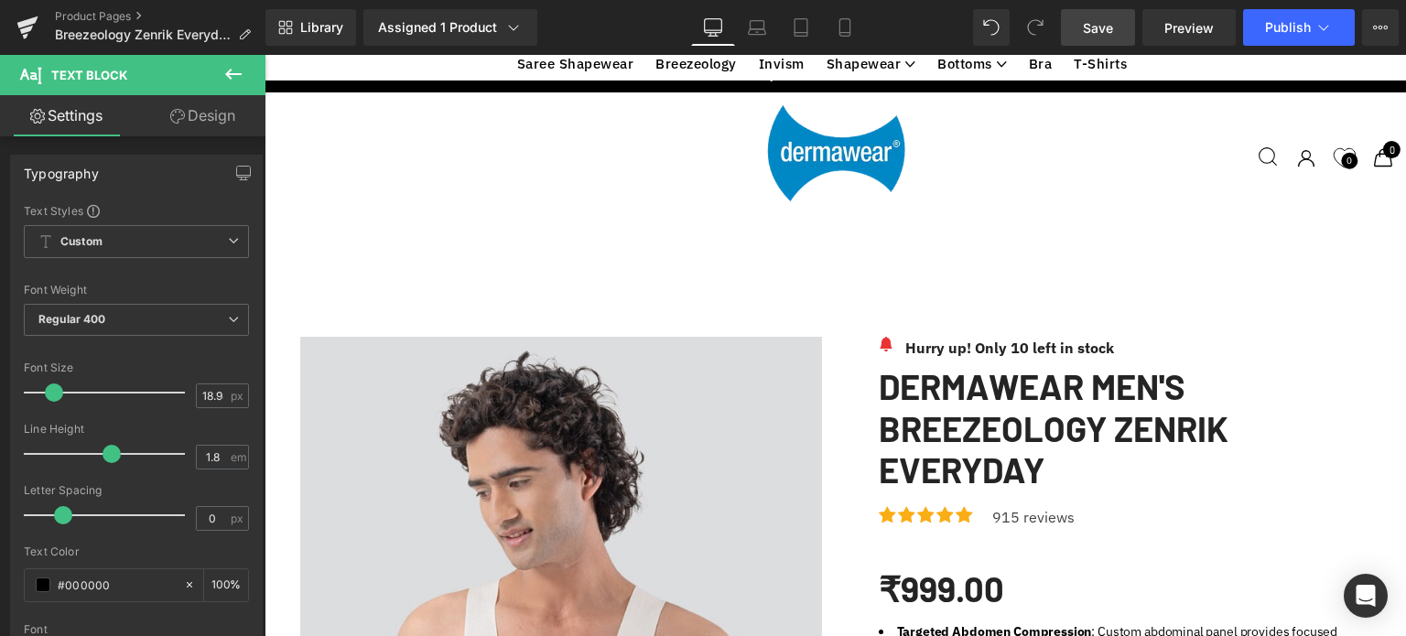
scroll to position [3057, 0]
click at [226, 69] on icon at bounding box center [233, 74] width 22 height 22
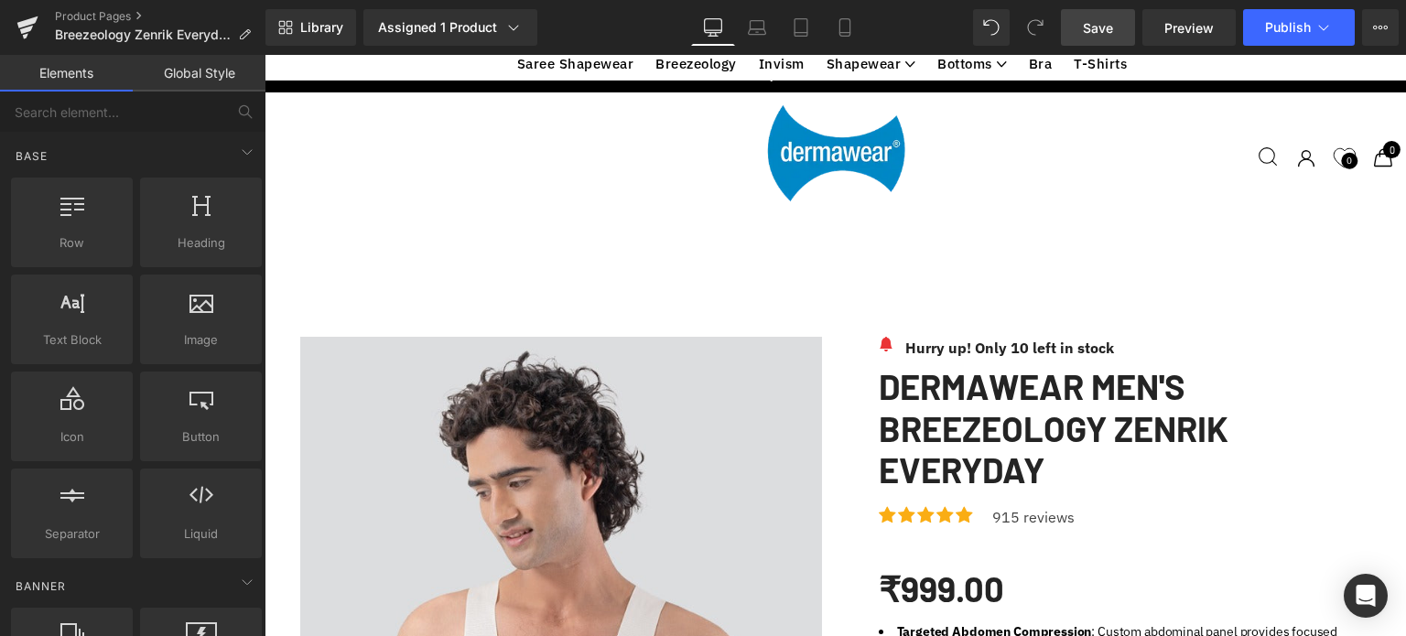
click at [1097, 27] on span "Save" at bounding box center [1098, 27] width 30 height 19
